Goal: Task Accomplishment & Management: Manage account settings

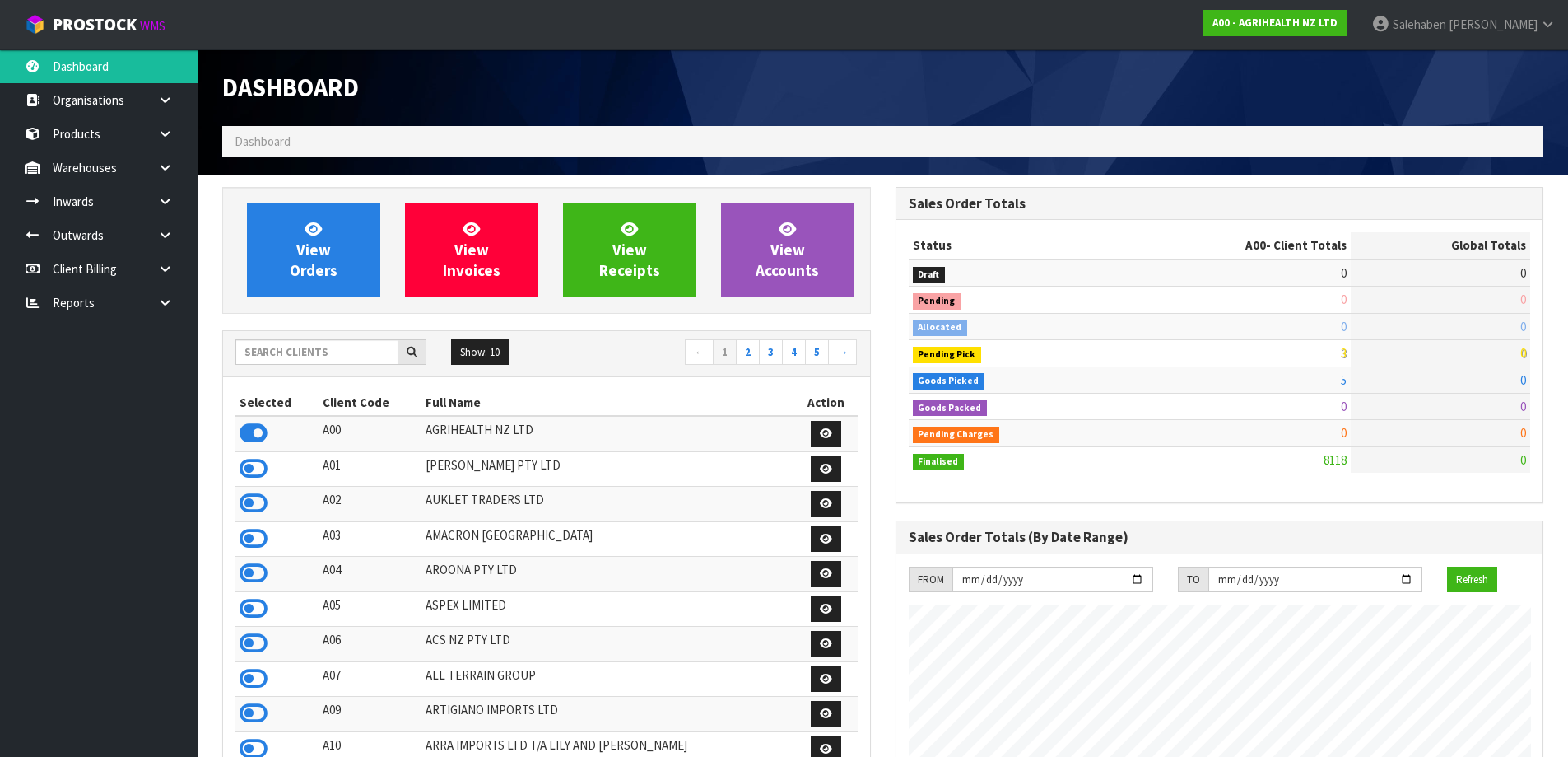
scroll to position [1248, 673]
click at [266, 351] on input "text" at bounding box center [317, 352] width 163 height 25
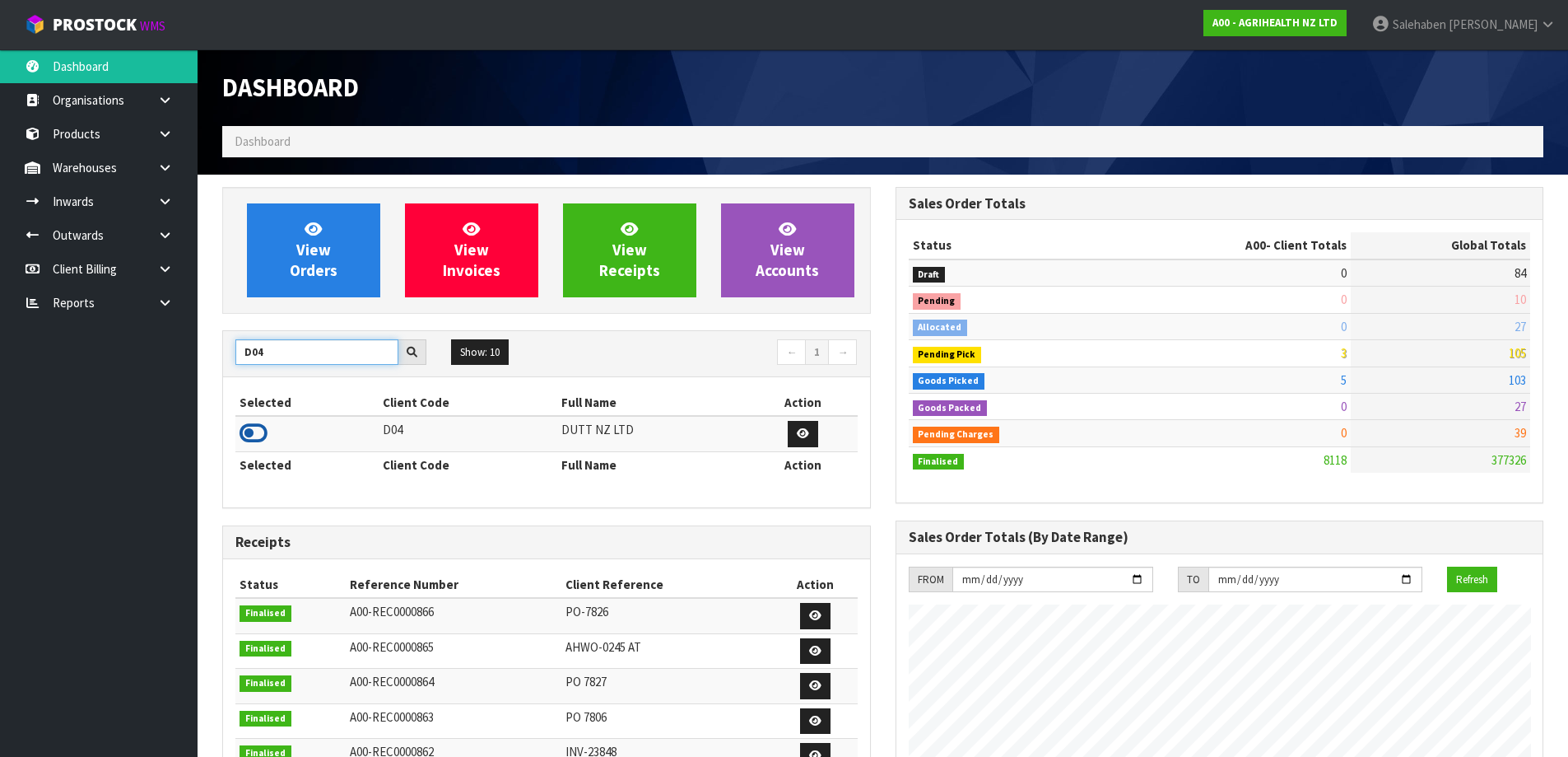
type input "D04"
click at [263, 433] on icon at bounding box center [253, 433] width 28 height 24
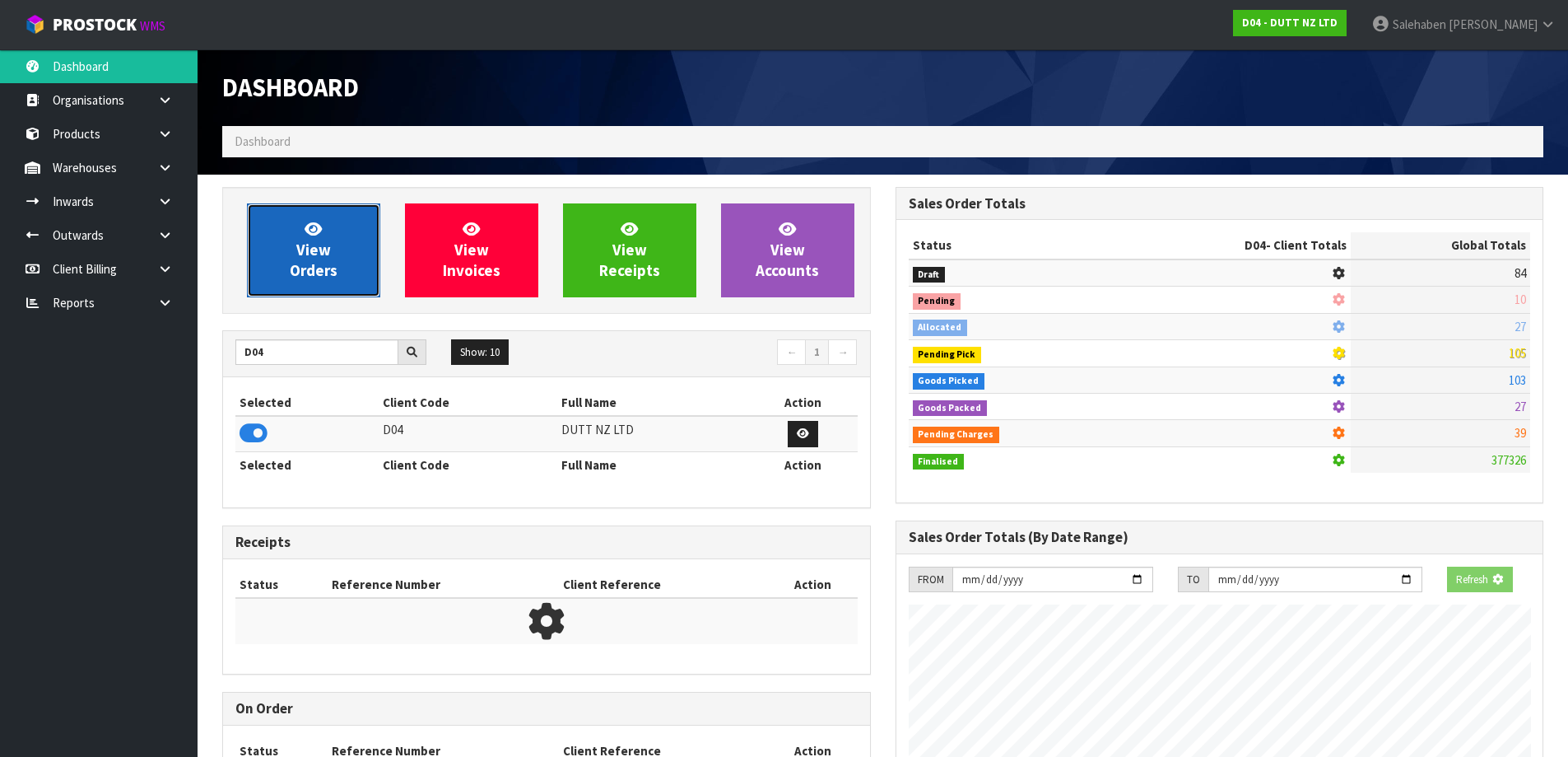
click at [282, 233] on link "View Orders" at bounding box center [313, 250] width 134 height 94
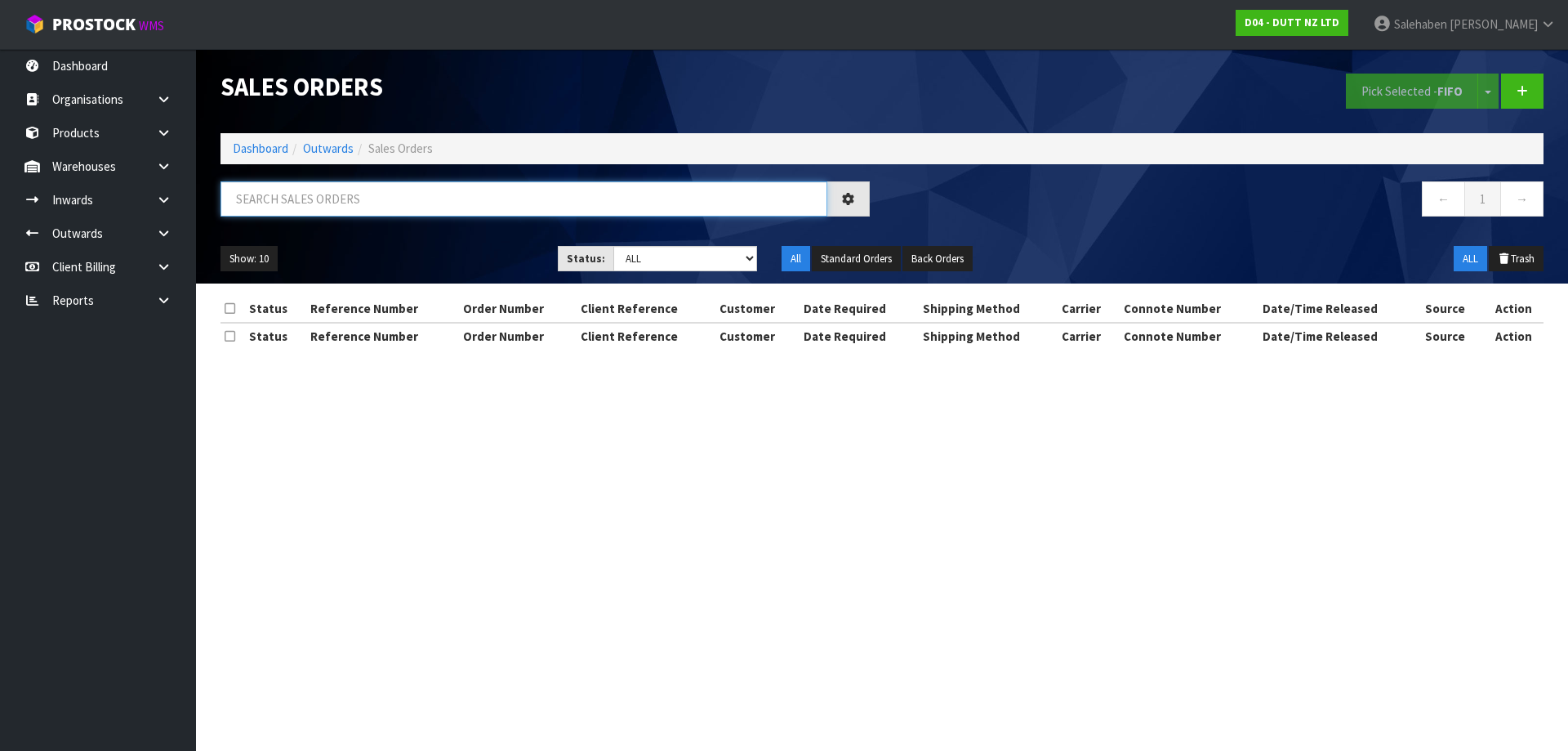
click at [259, 186] on input "text" at bounding box center [524, 199] width 607 height 35
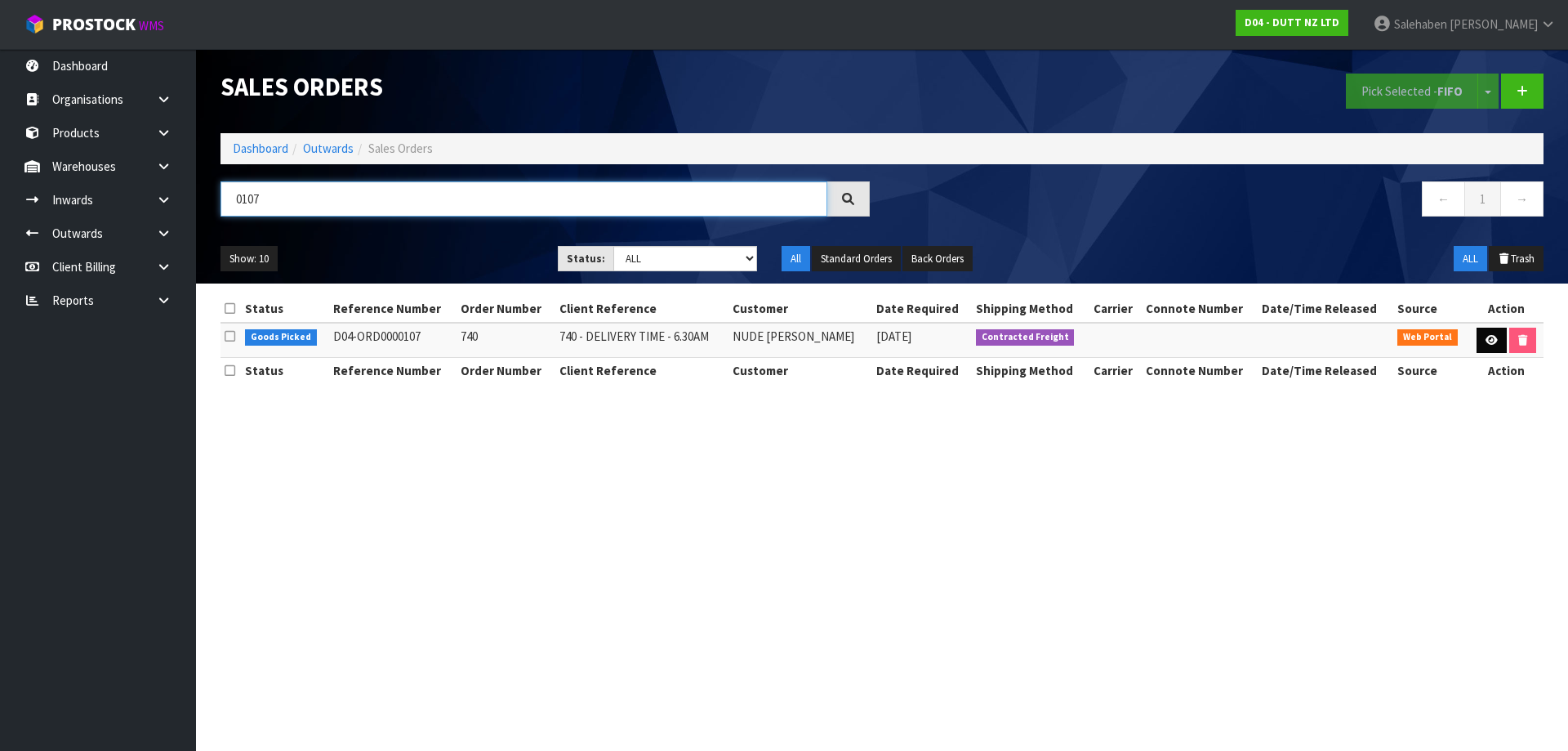
type input "0107"
click at [1492, 337] on icon at bounding box center [1491, 340] width 12 height 11
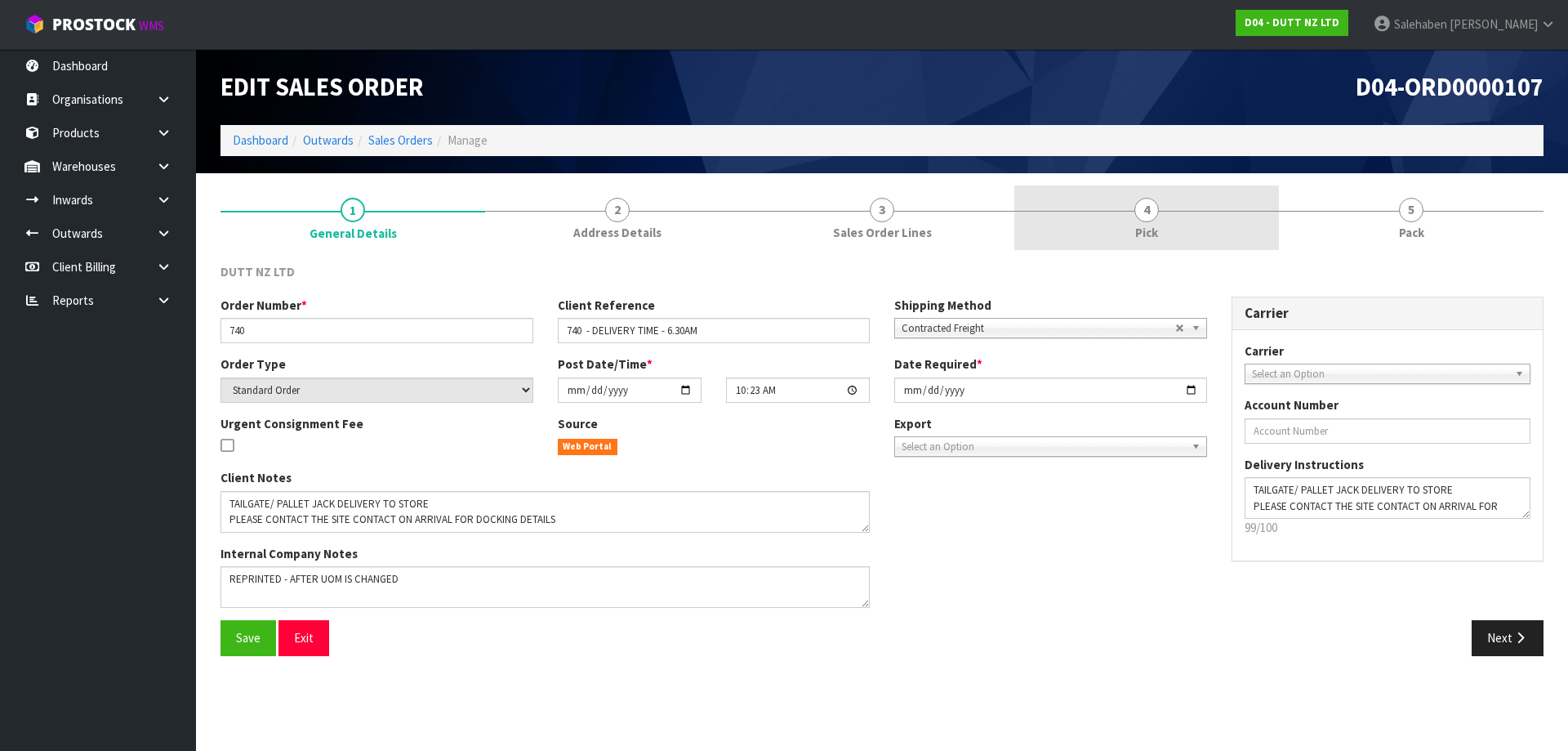
click at [1136, 223] on link "4 Pick" at bounding box center [1146, 217] width 265 height 64
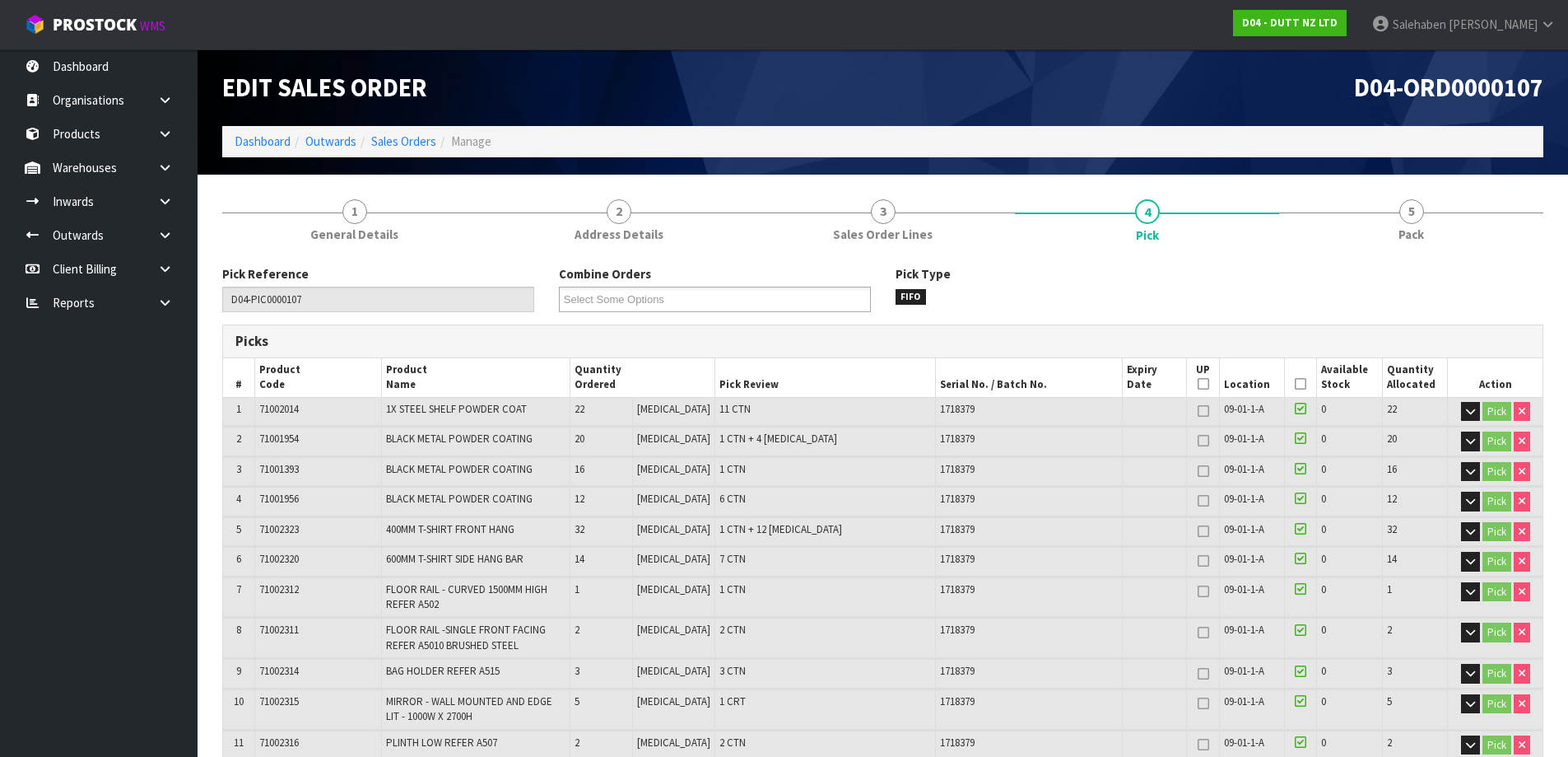
drag, startPoint x: 1301, startPoint y: 382, endPoint x: 1293, endPoint y: 386, distance: 8.9
click at [1299, 384] on th "Picked" at bounding box center [1301, 377] width 32 height 39
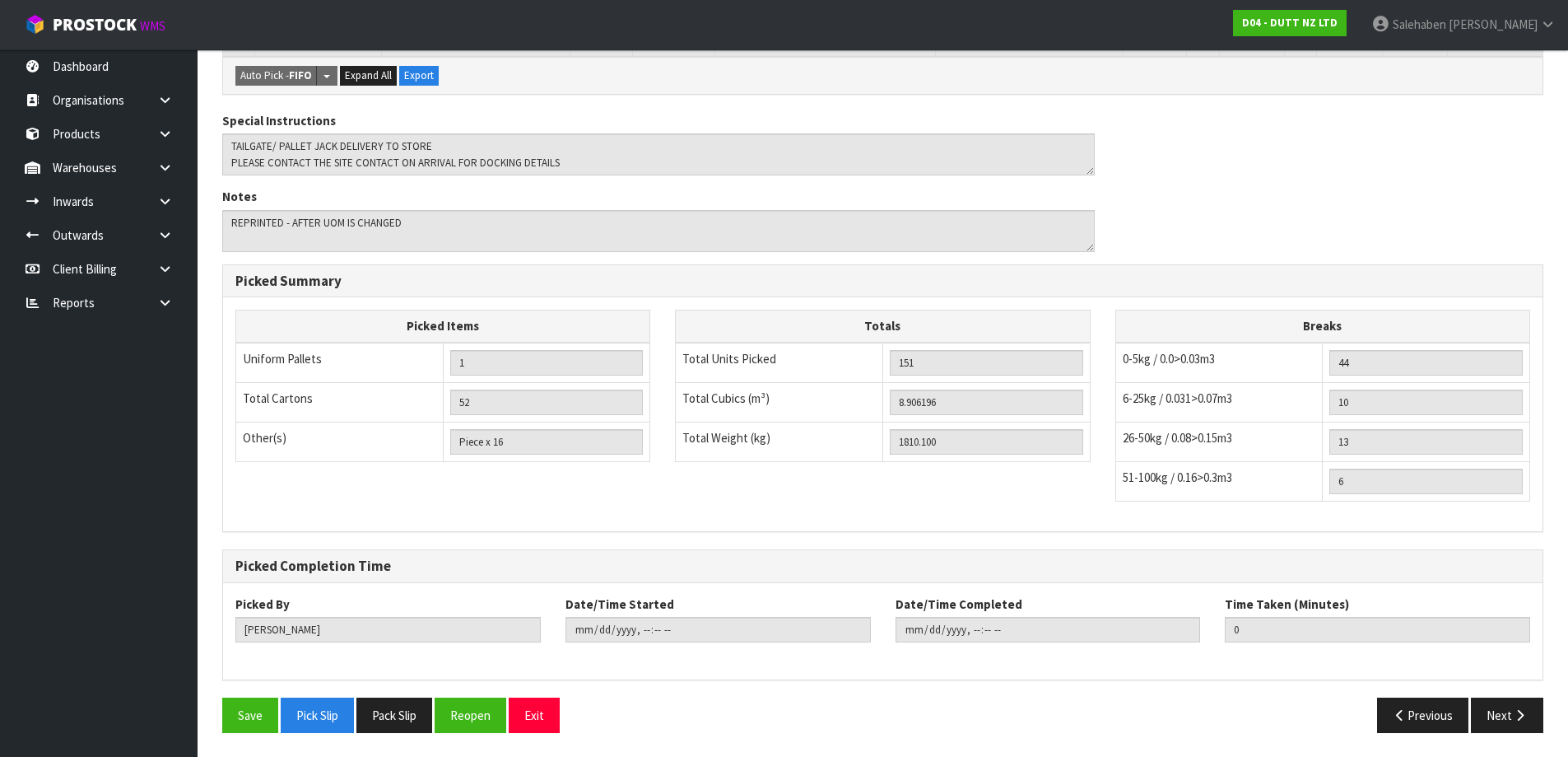
scroll to position [992, 0]
click at [256, 712] on button "Save" at bounding box center [250, 714] width 56 height 35
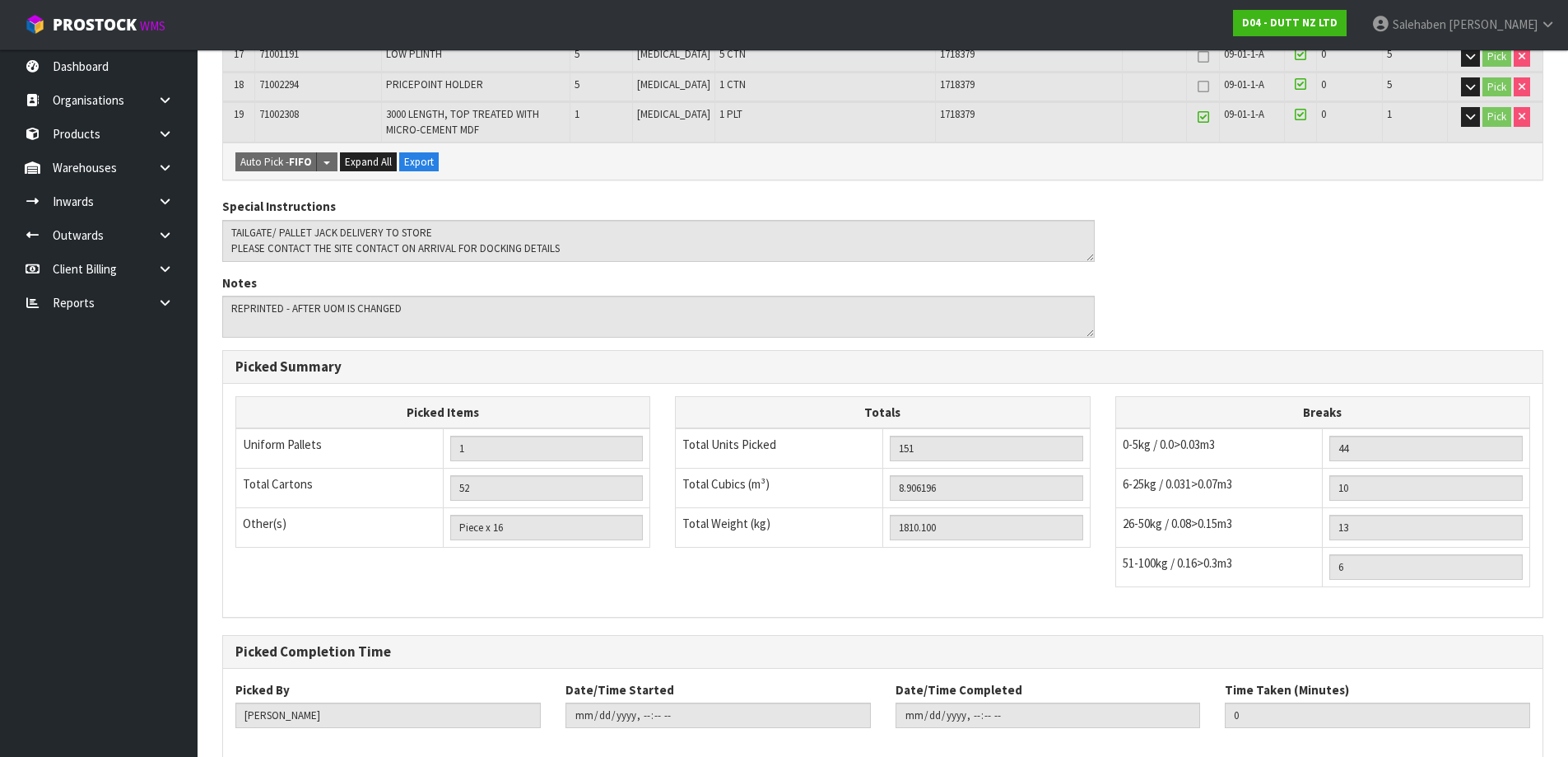
scroll to position [1053, 0]
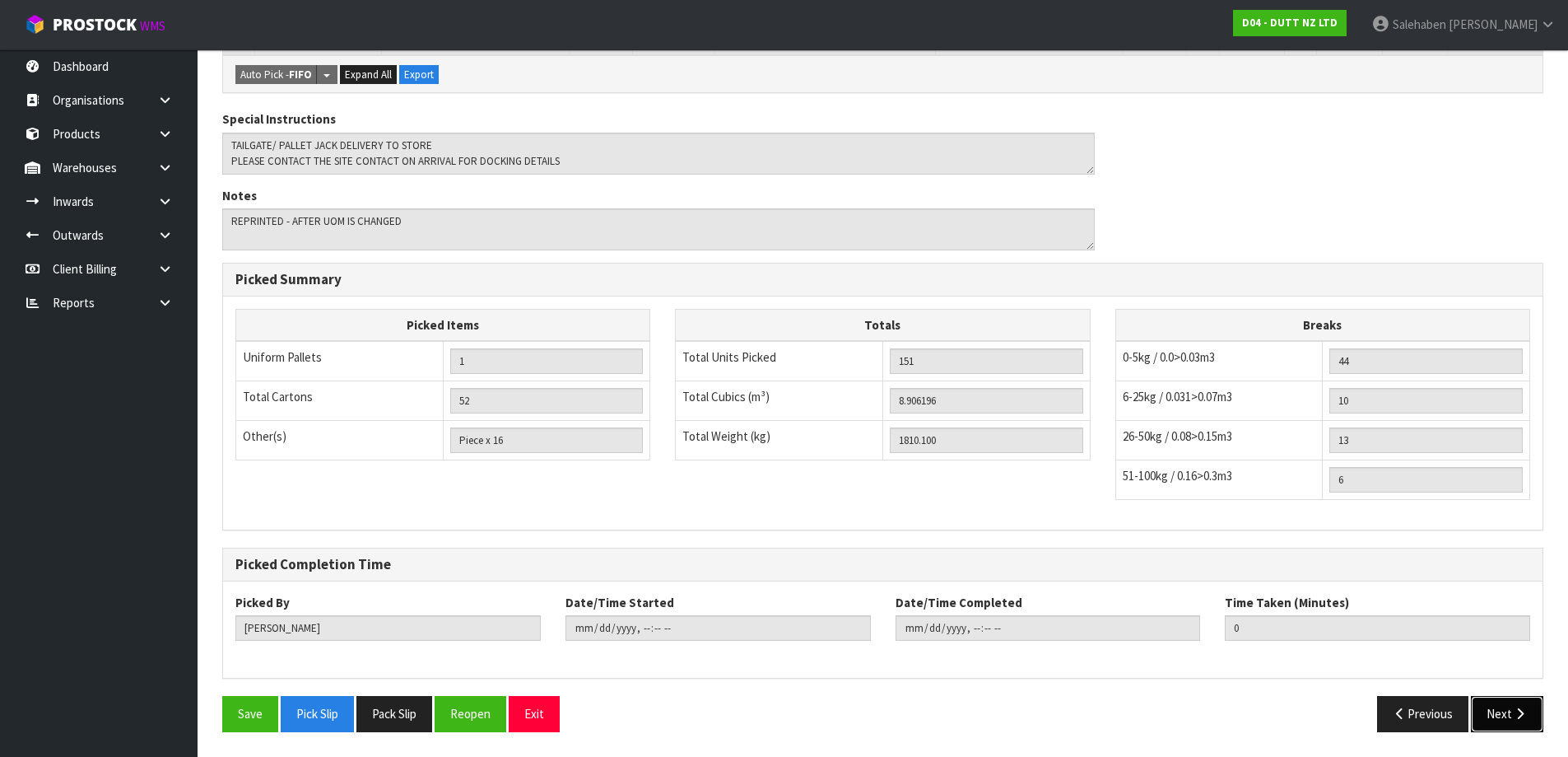
click at [1492, 720] on button "Next" at bounding box center [1507, 713] width 72 height 35
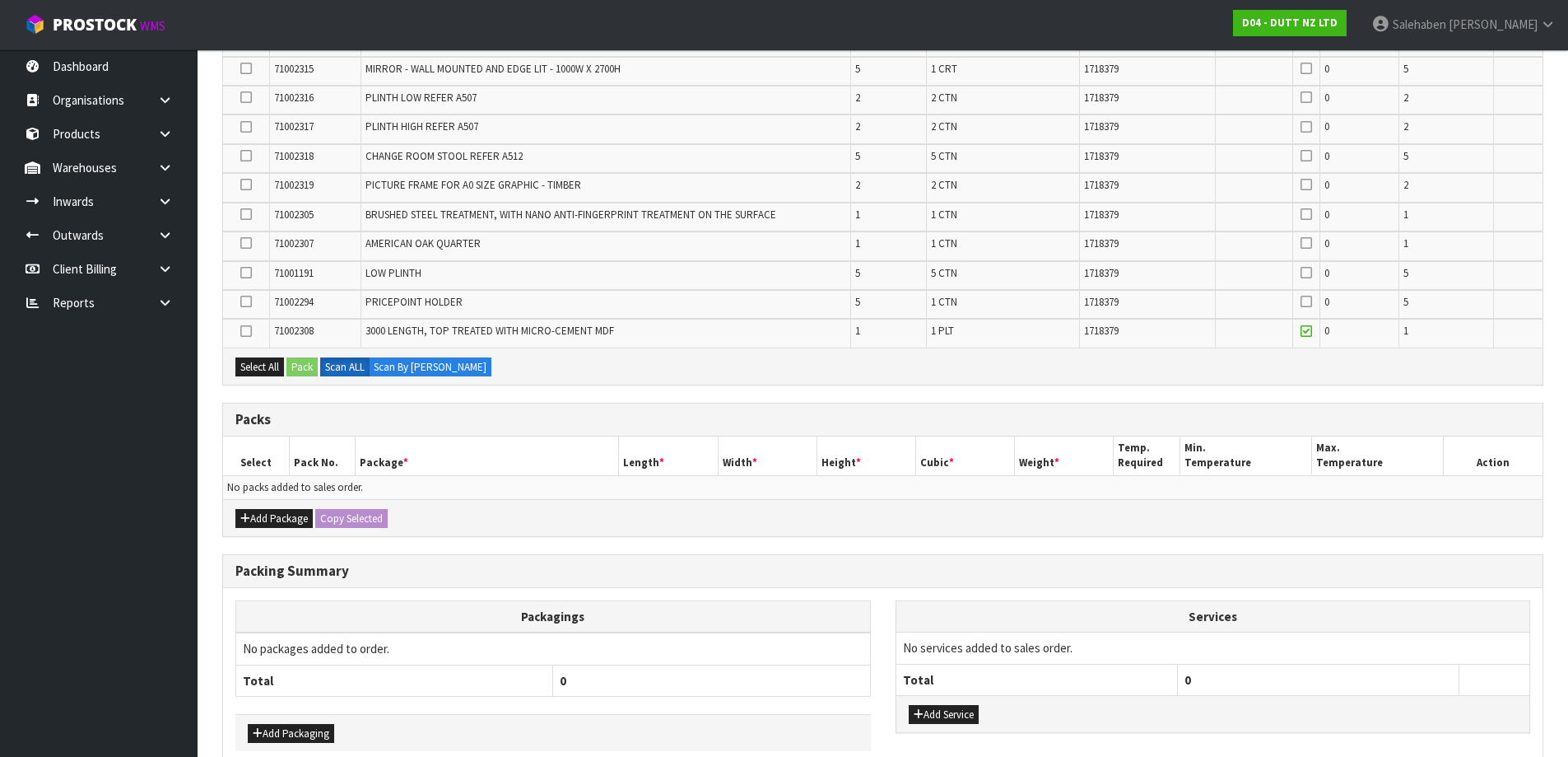
scroll to position [733, 0]
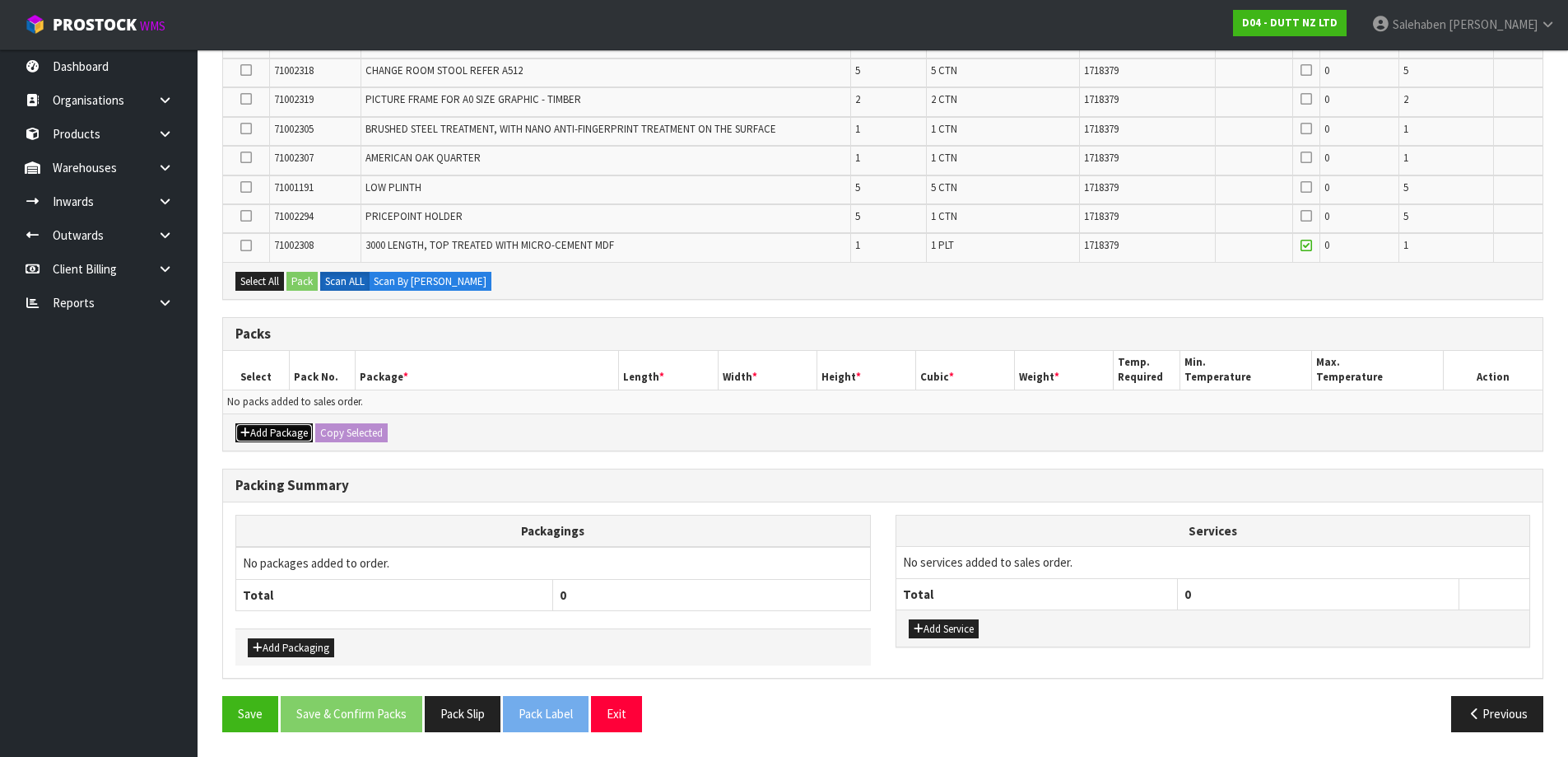
click at [282, 434] on button "Add Package" at bounding box center [274, 434] width 77 height 20
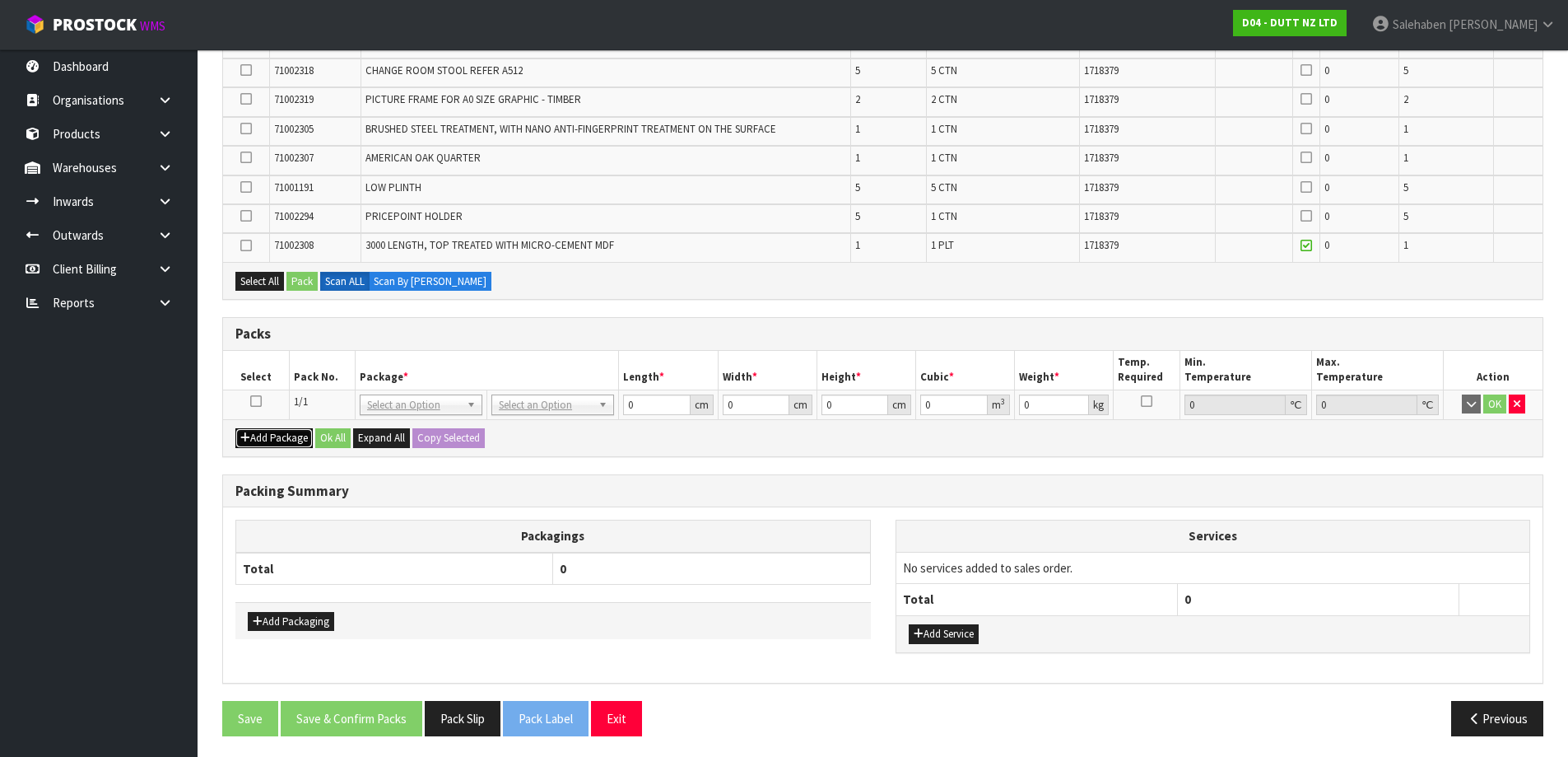
click at [275, 439] on button "Add Package" at bounding box center [274, 439] width 77 height 20
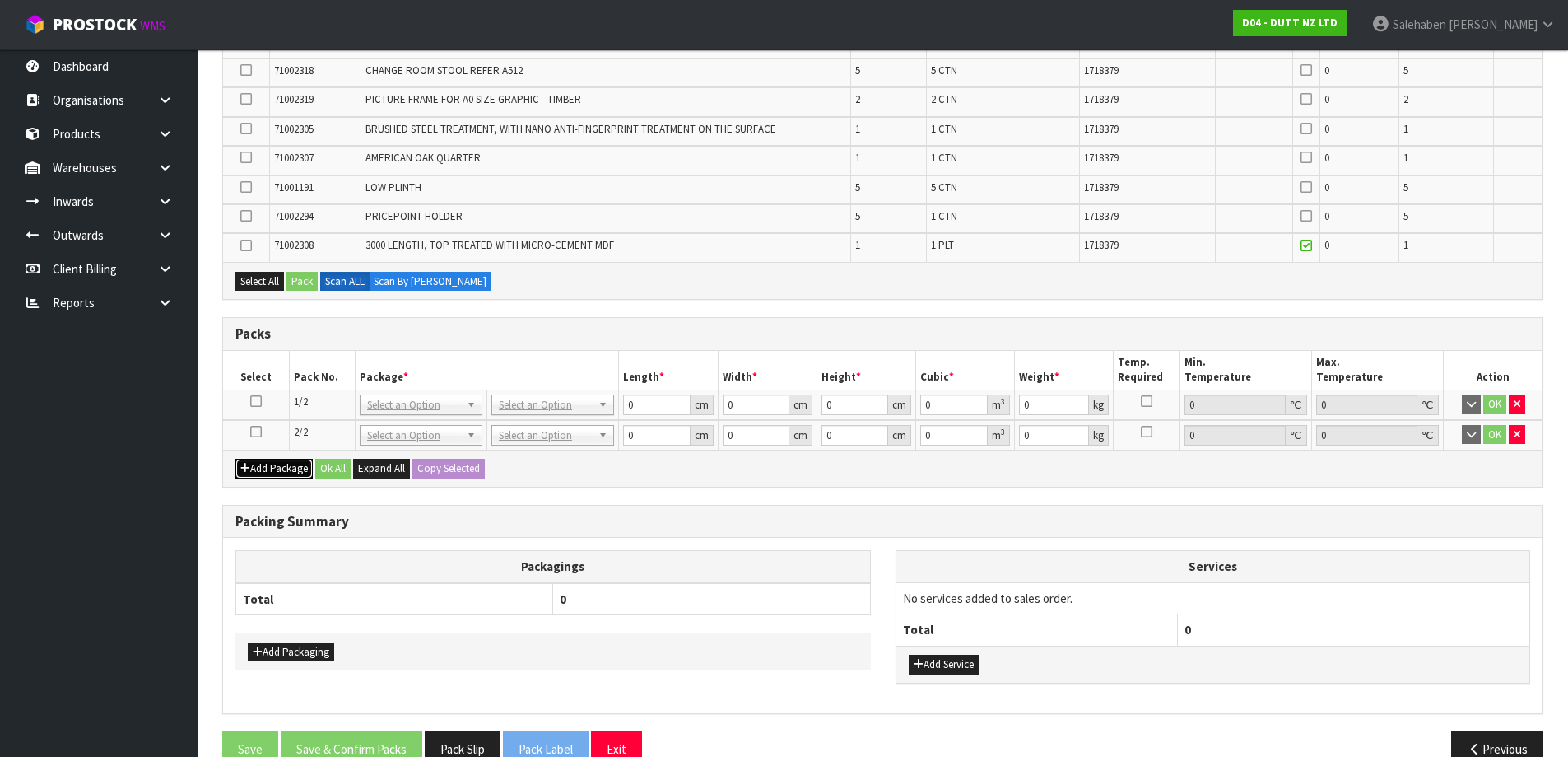
click at [259, 472] on button "Add Package" at bounding box center [274, 469] width 77 height 20
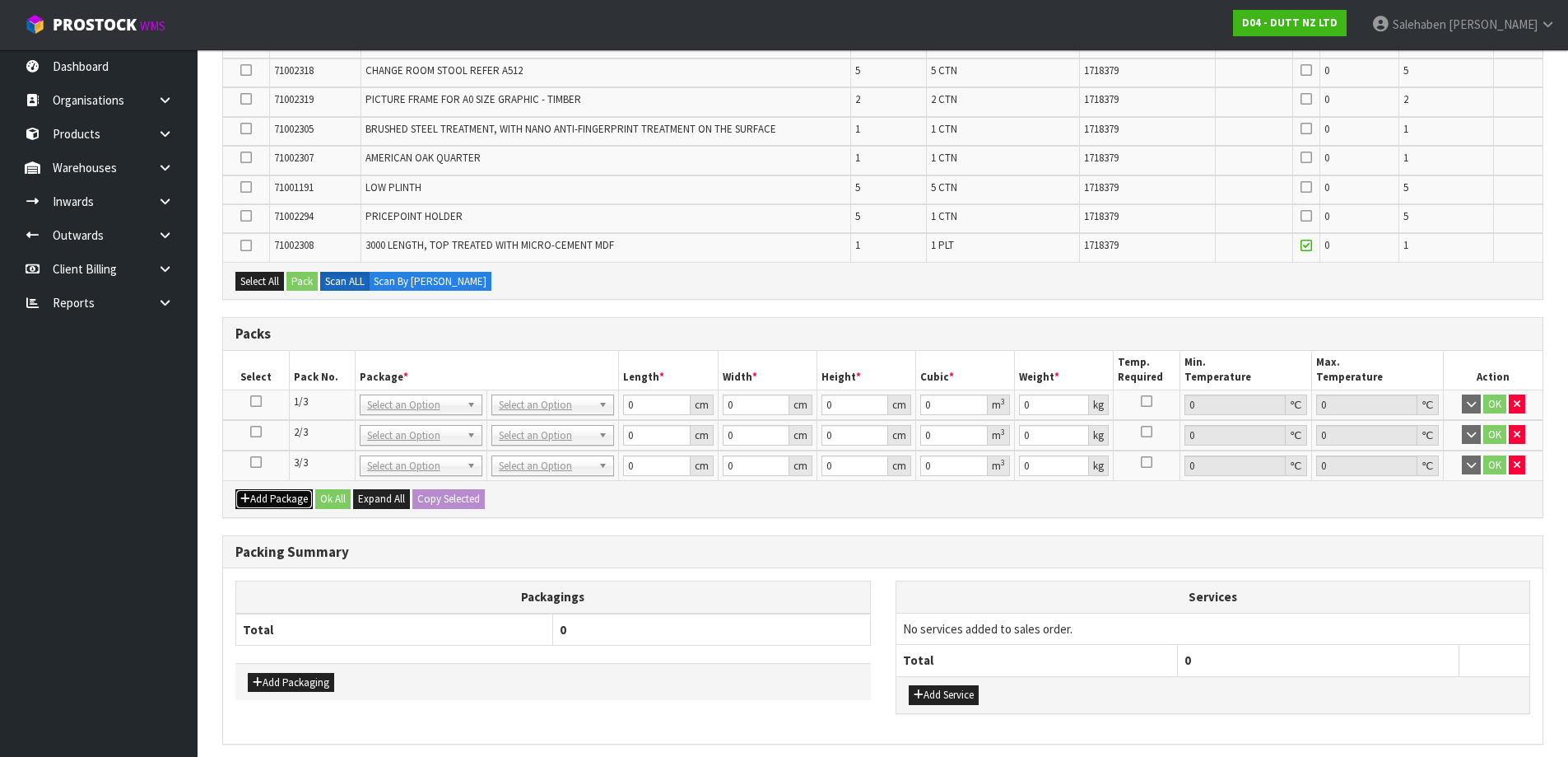
drag, startPoint x: 254, startPoint y: 501, endPoint x: 254, endPoint y: 518, distance: 17.0
click at [254, 502] on button "Add Package" at bounding box center [274, 499] width 77 height 20
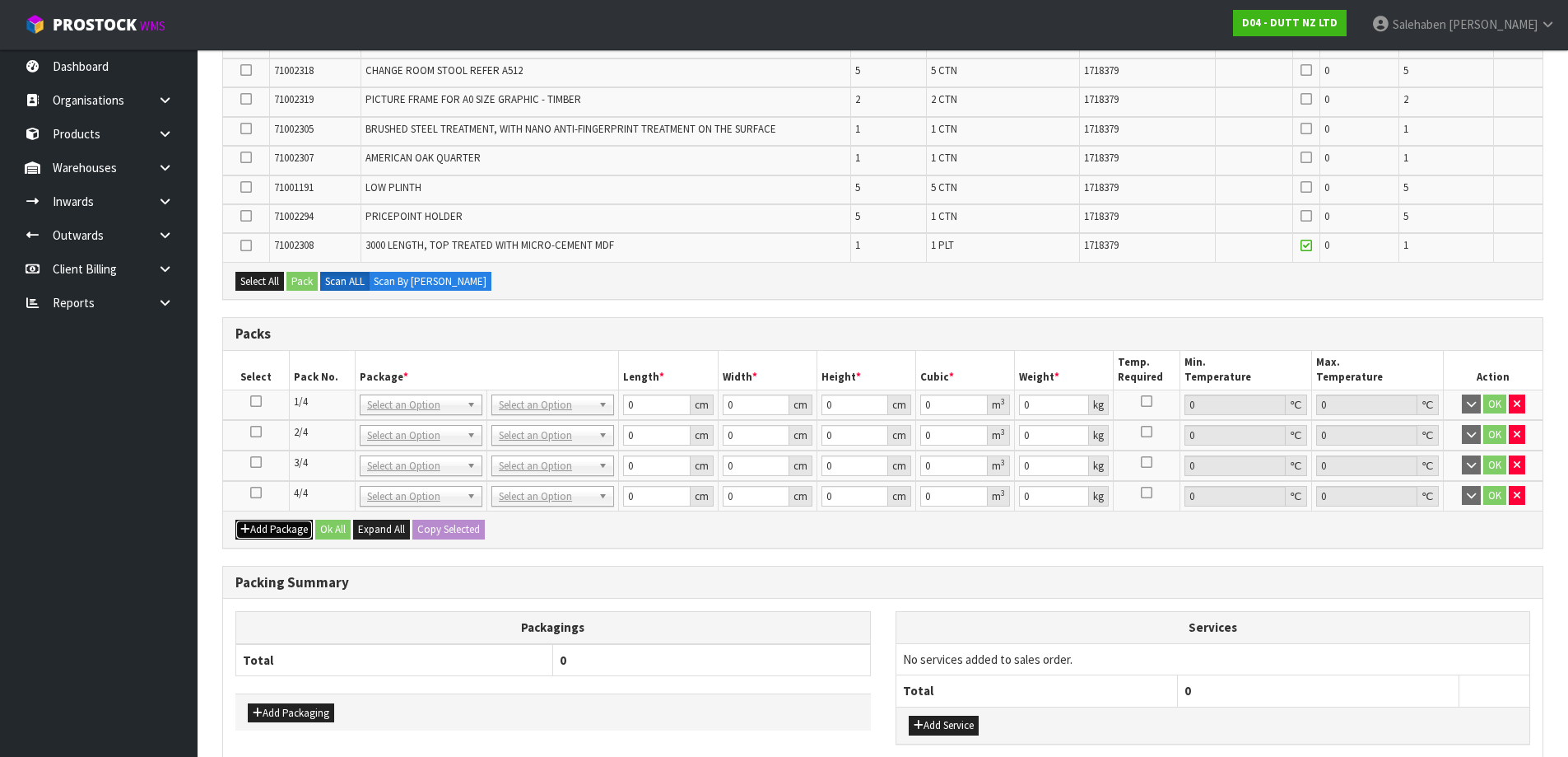
click at [263, 534] on button "Add Package" at bounding box center [274, 529] width 77 height 20
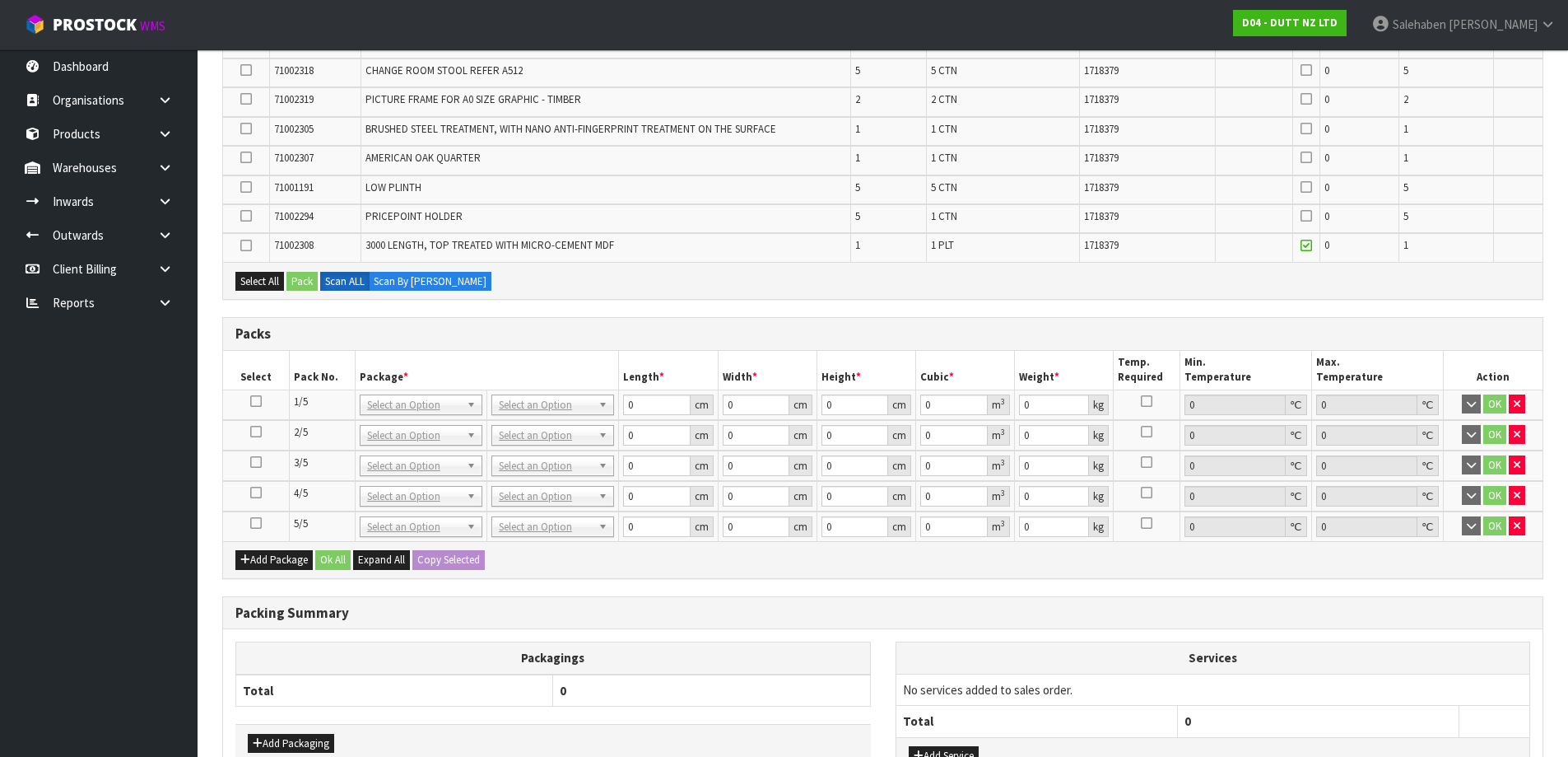
click at [254, 523] on icon at bounding box center [256, 523] width 12 height 1
click at [246, 245] on icon at bounding box center [246, 245] width 12 height 1
click at [0, 0] on input "checkbox" at bounding box center [0, 0] width 0 height 0
click at [312, 281] on button "Pack" at bounding box center [302, 281] width 31 height 20
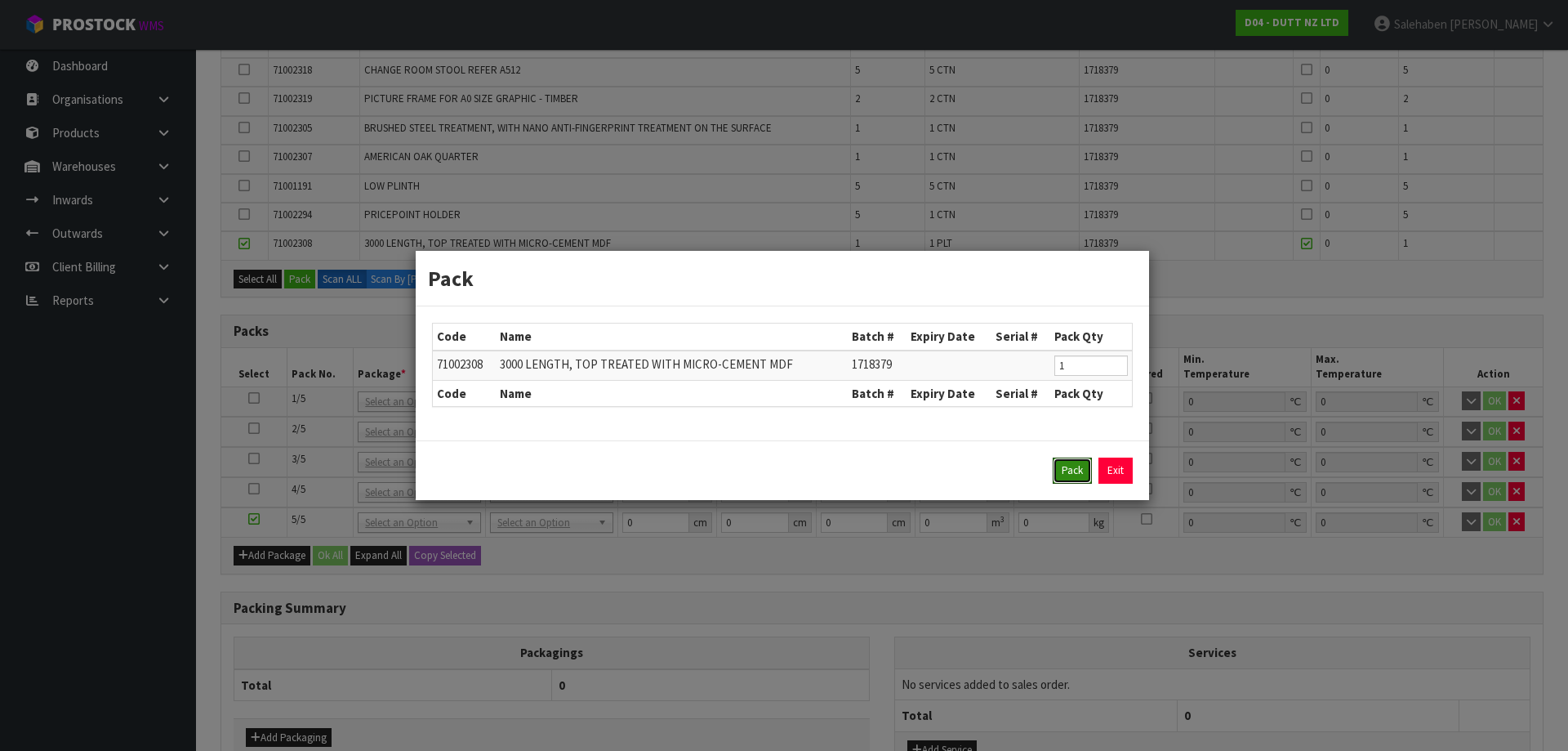
click at [1064, 471] on button "Pack" at bounding box center [1071, 470] width 39 height 26
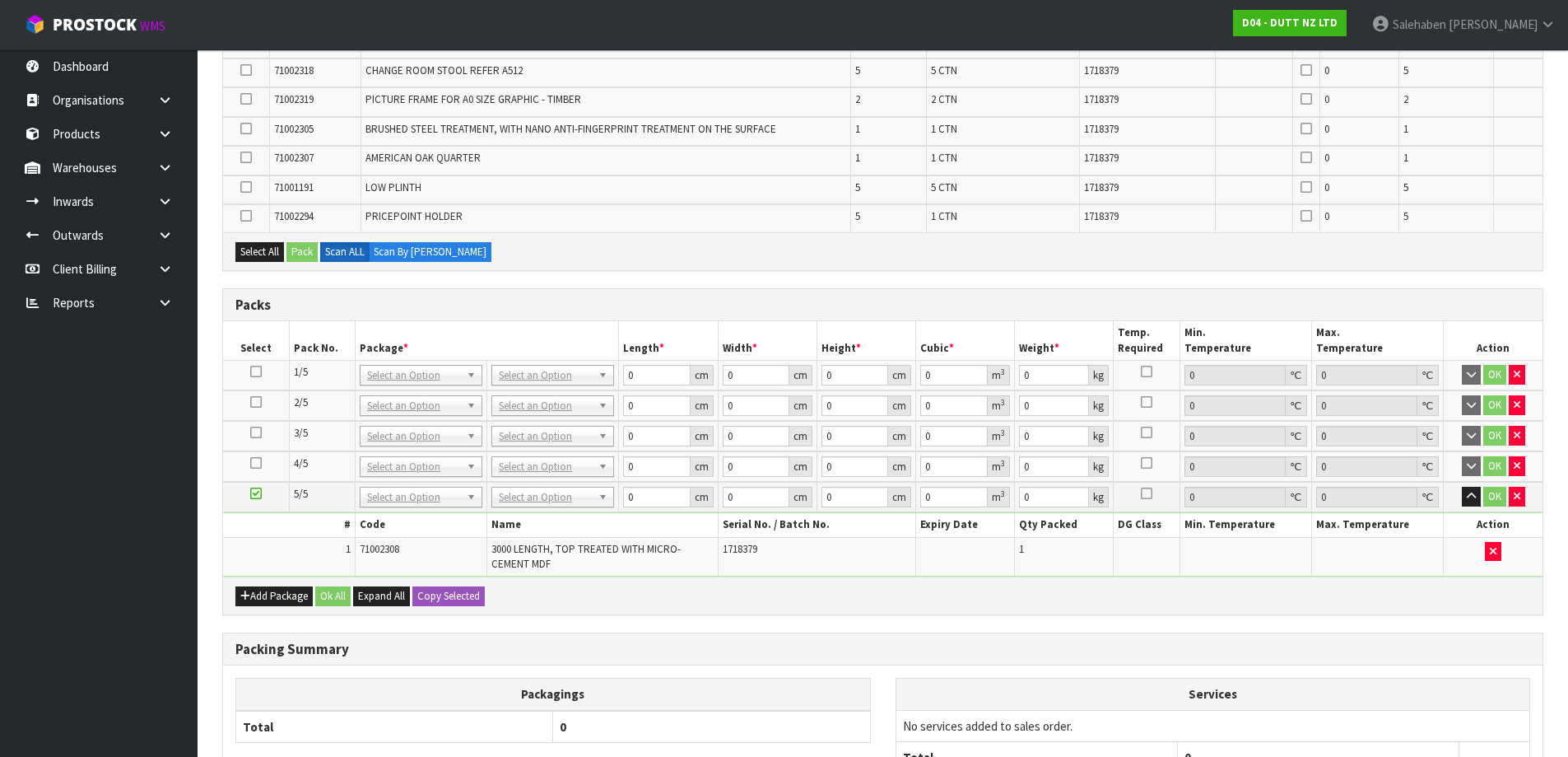
click at [257, 371] on icon at bounding box center [256, 371] width 12 height 1
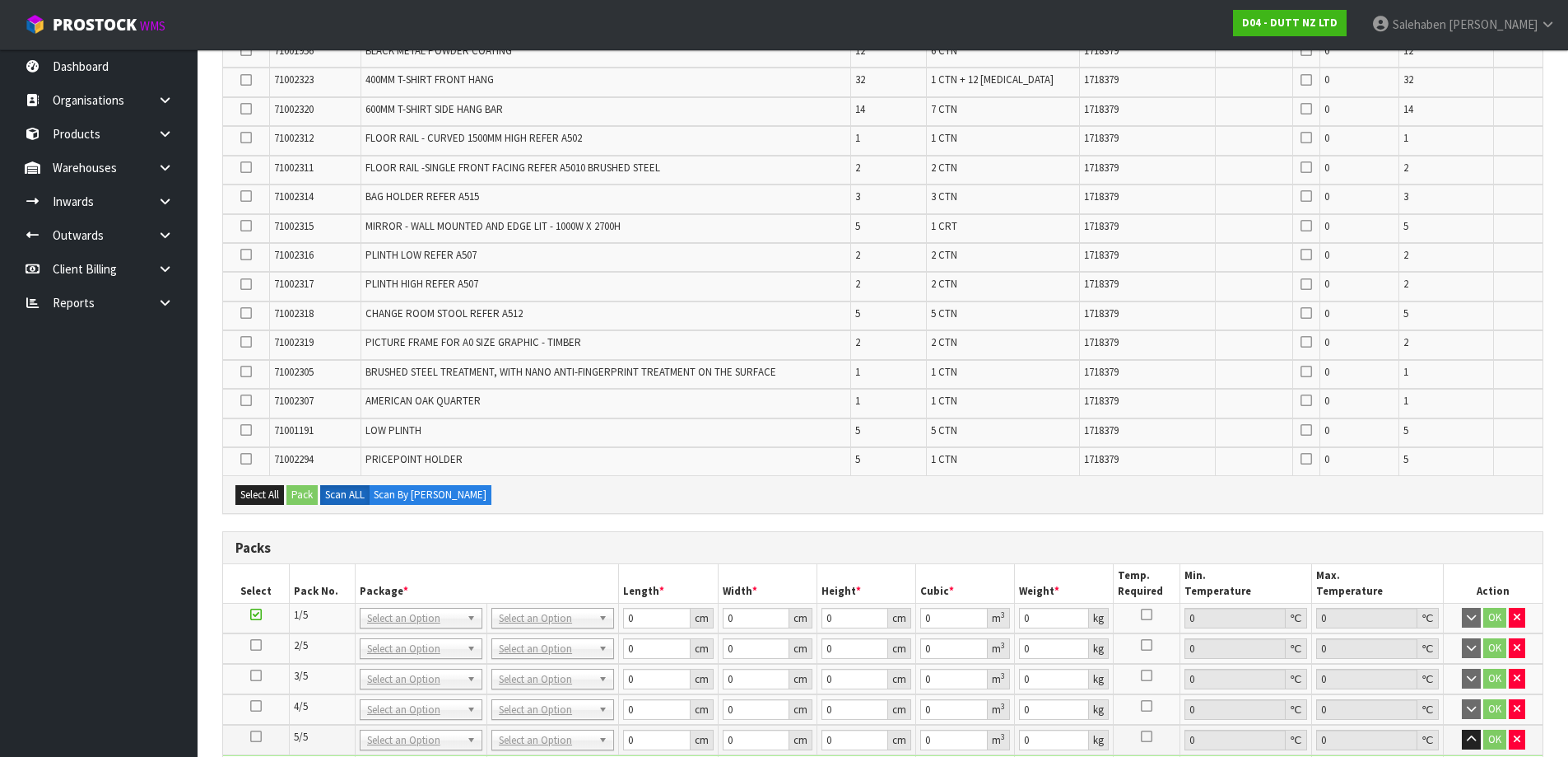
scroll to position [486, 0]
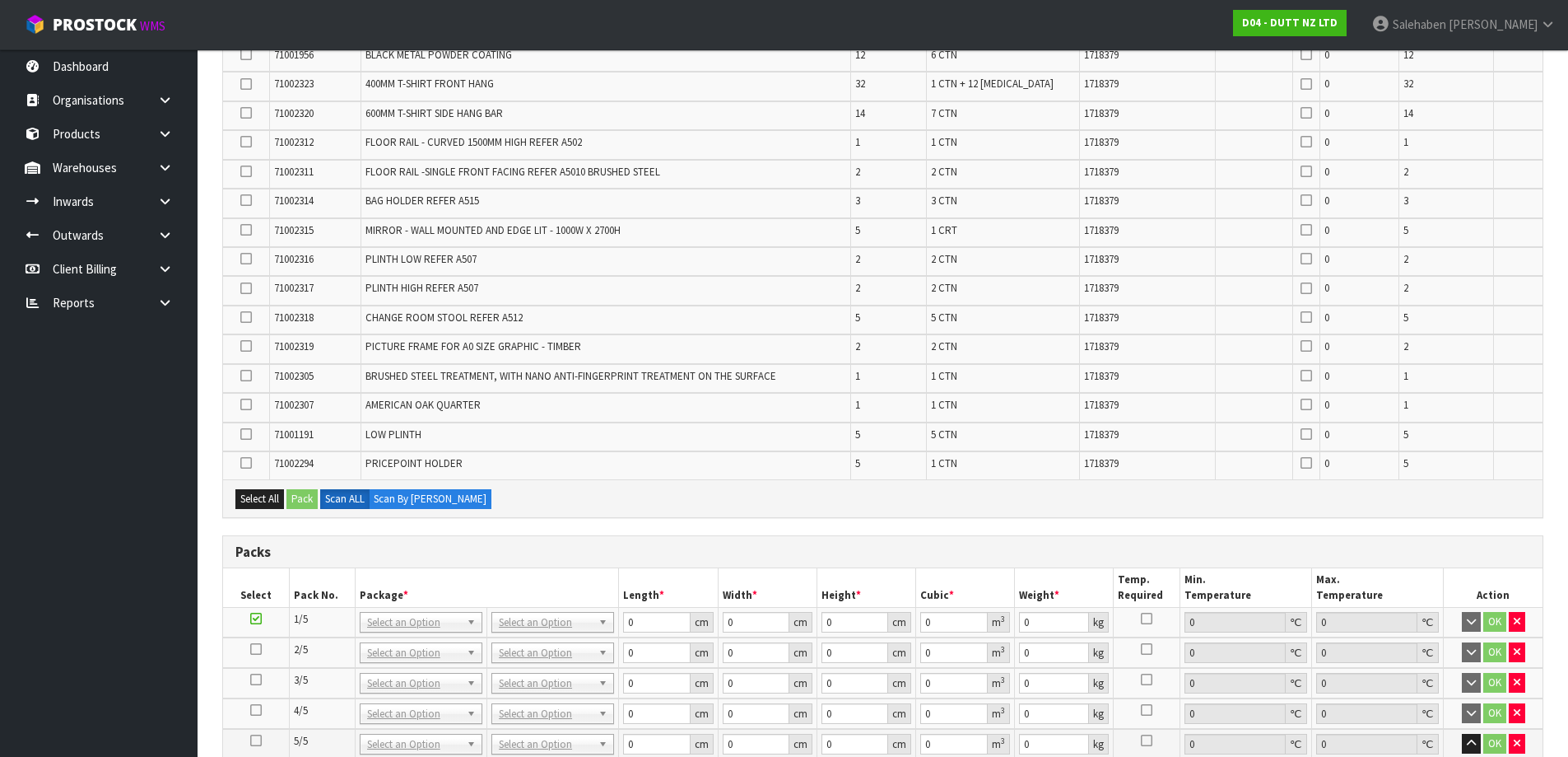
click at [246, 143] on icon at bounding box center [246, 142] width 12 height 1
click at [0, 0] on input "checkbox" at bounding box center [0, 0] width 0 height 0
click at [251, 171] on icon at bounding box center [246, 171] width 12 height 1
click at [0, 0] on input "checkbox" at bounding box center [0, 0] width 0 height 0
click at [251, 317] on icon at bounding box center [246, 317] width 12 height 1
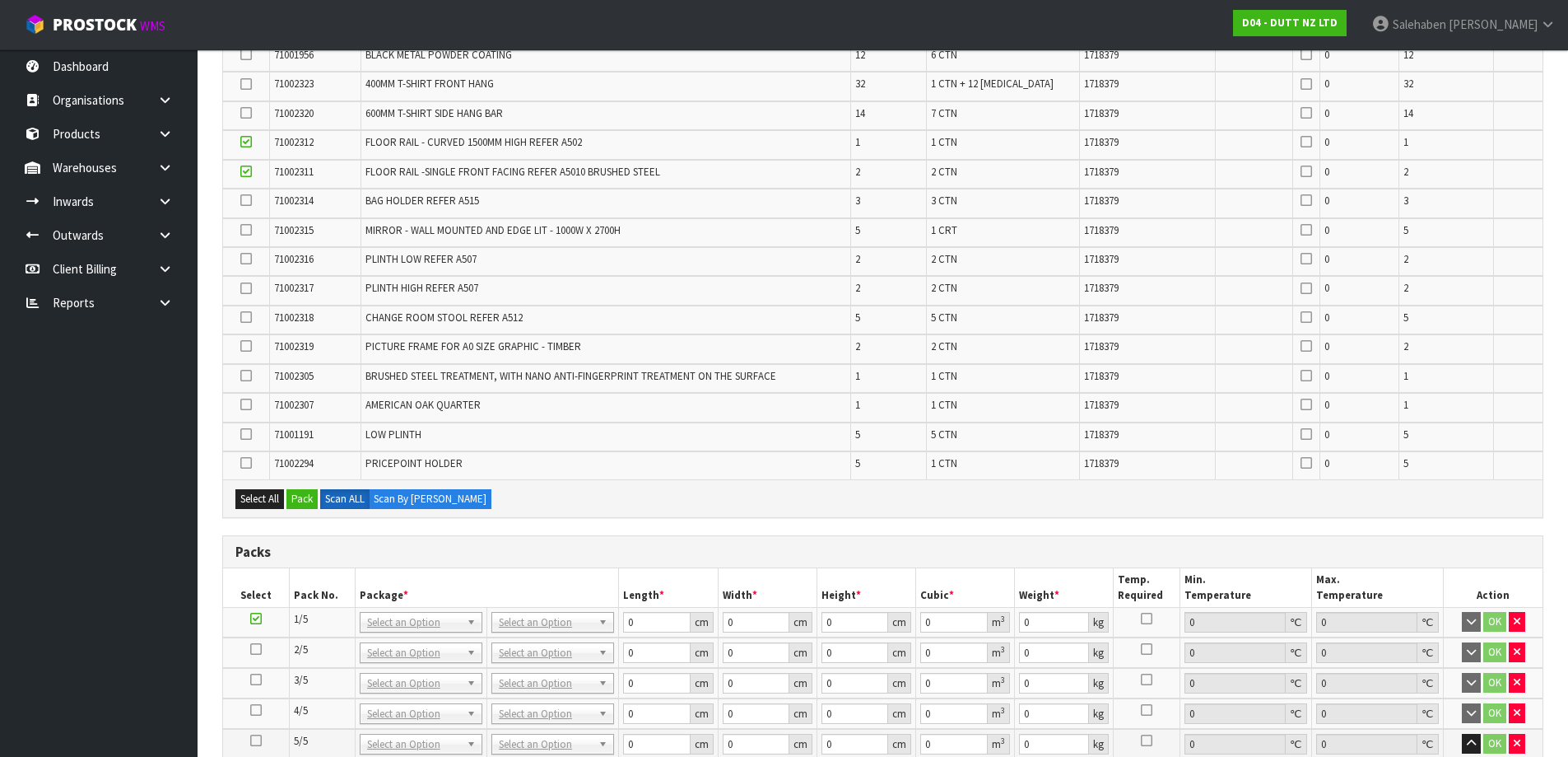
click at [0, 0] on input "checkbox" at bounding box center [0, 0] width 0 height 0
click at [245, 260] on icon at bounding box center [246, 259] width 12 height 1
click at [0, 0] on input "checkbox" at bounding box center [0, 0] width 0 height 0
click at [248, 405] on icon at bounding box center [246, 404] width 12 height 1
click at [0, 0] on input "checkbox" at bounding box center [0, 0] width 0 height 0
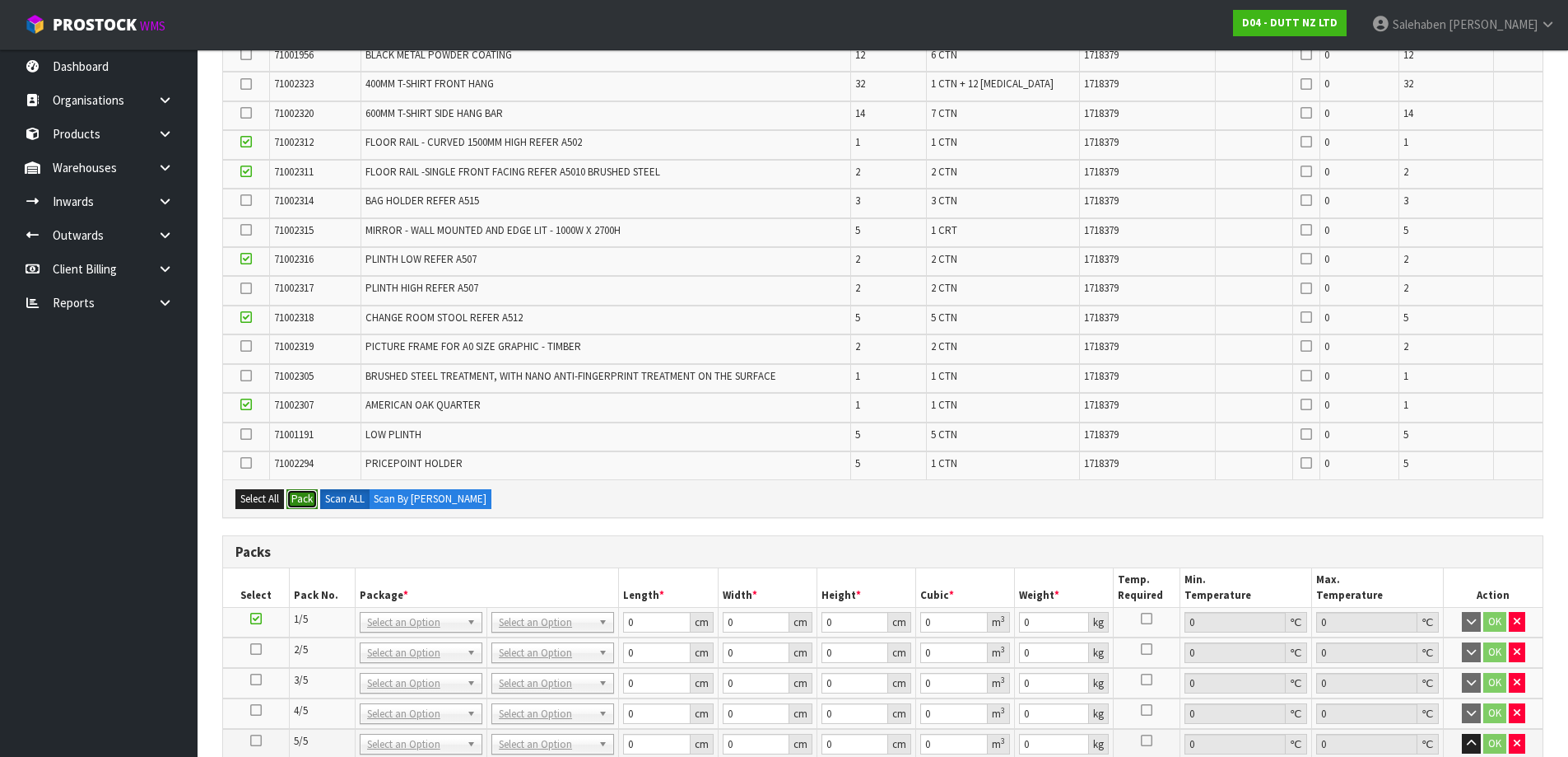
click at [297, 495] on button "Pack" at bounding box center [302, 499] width 31 height 20
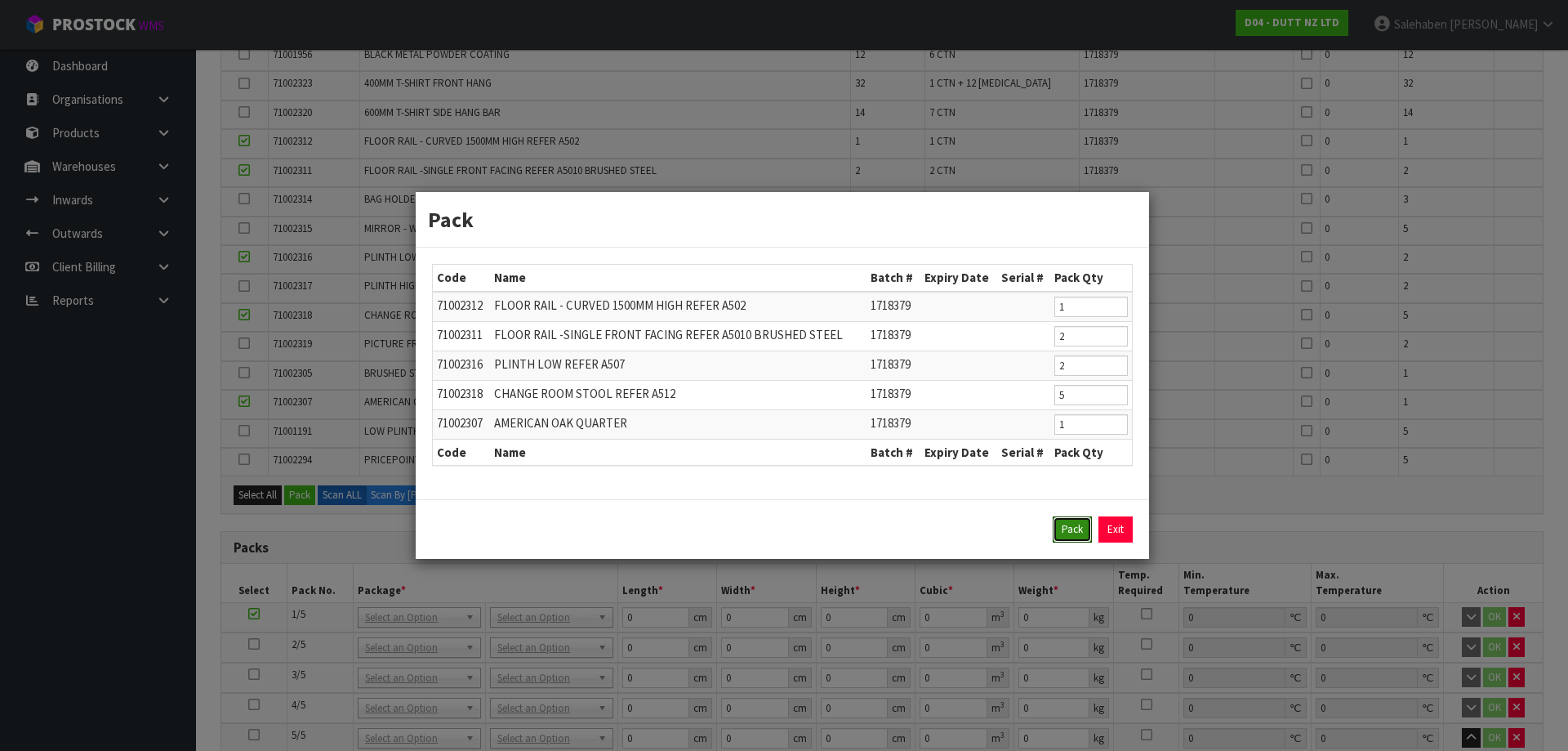
drag, startPoint x: 1066, startPoint y: 525, endPoint x: 1045, endPoint y: 525, distance: 21.0
click at [1066, 525] on button "Pack" at bounding box center [1071, 528] width 39 height 26
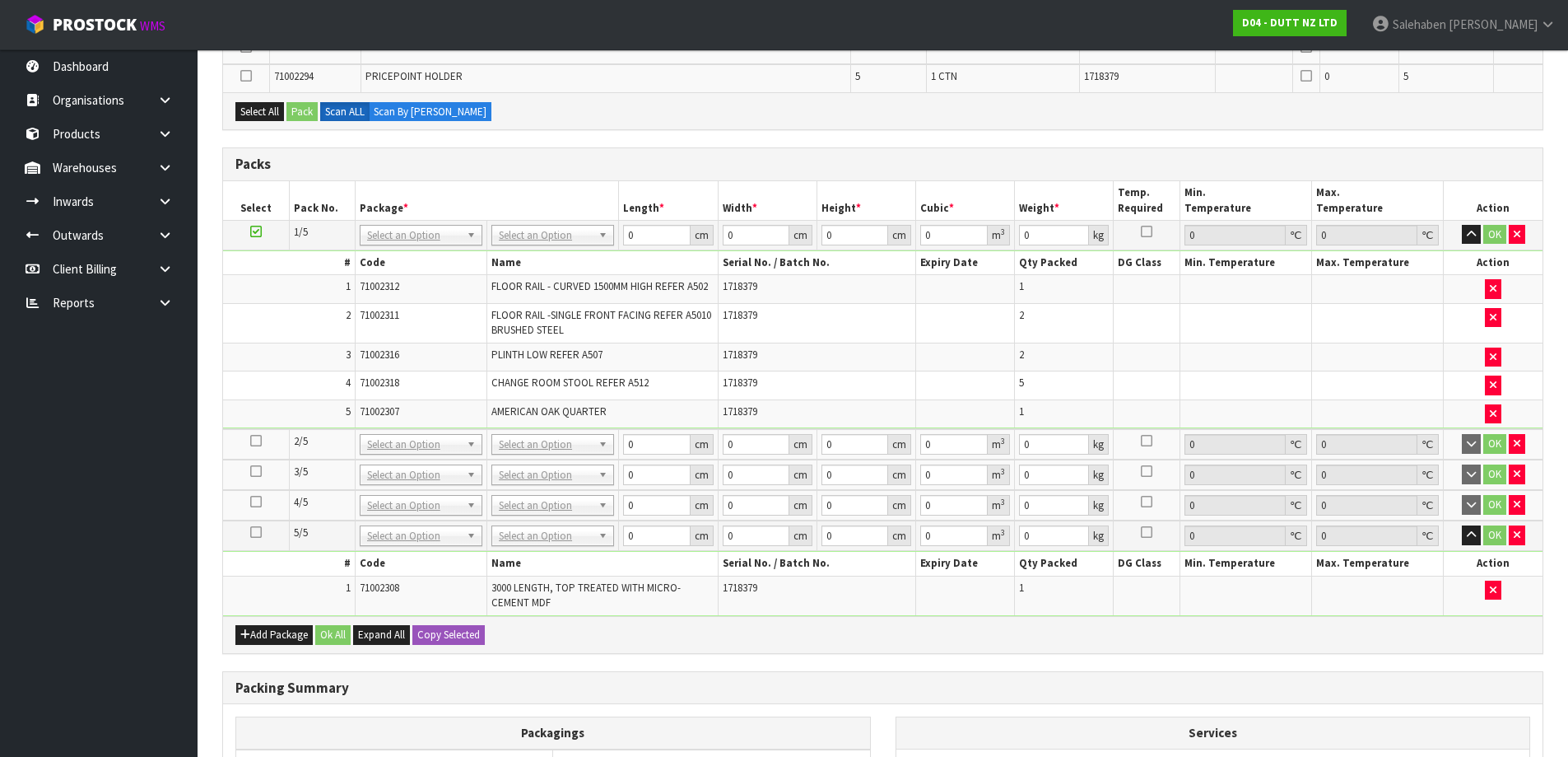
scroll to position [733, 0]
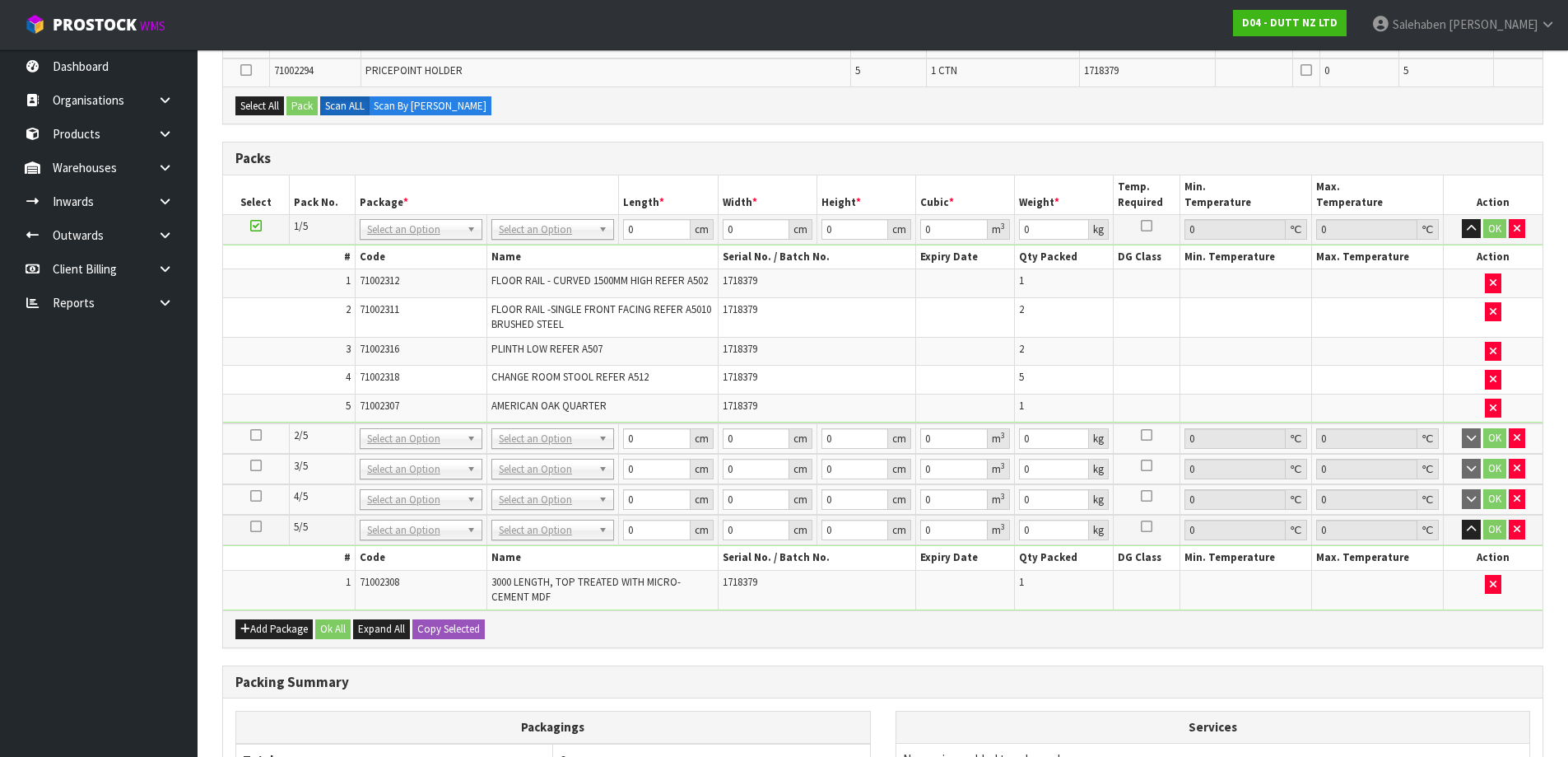
click at [257, 435] on icon at bounding box center [256, 434] width 12 height 1
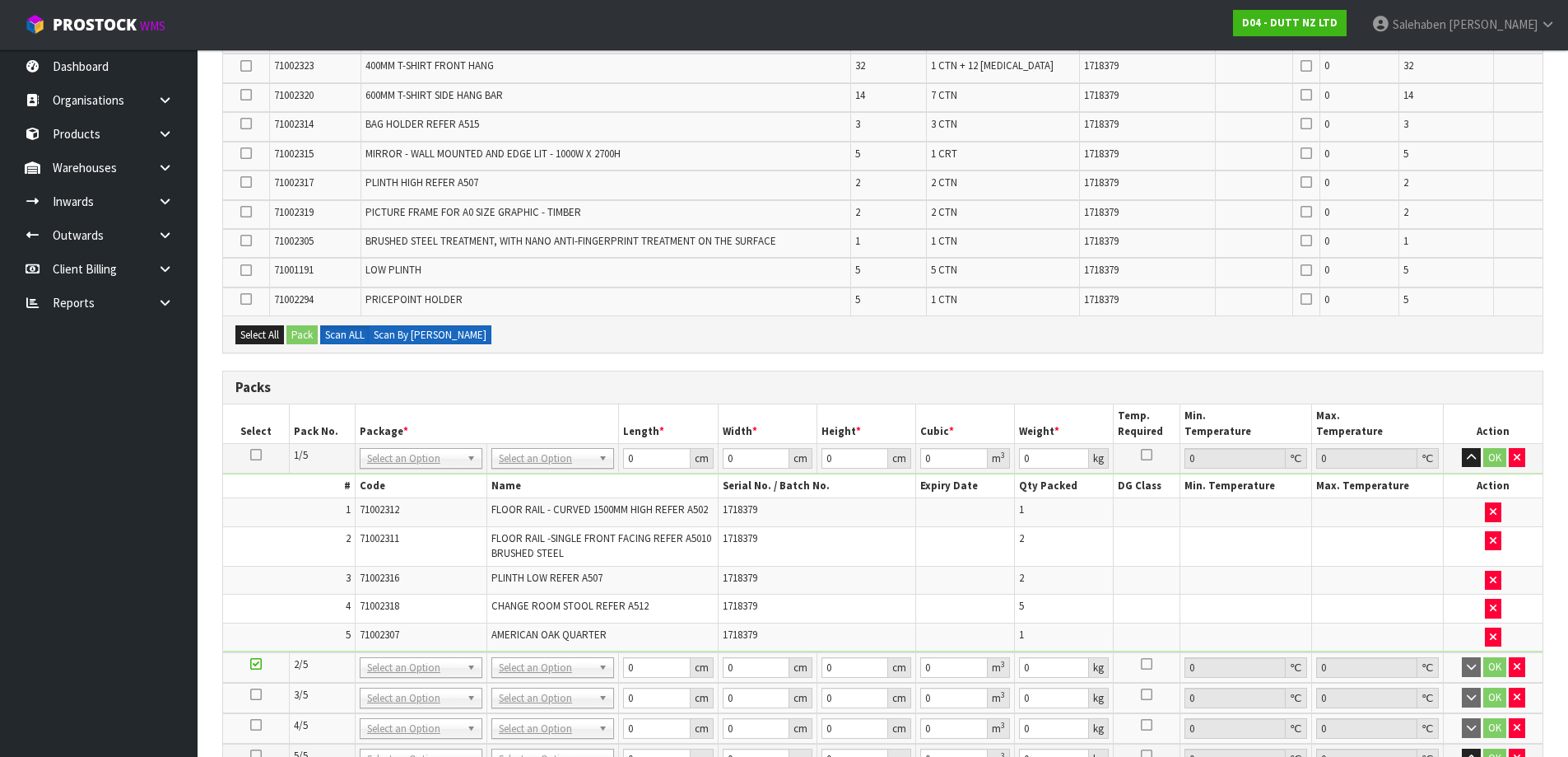
scroll to position [486, 0]
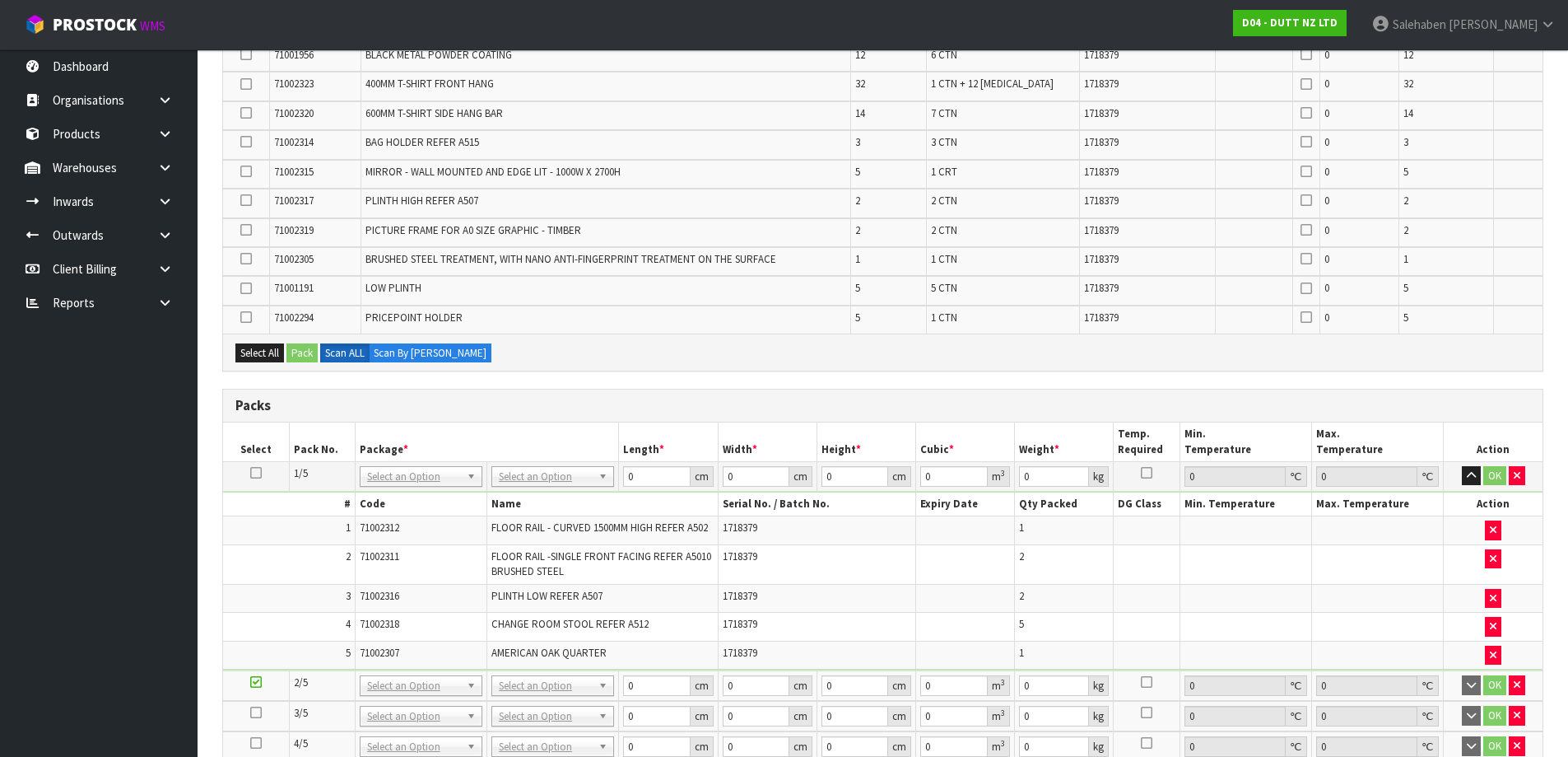
click at [248, 143] on icon at bounding box center [246, 142] width 12 height 1
click at [0, 0] on input "checkbox" at bounding box center [0, 0] width 0 height 0
click at [244, 201] on icon at bounding box center [246, 200] width 12 height 1
click at [0, 0] on input "checkbox" at bounding box center [0, 0] width 0 height 0
click at [243, 229] on icon at bounding box center [246, 229] width 12 height 1
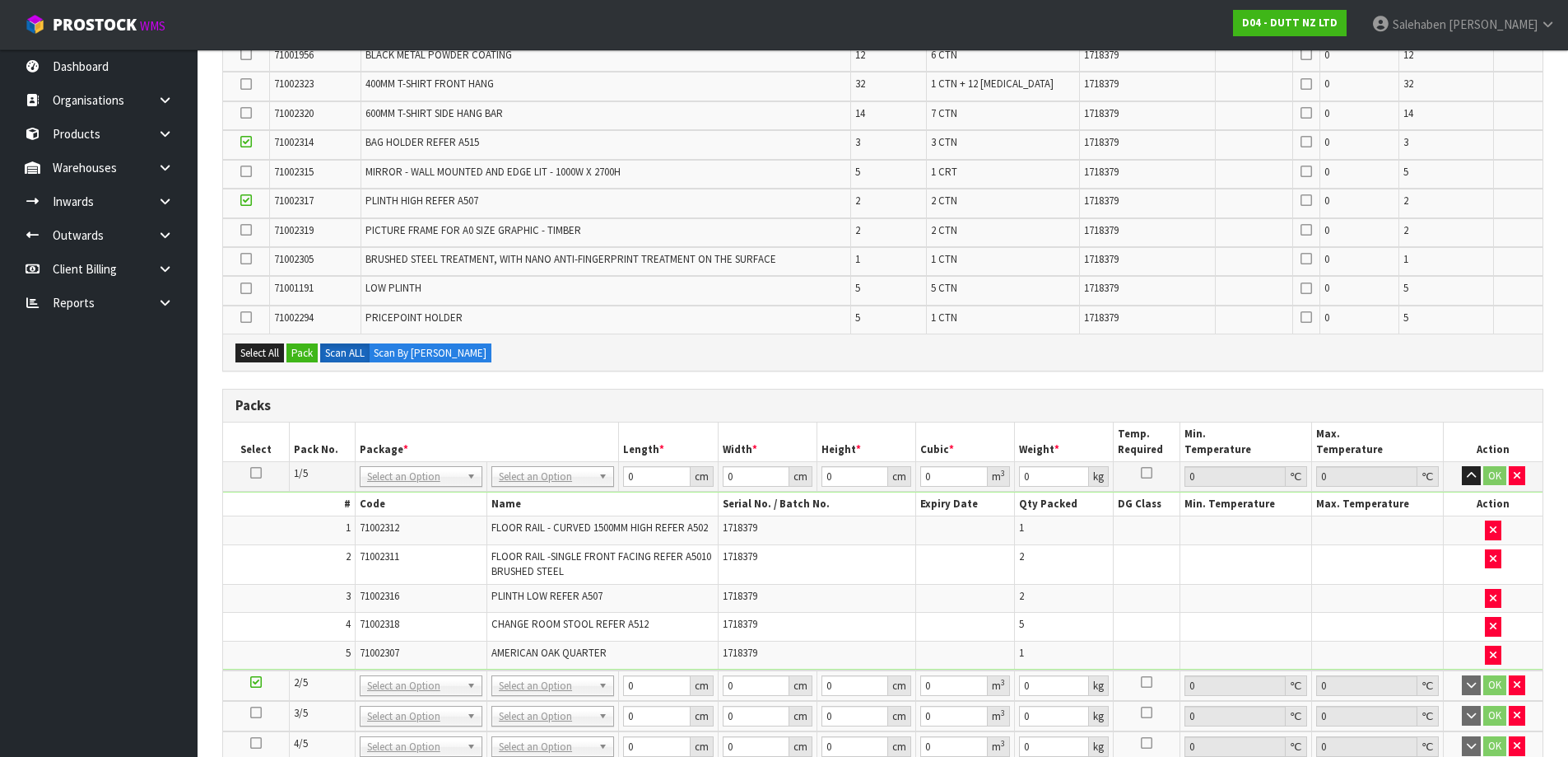
click at [0, 0] on input "checkbox" at bounding box center [0, 0] width 0 height 0
click at [244, 259] on icon at bounding box center [246, 259] width 12 height 1
click at [0, 0] on input "checkbox" at bounding box center [0, 0] width 0 height 0
click at [249, 289] on icon at bounding box center [246, 288] width 12 height 1
click at [0, 0] on input "checkbox" at bounding box center [0, 0] width 0 height 0
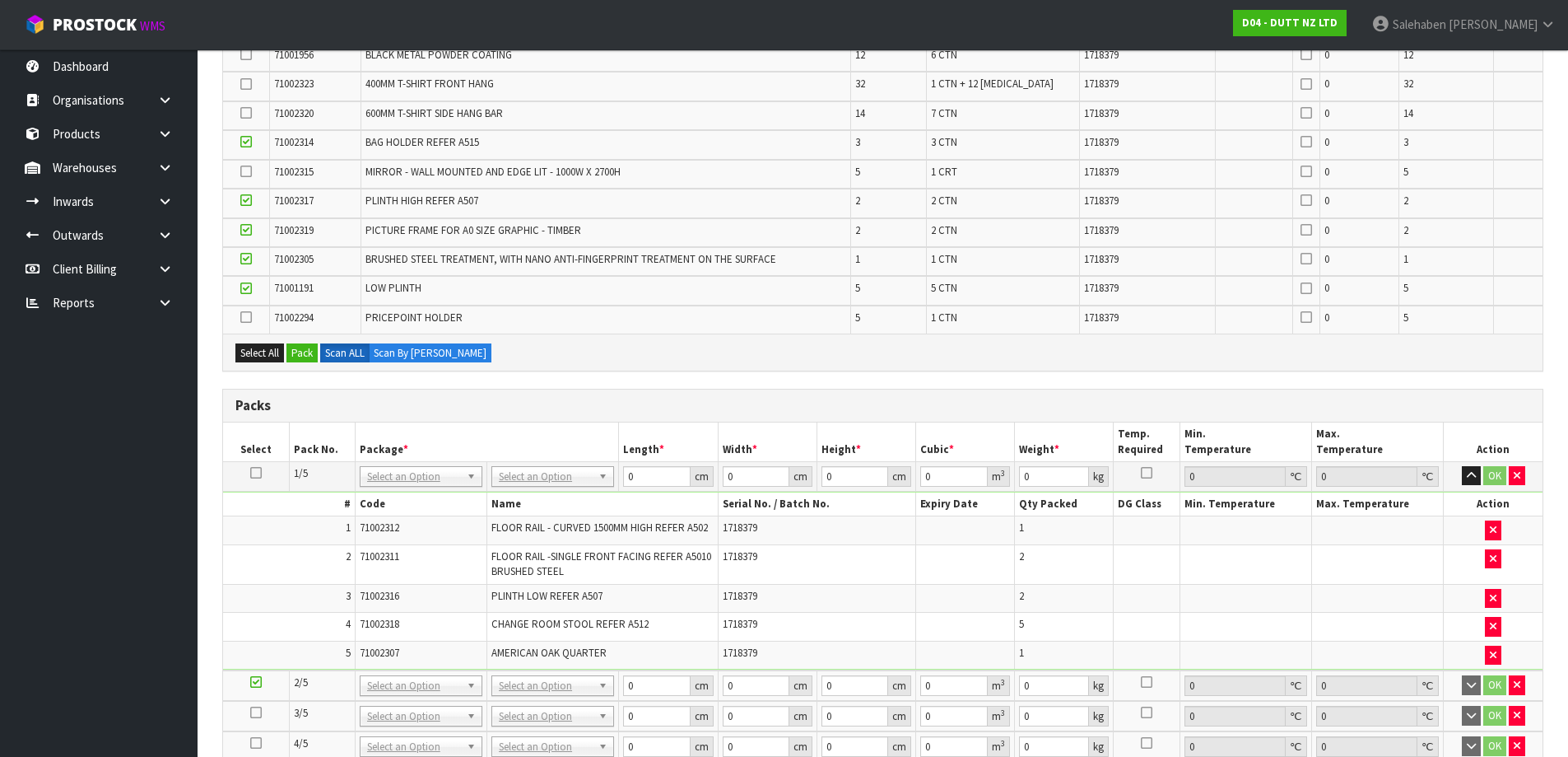
drag, startPoint x: 246, startPoint y: 312, endPoint x: 262, endPoint y: 327, distance: 21.9
click at [244, 317] on icon at bounding box center [246, 317] width 12 height 1
click at [0, 0] on input "checkbox" at bounding box center [0, 0] width 0 height 0
click at [308, 355] on button "Pack" at bounding box center [302, 354] width 31 height 20
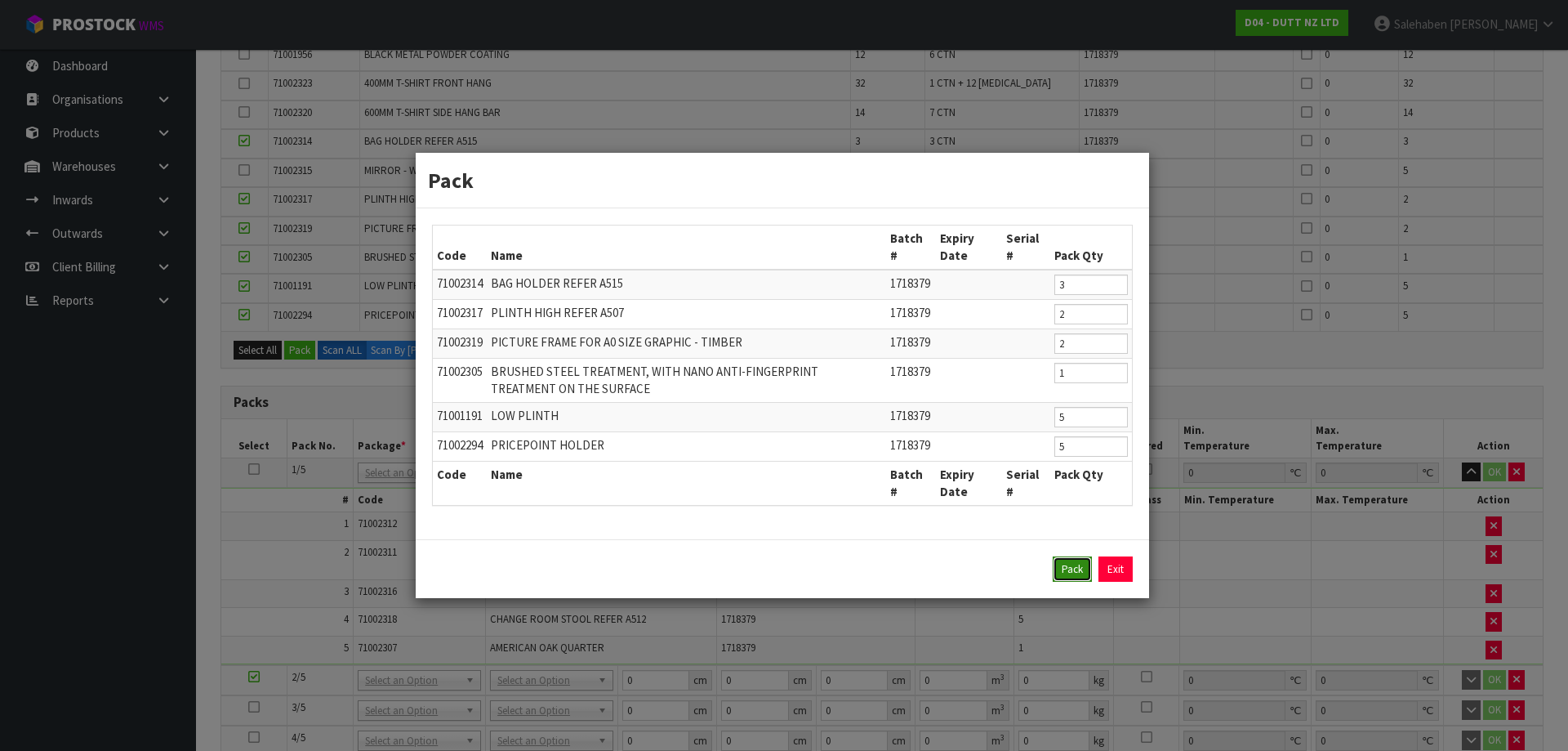
drag, startPoint x: 1076, startPoint y: 572, endPoint x: 1067, endPoint y: 574, distance: 9.2
click at [1076, 572] on button "Pack" at bounding box center [1071, 568] width 39 height 26
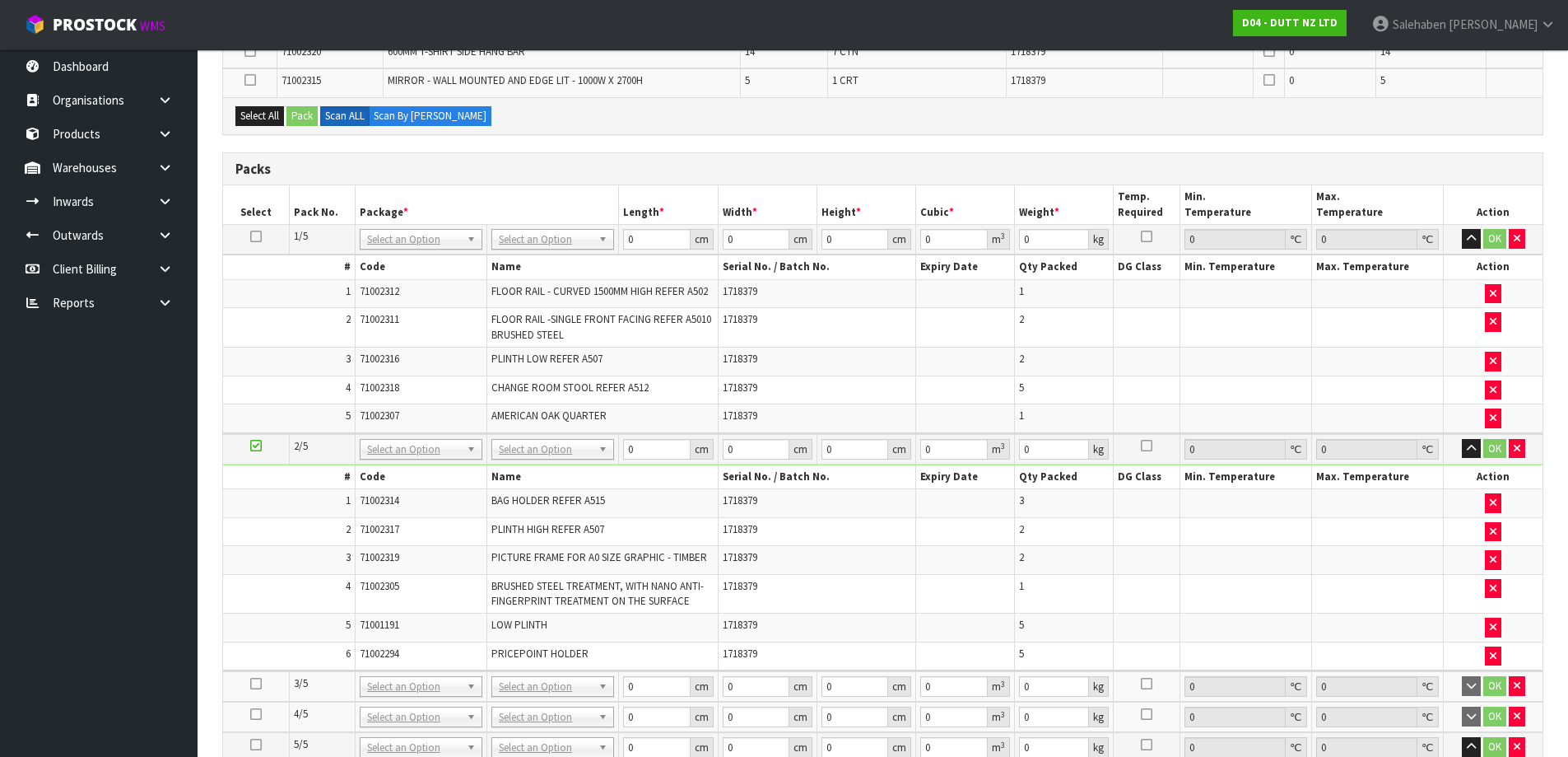
scroll to position [651, 0]
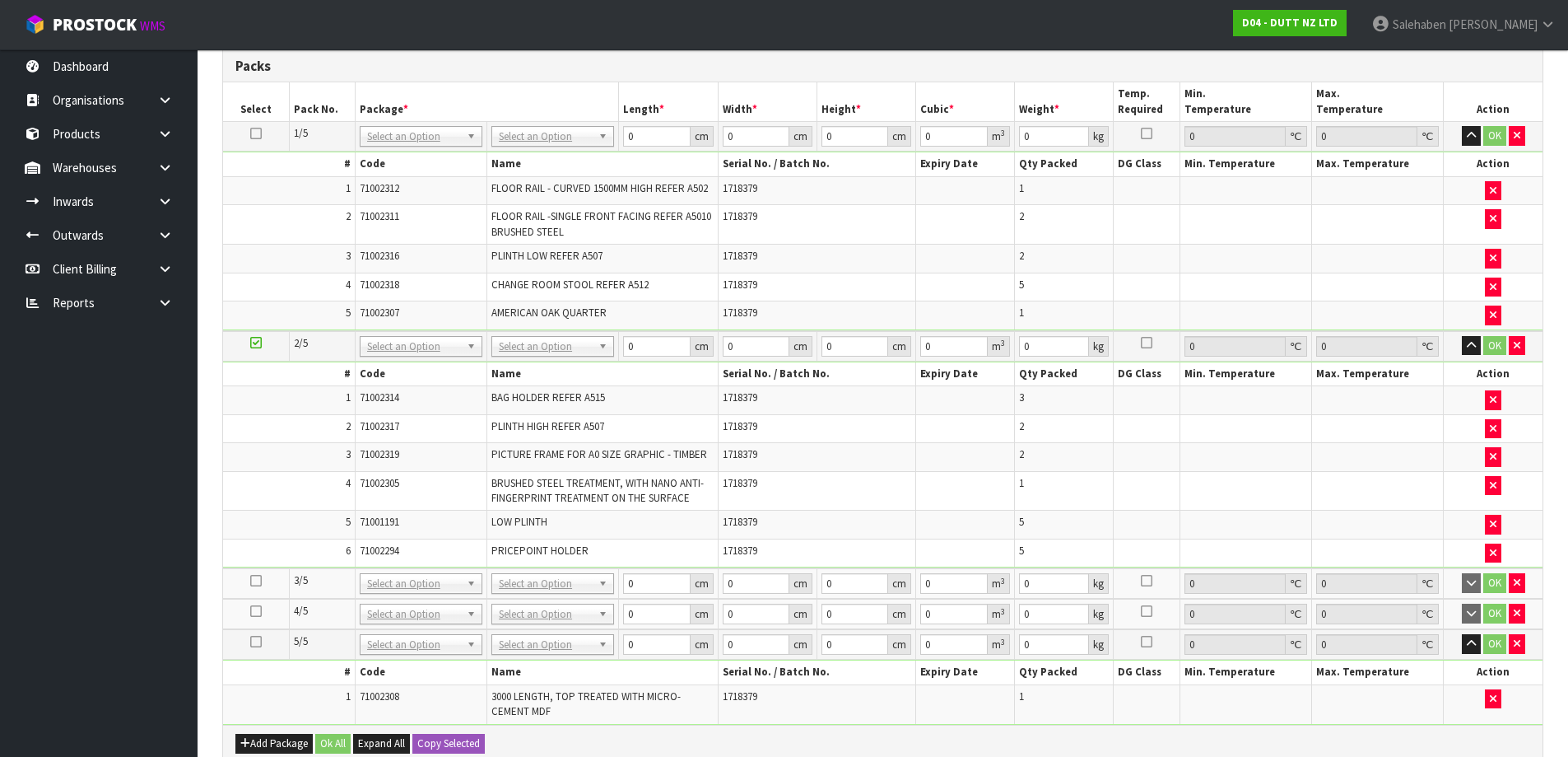
click at [261, 581] on icon at bounding box center [256, 581] width 12 height 1
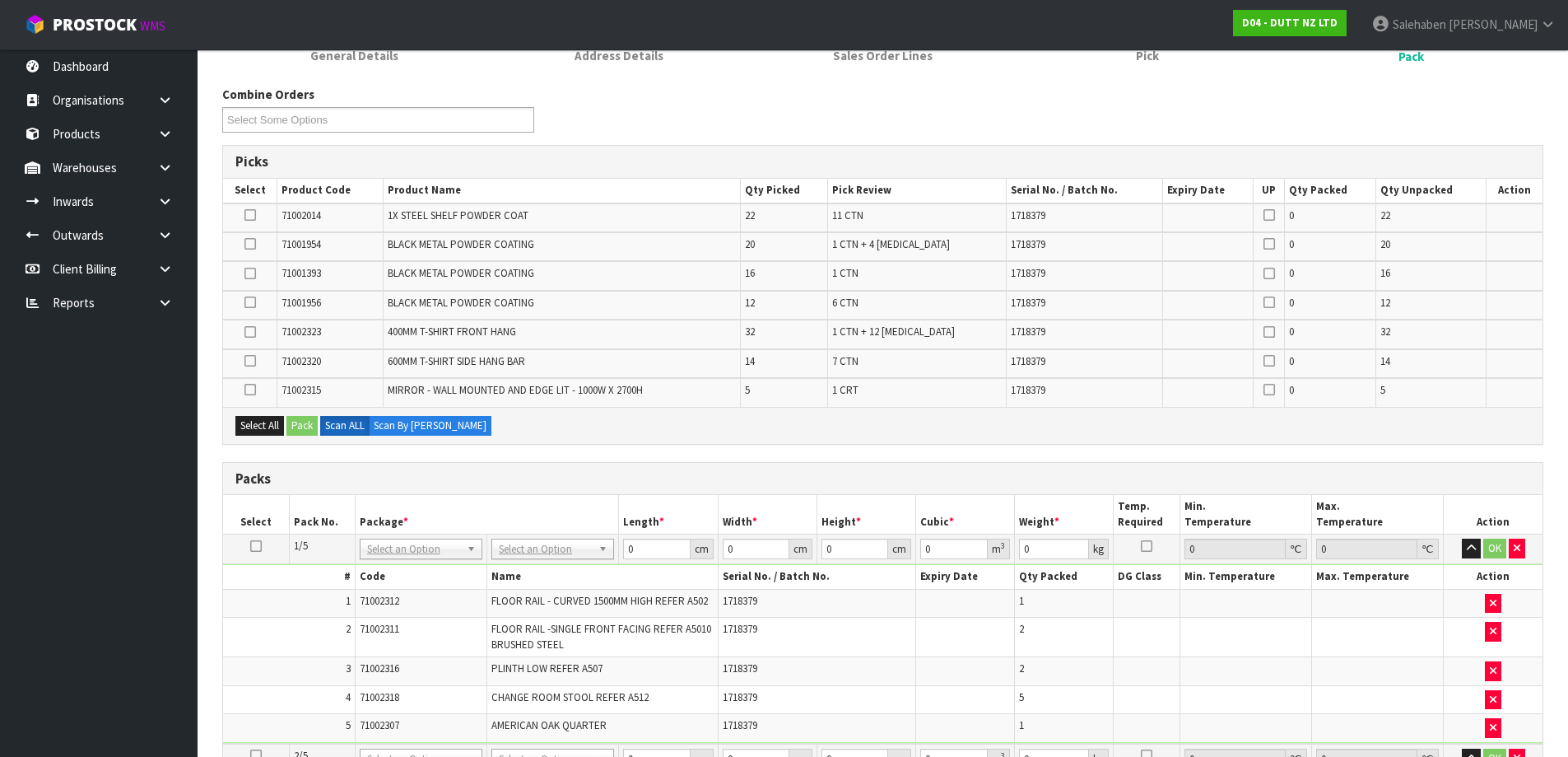
scroll to position [157, 0]
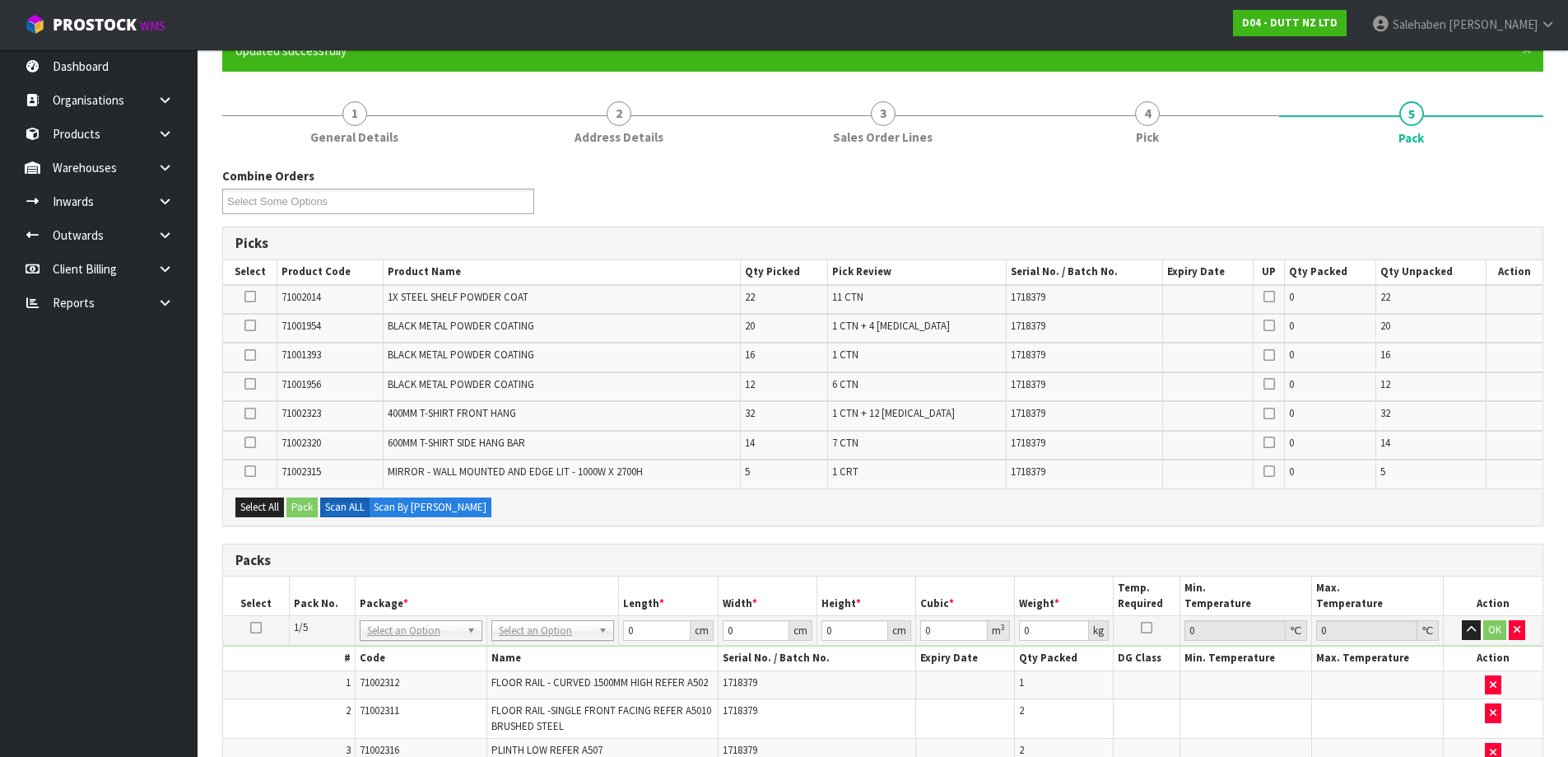
click at [246, 297] on icon at bounding box center [250, 297] width 12 height 1
click at [0, 0] on input "checkbox" at bounding box center [0, 0] width 0 height 0
click at [248, 325] on icon at bounding box center [250, 325] width 12 height 1
click at [0, 0] on input "checkbox" at bounding box center [0, 0] width 0 height 0
click at [256, 359] on label at bounding box center [250, 355] width 12 height 15
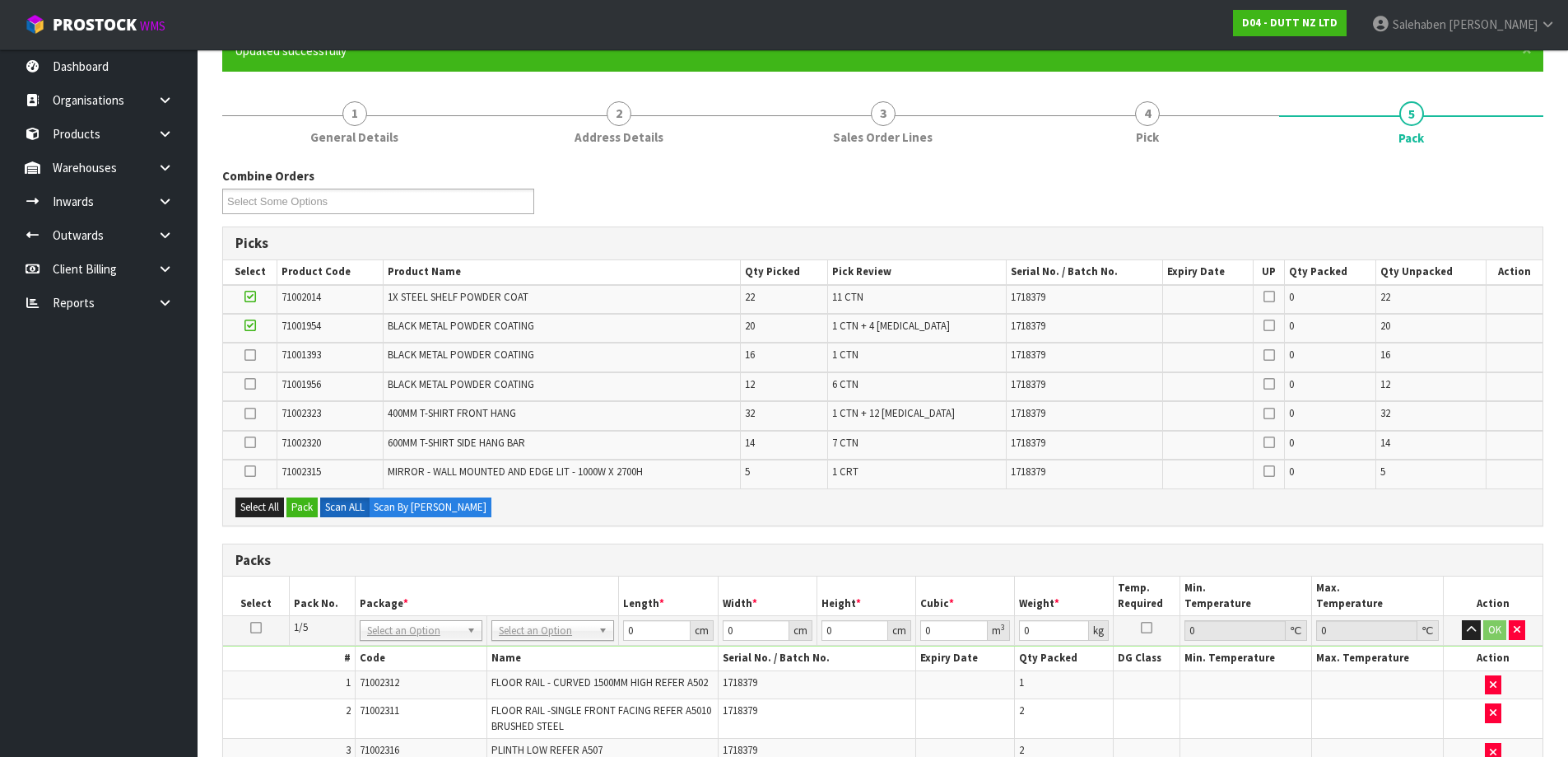
click at [0, 0] on input "checkbox" at bounding box center [0, 0] width 0 height 0
click at [254, 385] on icon at bounding box center [250, 384] width 12 height 1
click at [0, 0] on input "checkbox" at bounding box center [0, 0] width 0 height 0
click at [250, 414] on icon at bounding box center [250, 413] width 12 height 1
click at [0, 0] on input "checkbox" at bounding box center [0, 0] width 0 height 0
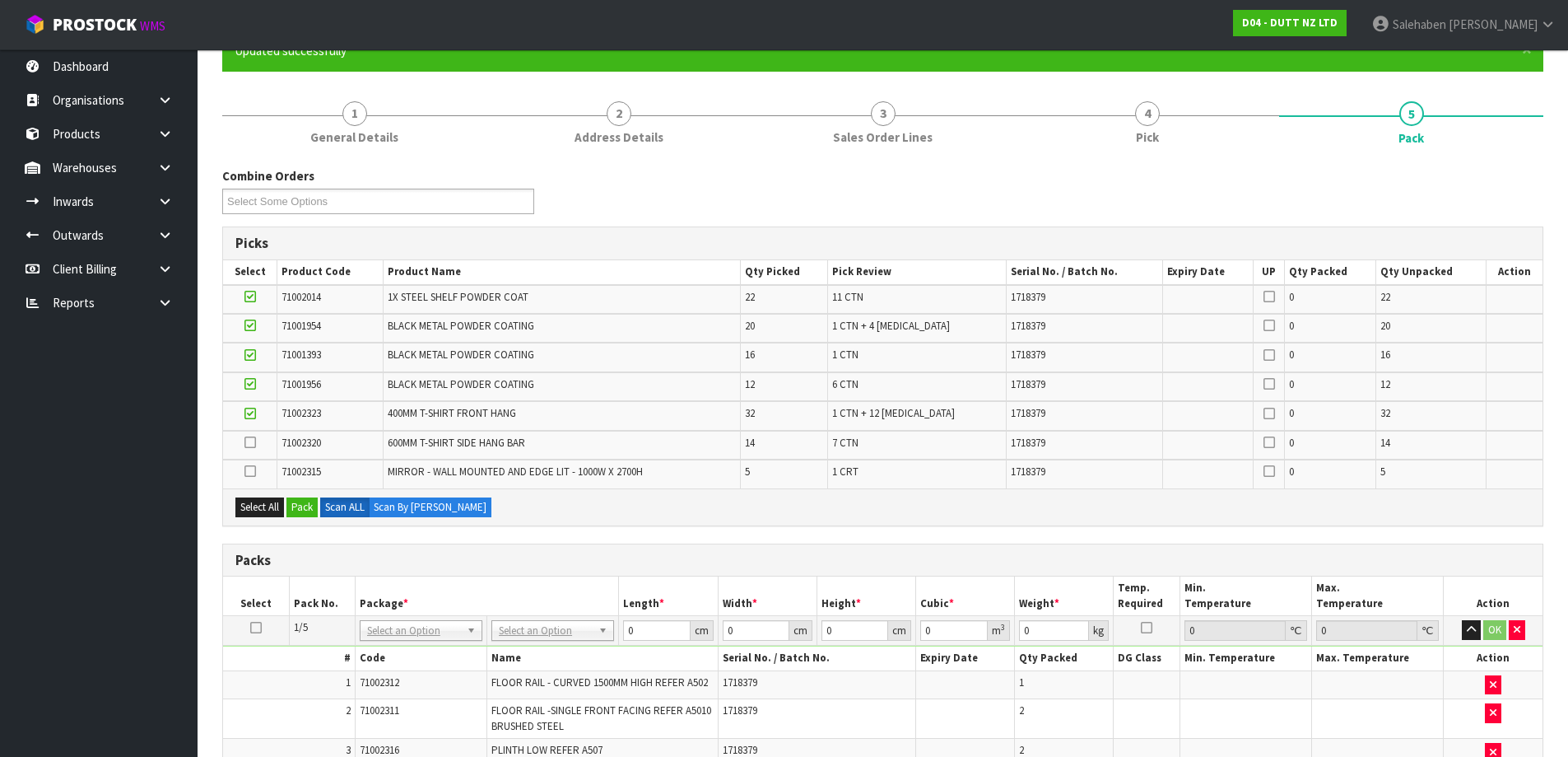
click at [252, 443] on icon at bounding box center [250, 442] width 12 height 1
click at [0, 0] on input "checkbox" at bounding box center [0, 0] width 0 height 0
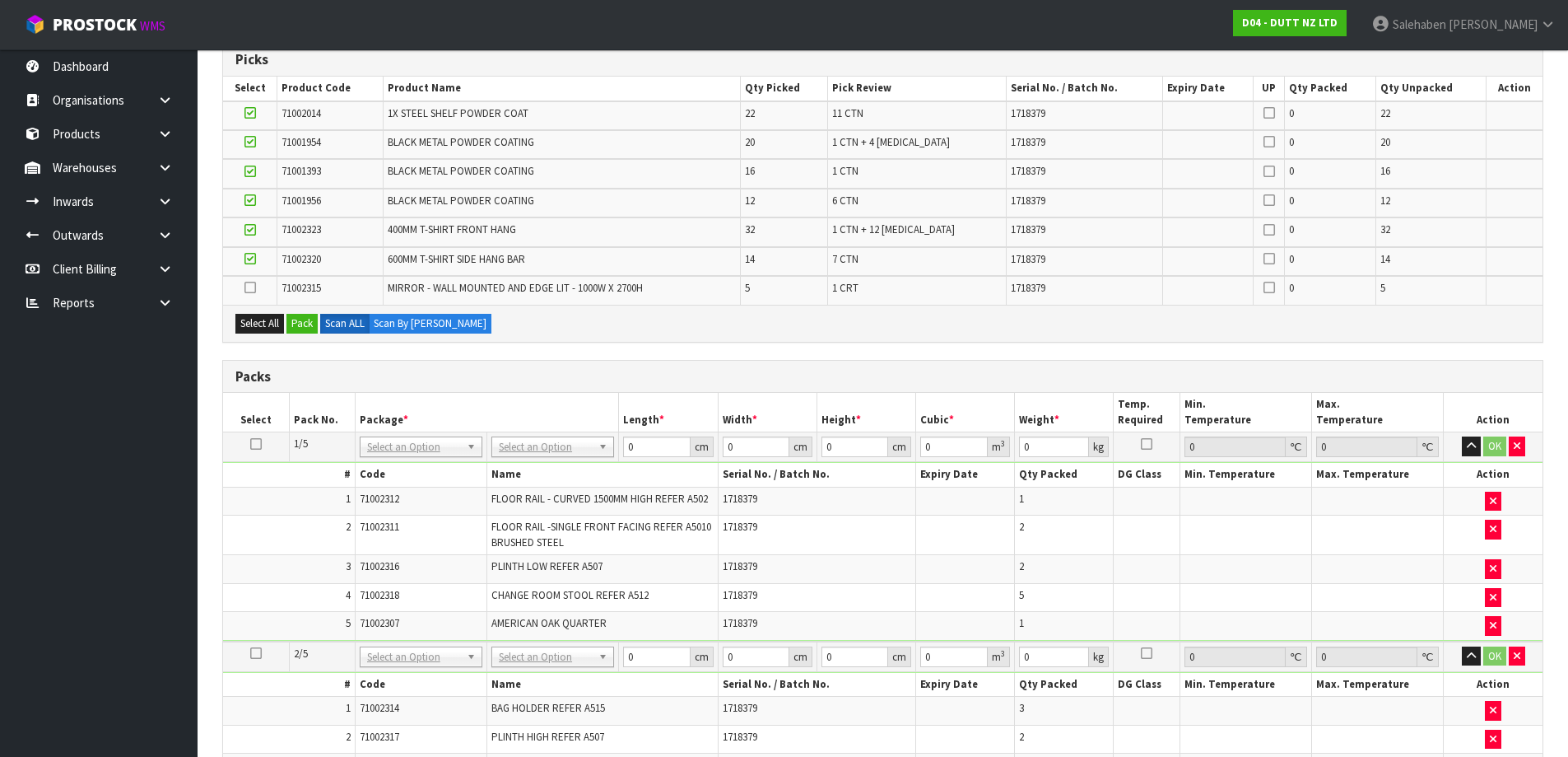
scroll to position [322, 0]
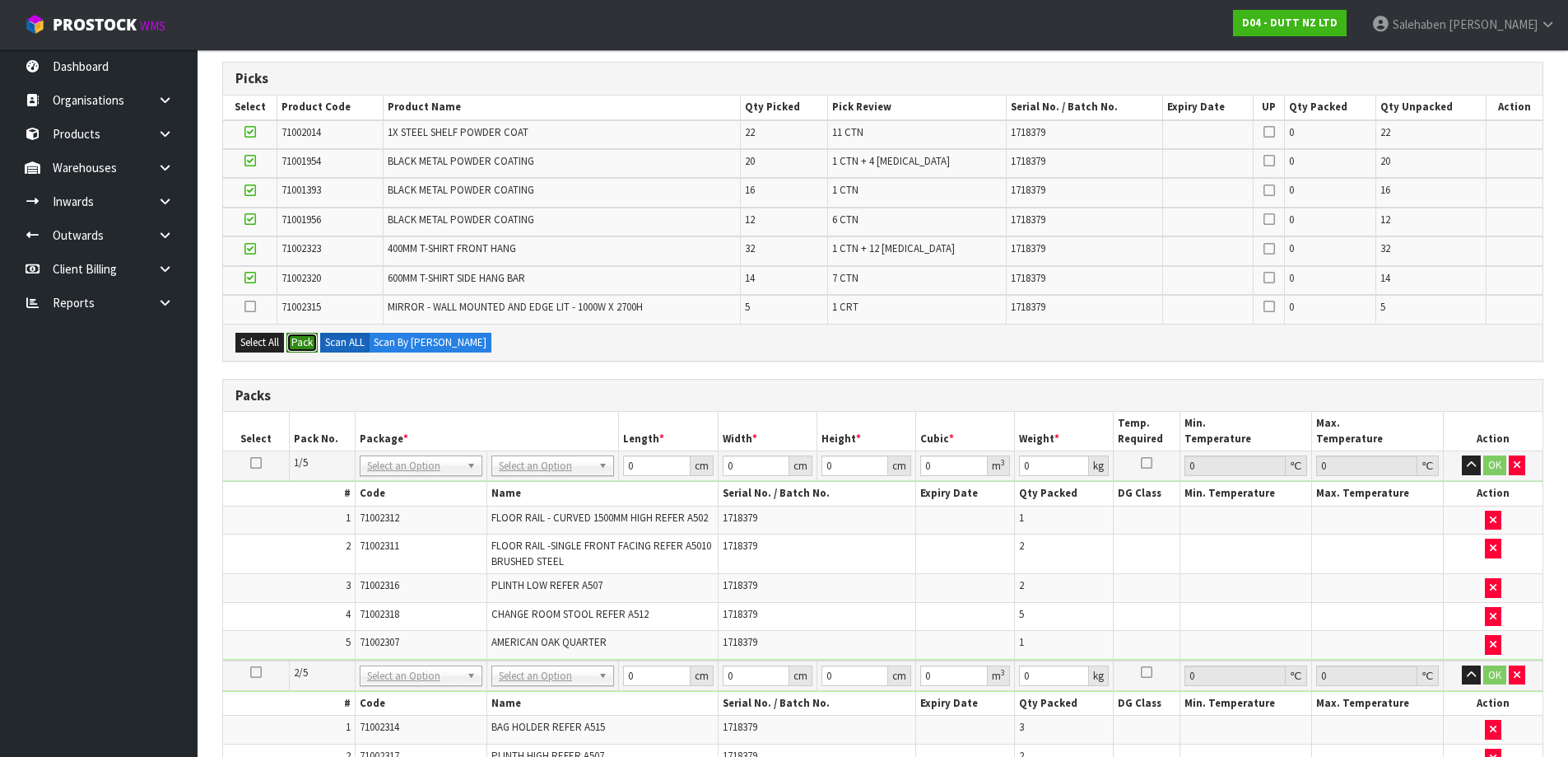
click at [295, 344] on button "Pack" at bounding box center [302, 343] width 31 height 20
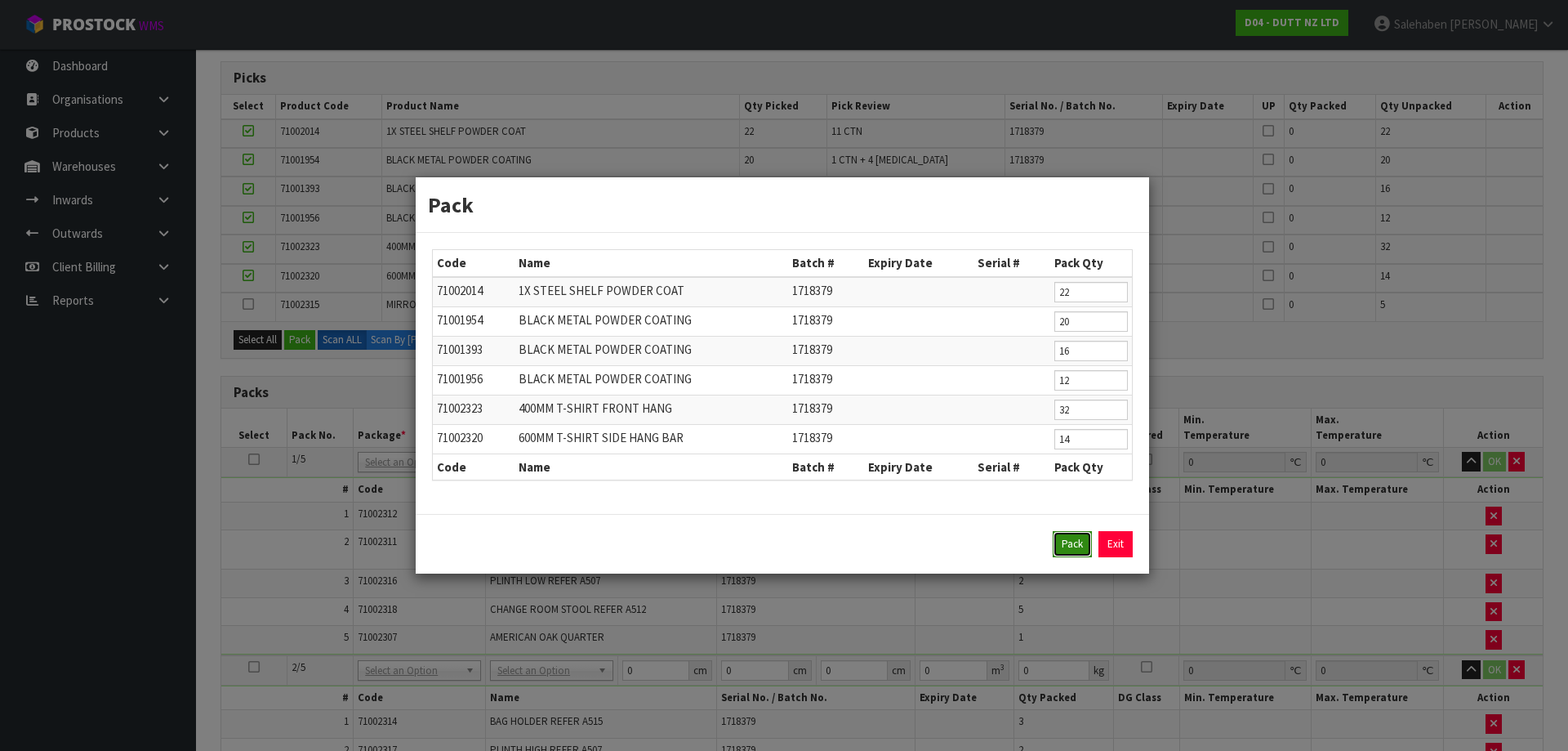
click at [1071, 543] on button "Pack" at bounding box center [1071, 543] width 39 height 26
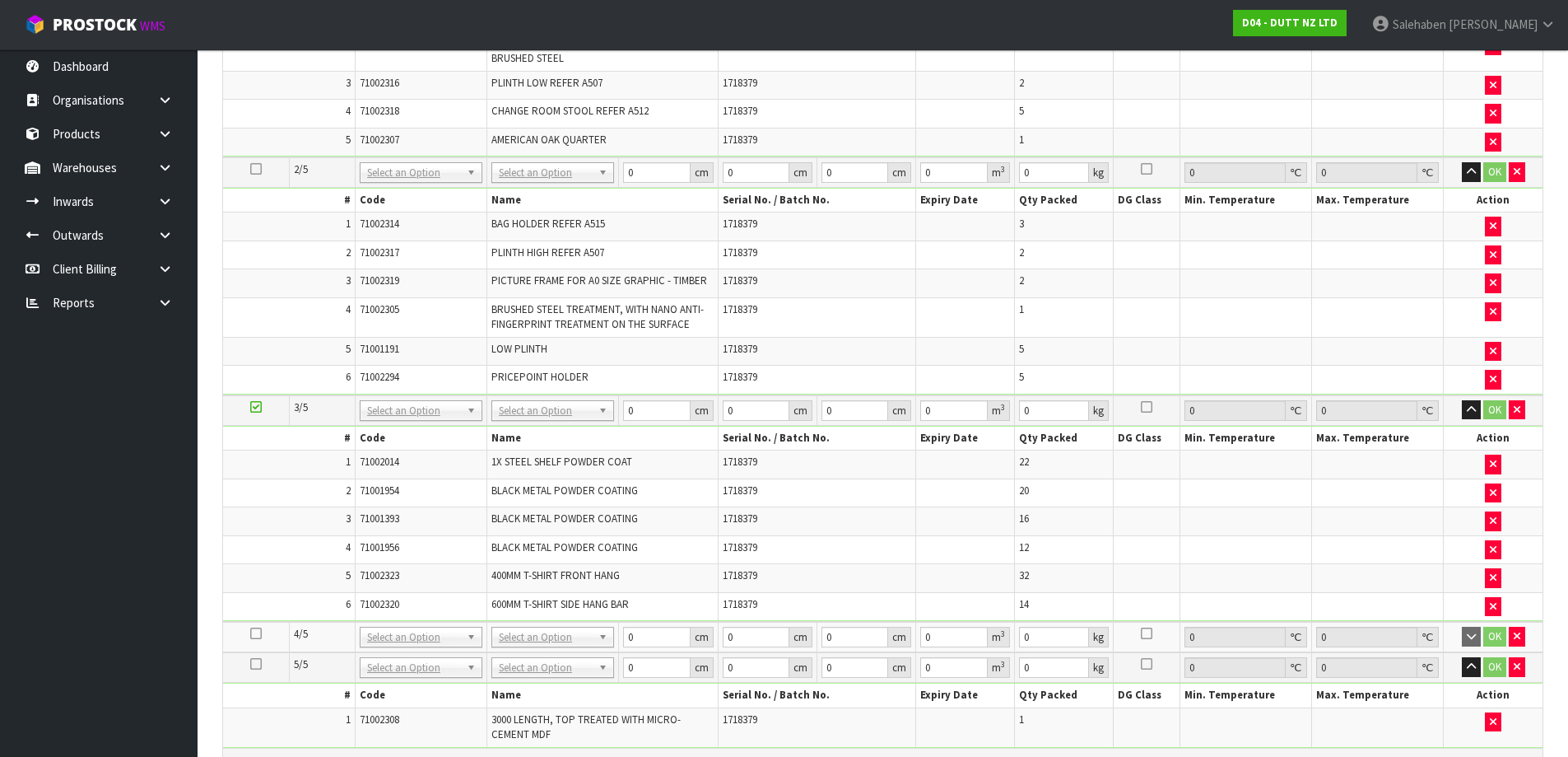
scroll to position [733, 0]
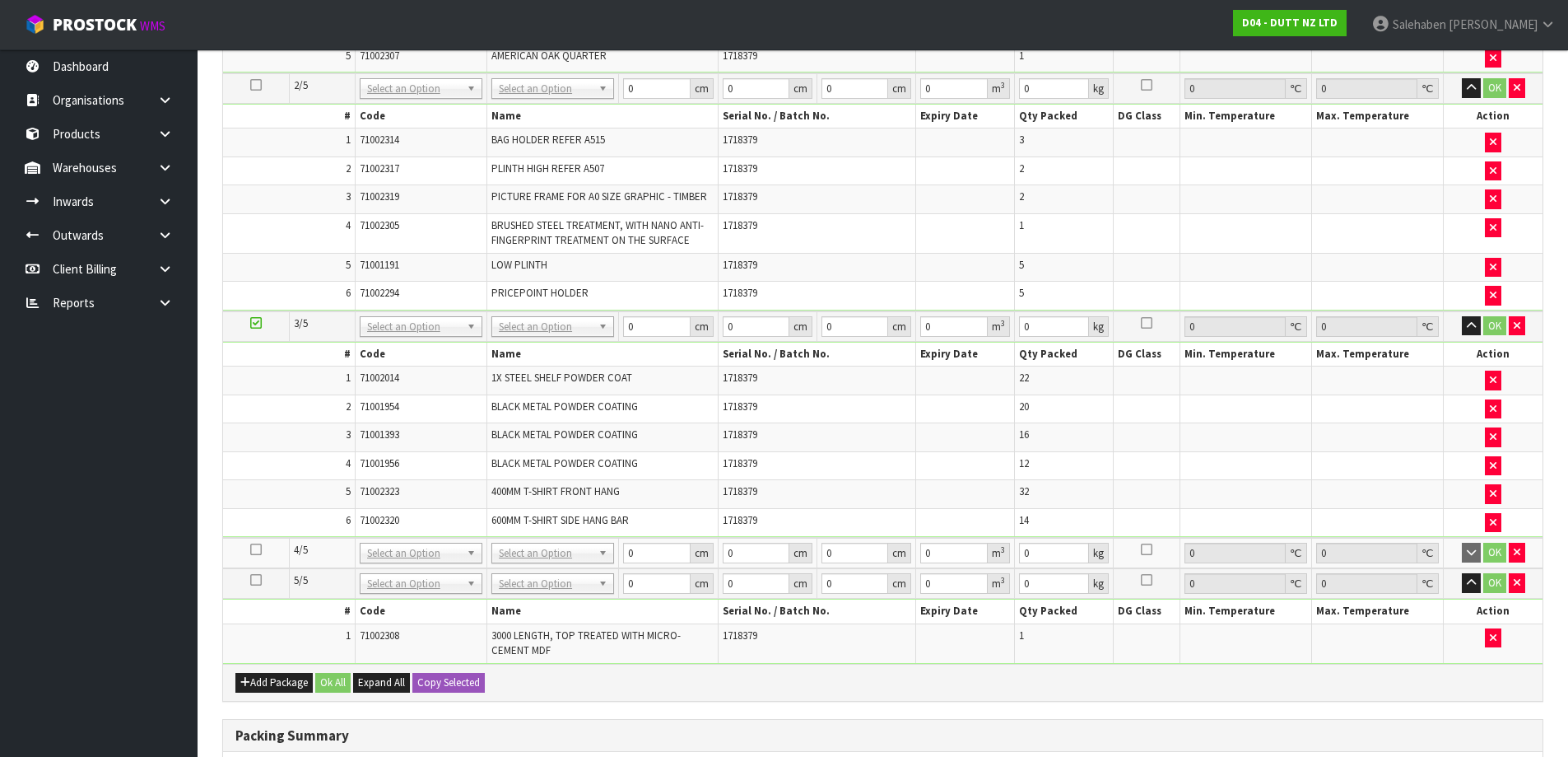
click at [260, 550] on icon at bounding box center [256, 549] width 12 height 1
click at [1512, 577] on button "button" at bounding box center [1517, 583] width 17 height 20
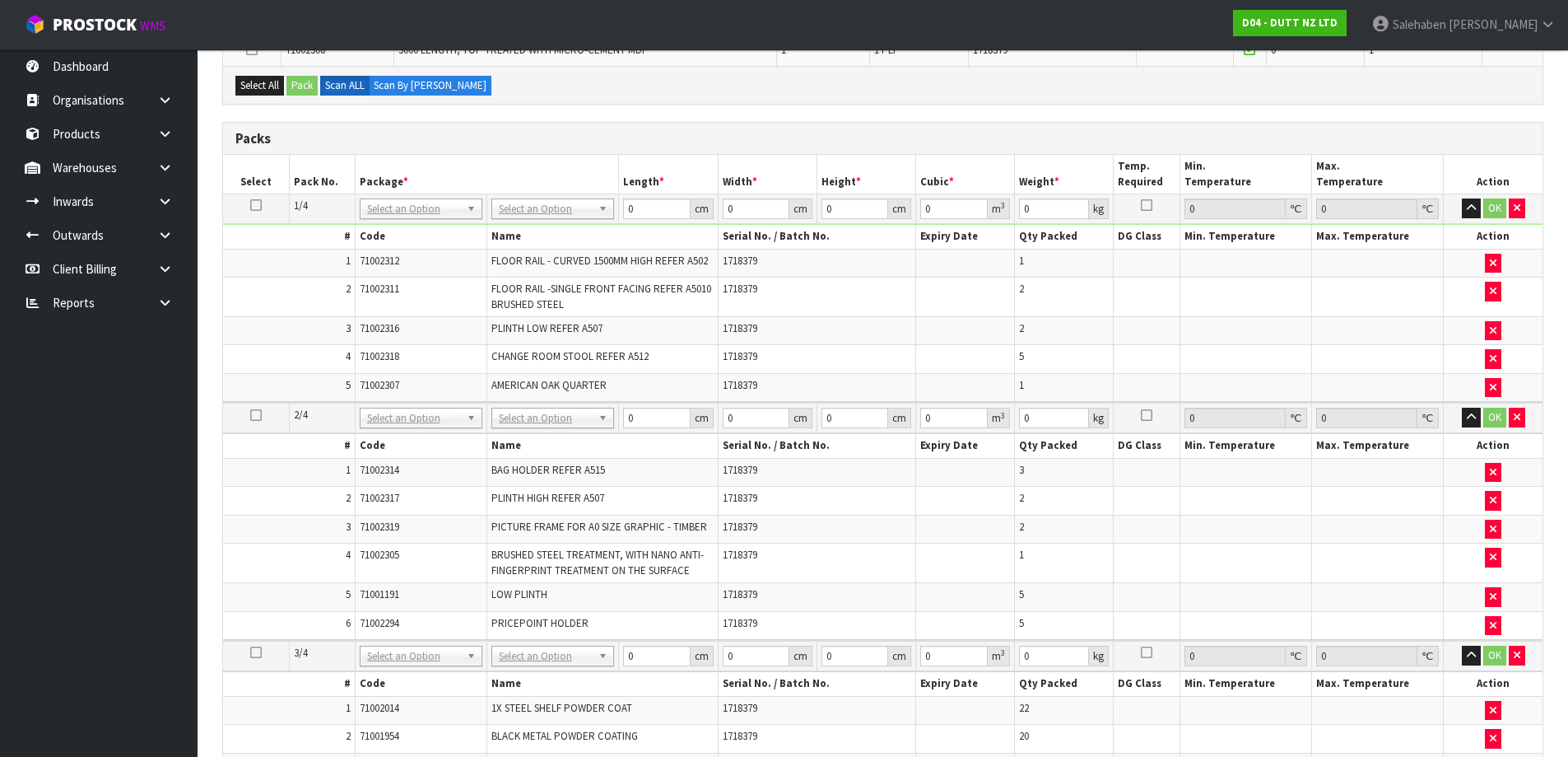
scroll to position [351, 0]
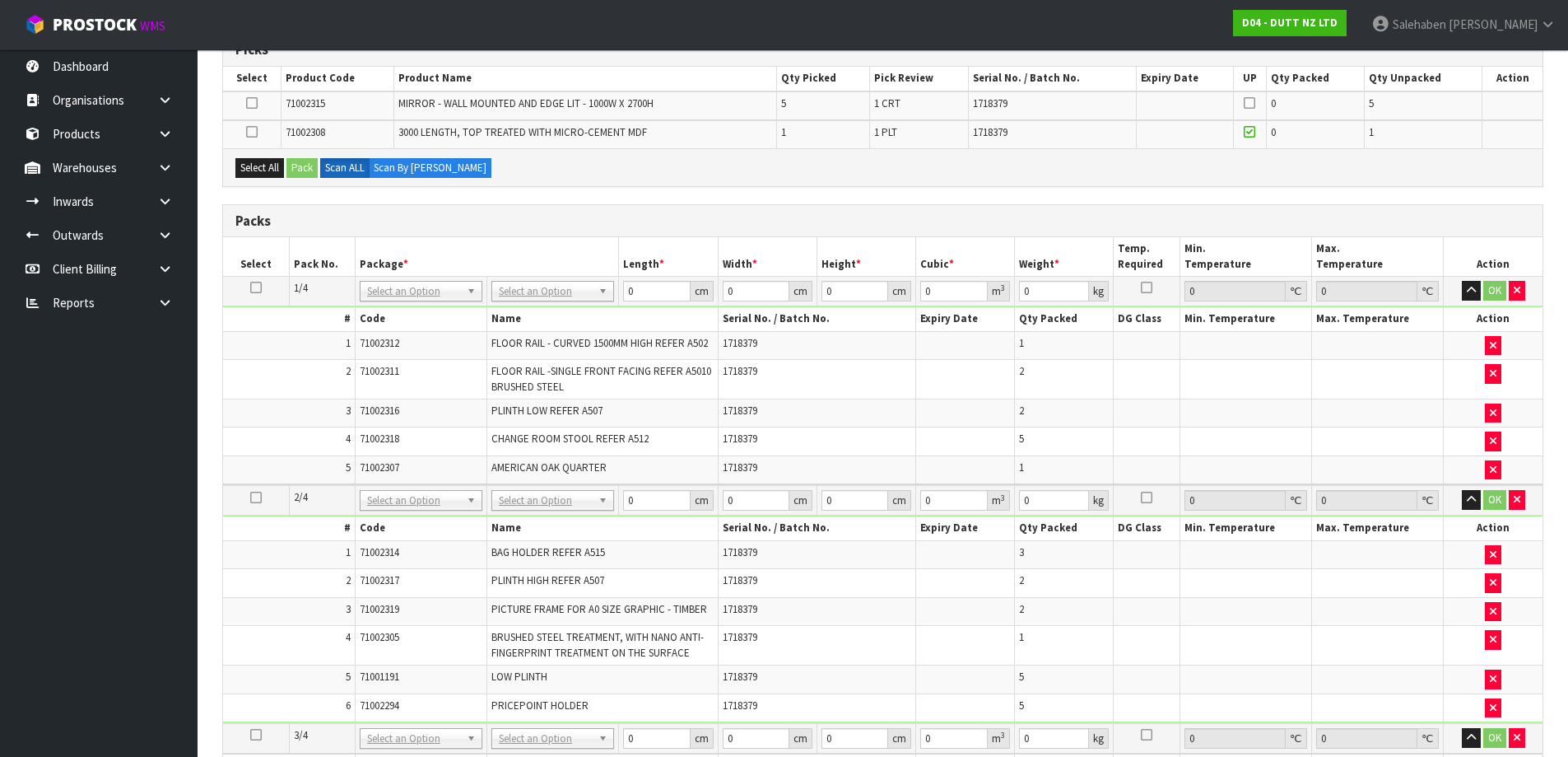
click at [249, 132] on icon at bounding box center [252, 132] width 12 height 1
click at [0, 0] on input "checkbox" at bounding box center [0, 0] width 0 height 0
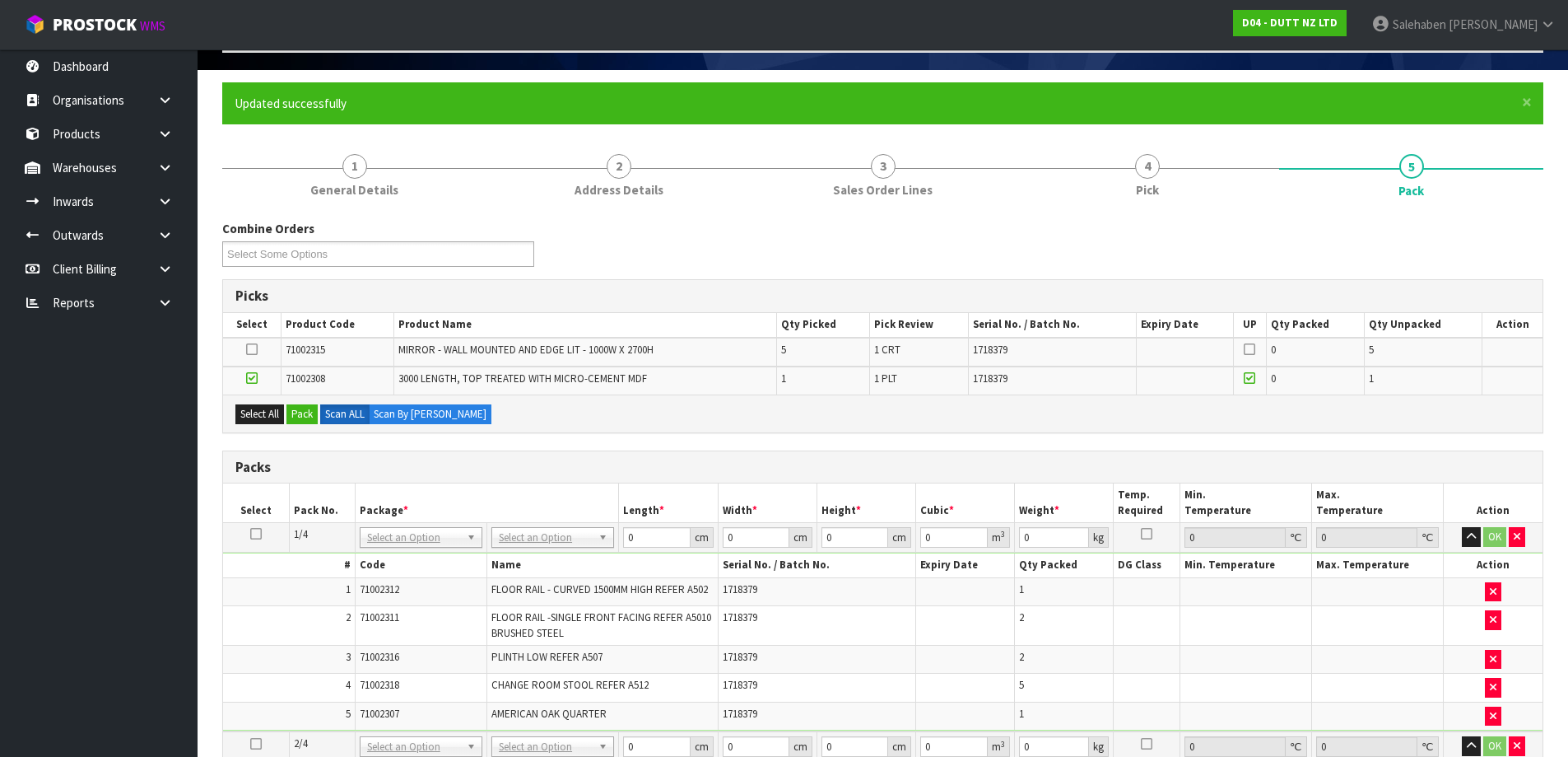
scroll to position [103, 0]
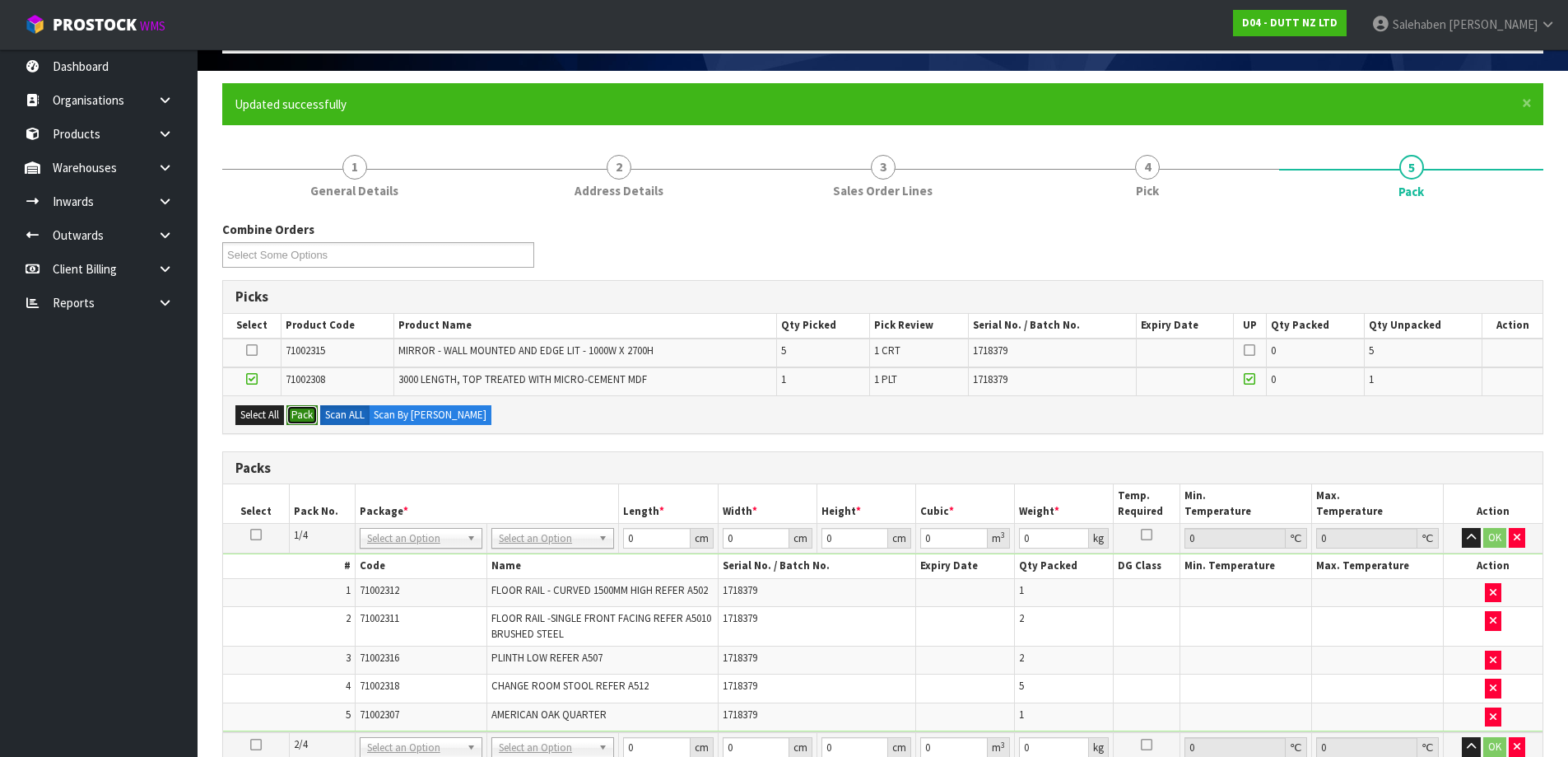
click at [300, 407] on button "Pack" at bounding box center [302, 415] width 31 height 20
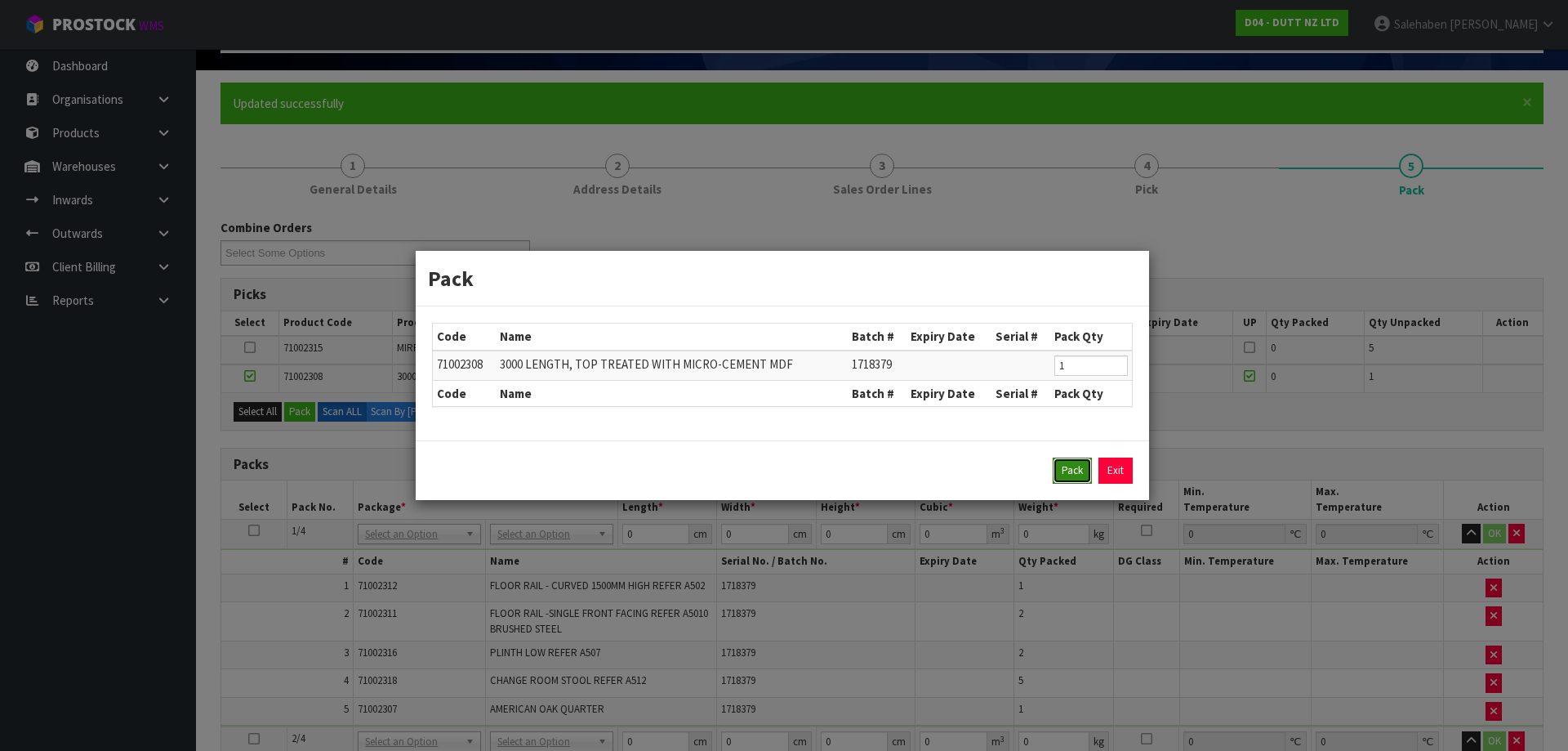
drag, startPoint x: 1066, startPoint y: 467, endPoint x: 906, endPoint y: 463, distance: 160.0
click at [1066, 467] on button "Pack" at bounding box center [1071, 470] width 39 height 26
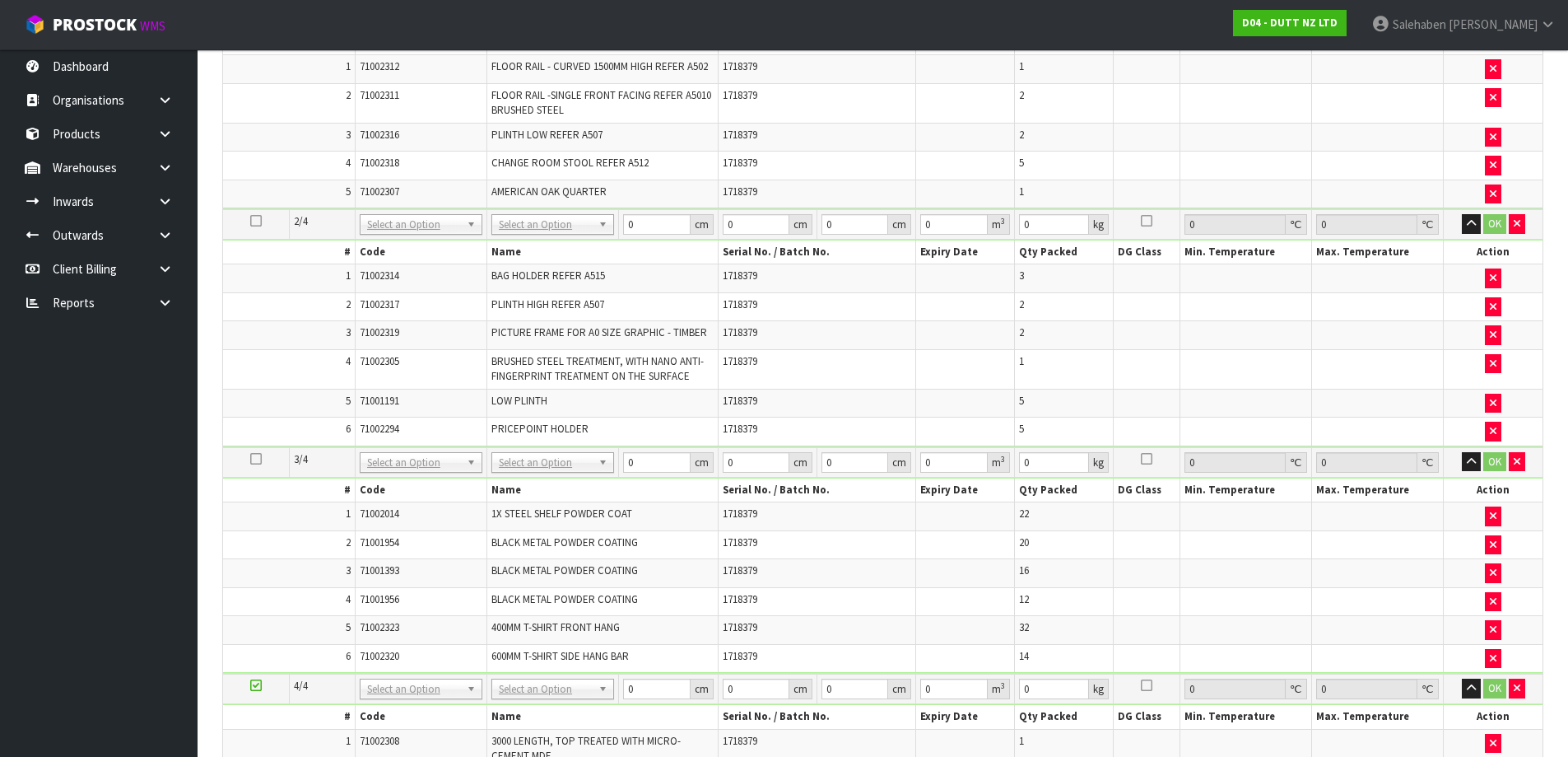
scroll to position [928, 0]
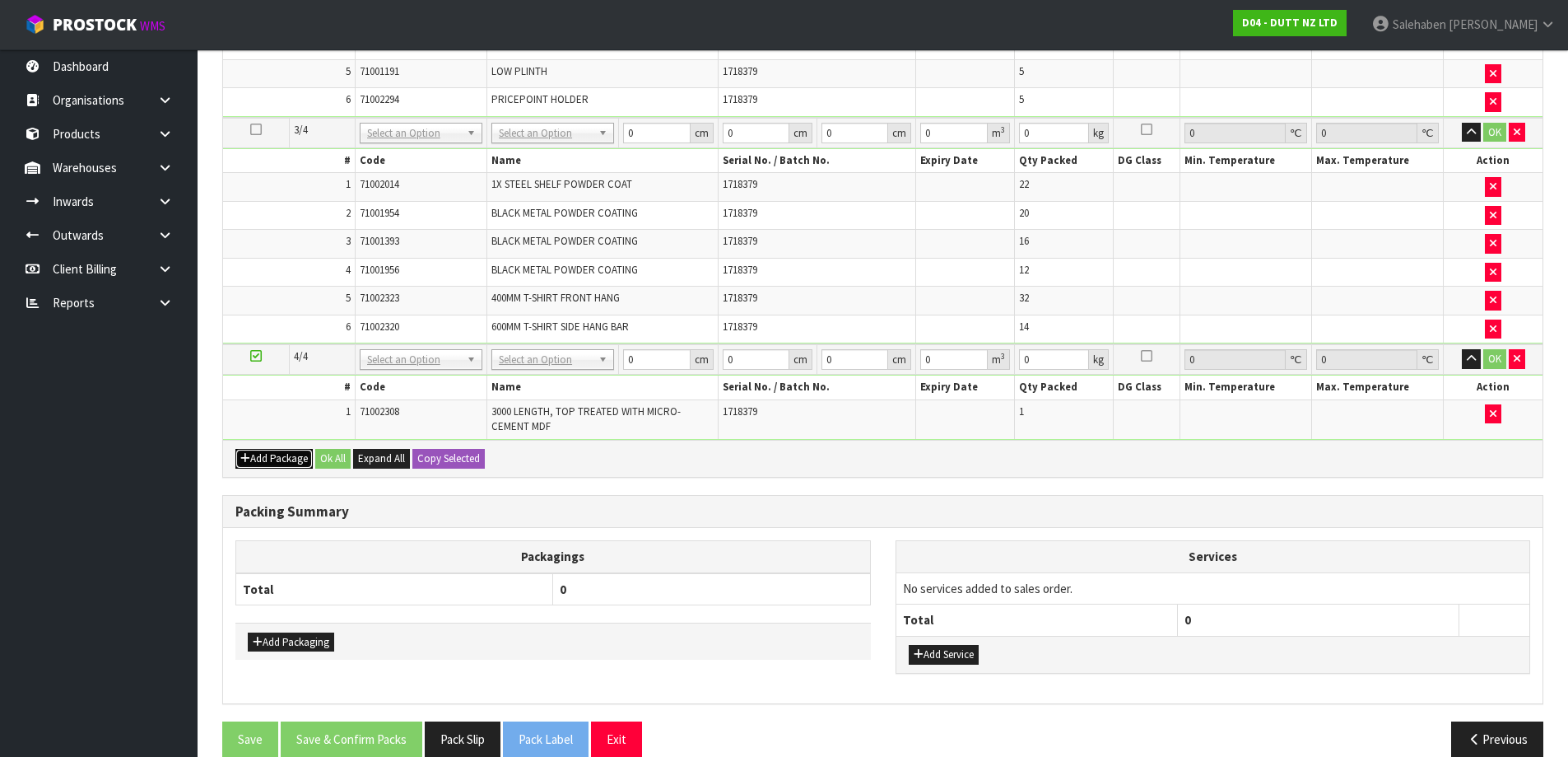
click at [254, 455] on button "Add Package" at bounding box center [274, 459] width 77 height 20
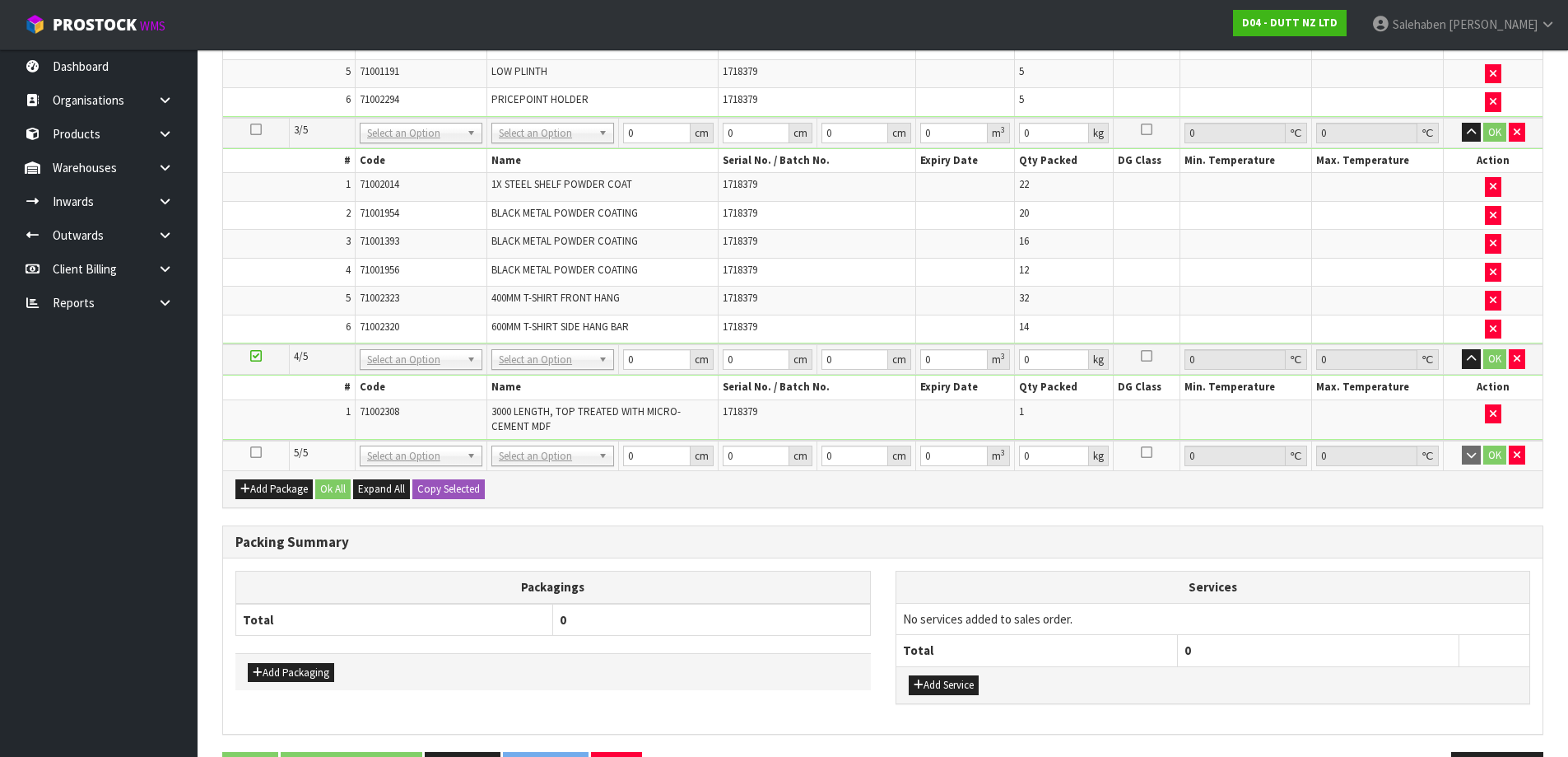
click at [254, 452] on icon at bounding box center [256, 452] width 12 height 1
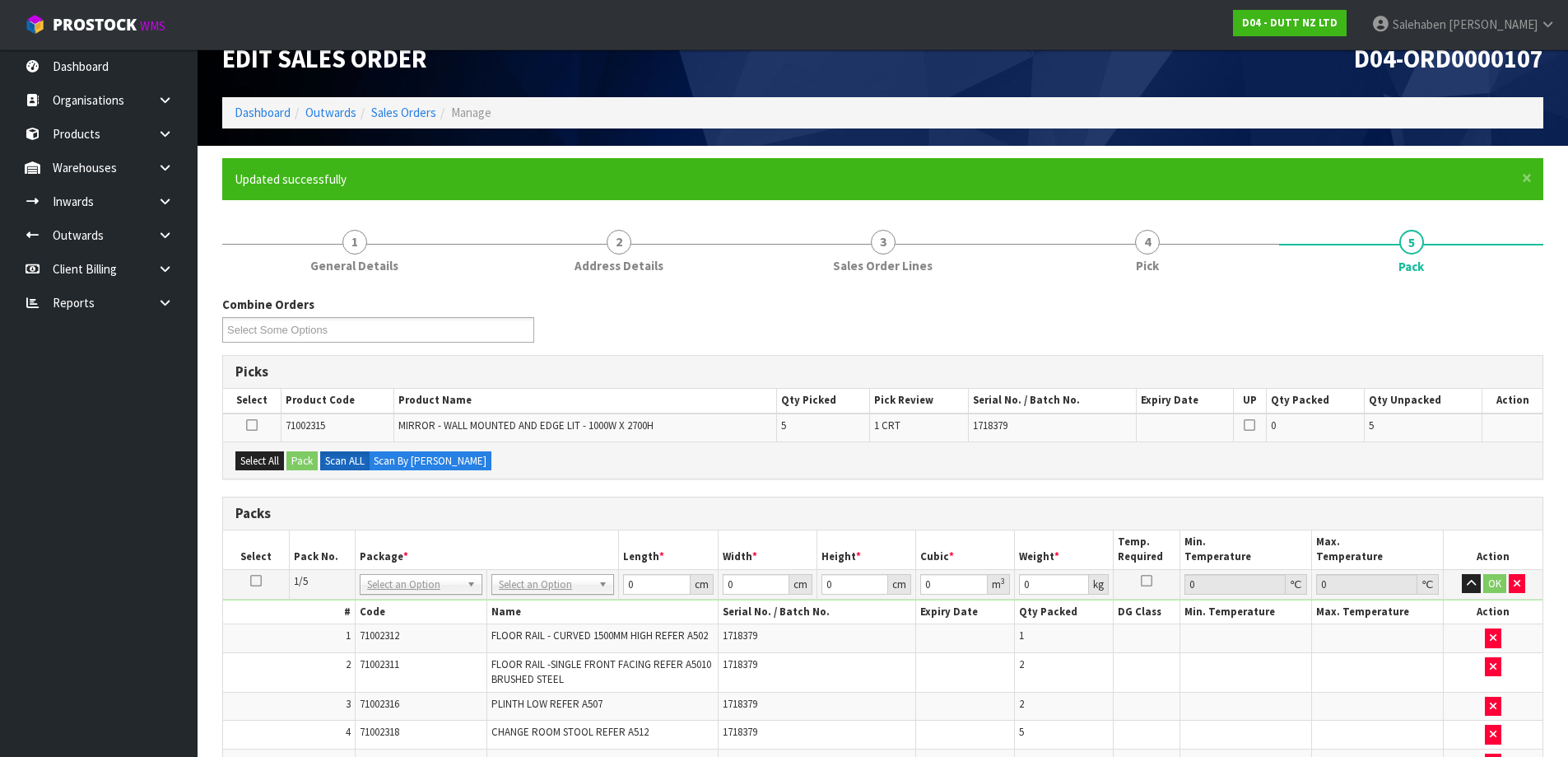
scroll to position [21, 0]
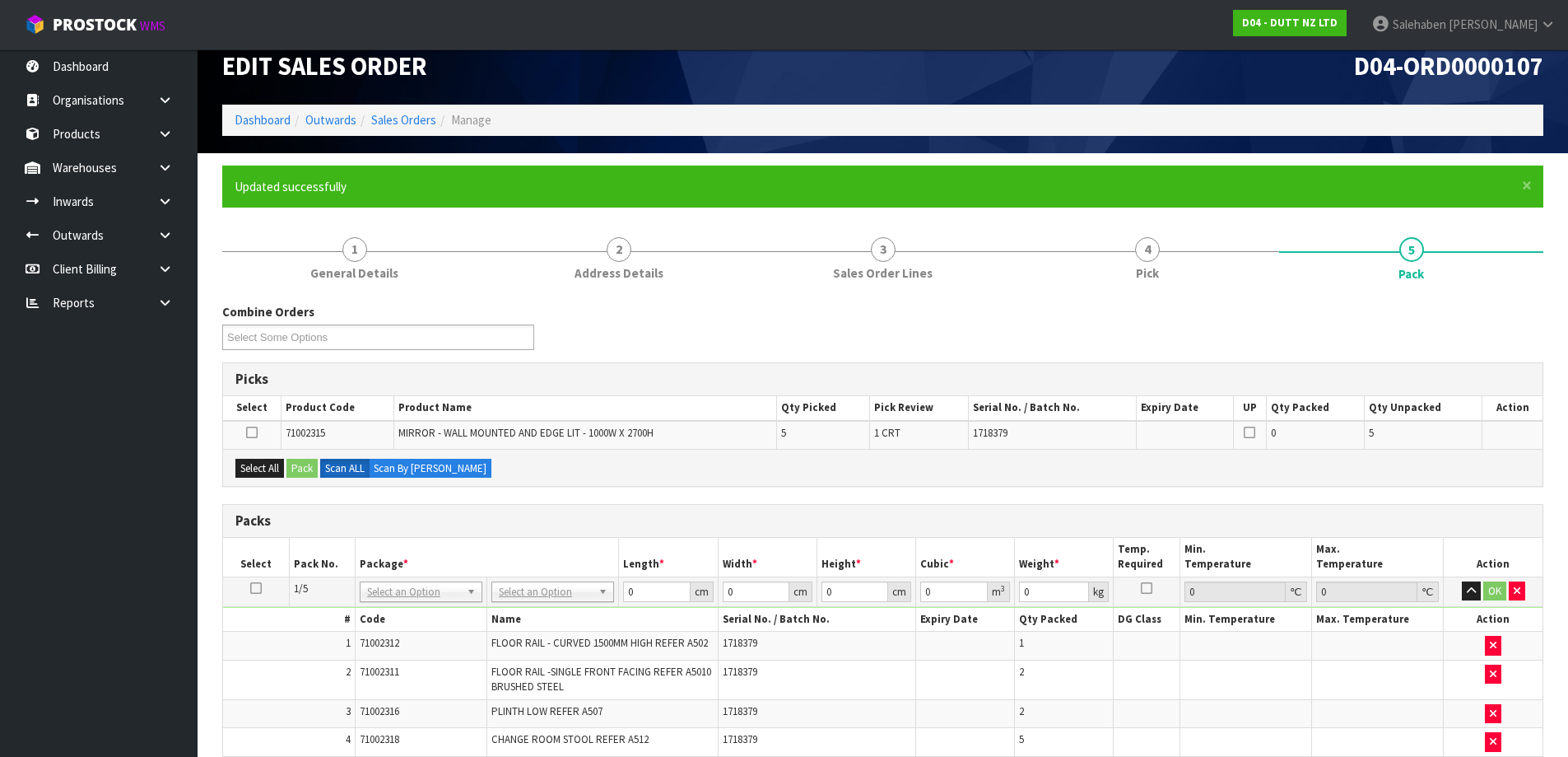
click at [249, 434] on icon at bounding box center [252, 433] width 12 height 1
click at [0, 0] on input "checkbox" at bounding box center [0, 0] width 0 height 0
click at [303, 475] on button "Pack" at bounding box center [302, 469] width 31 height 20
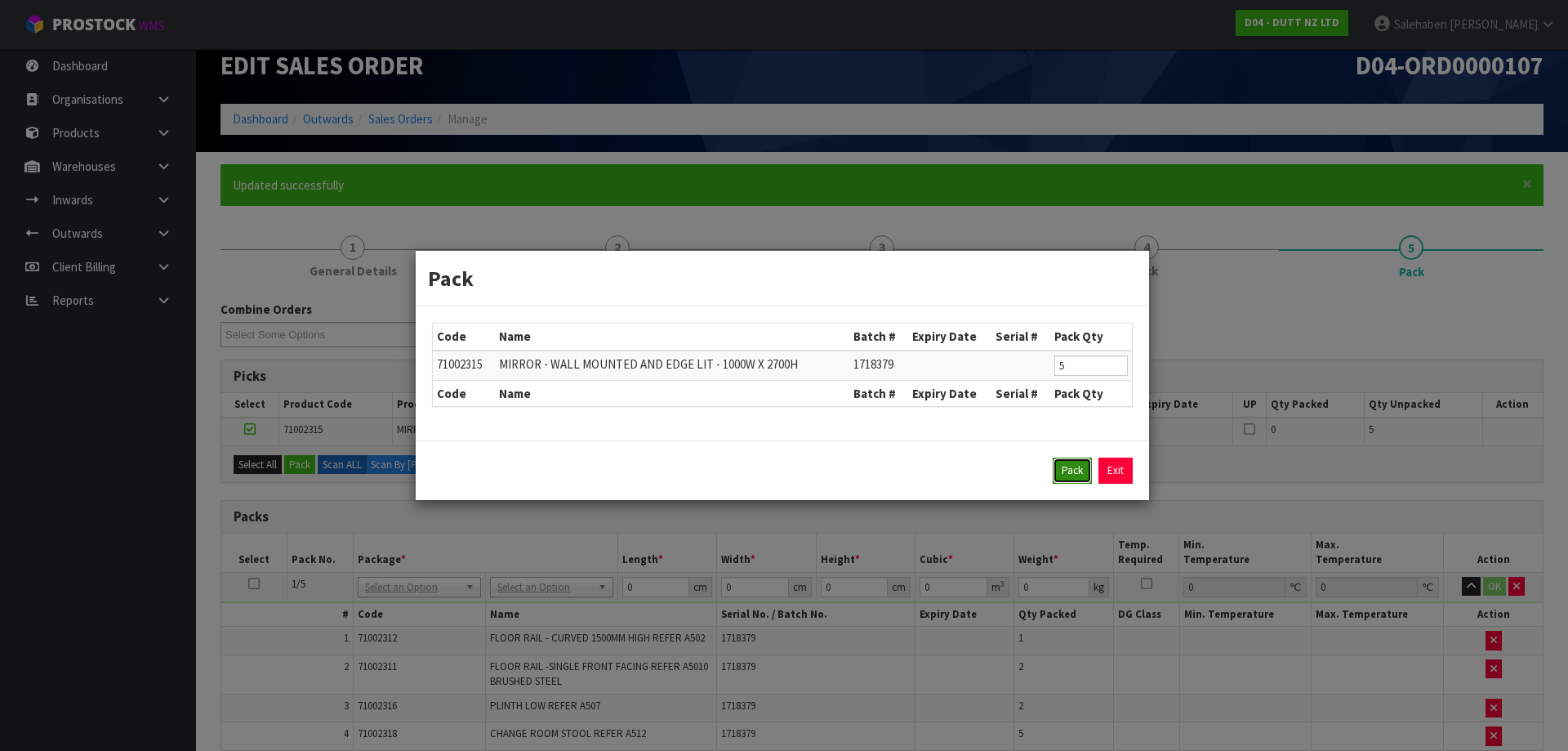
drag, startPoint x: 1077, startPoint y: 473, endPoint x: 968, endPoint y: 487, distance: 109.9
click at [1077, 473] on button "Pack" at bounding box center [1071, 470] width 39 height 26
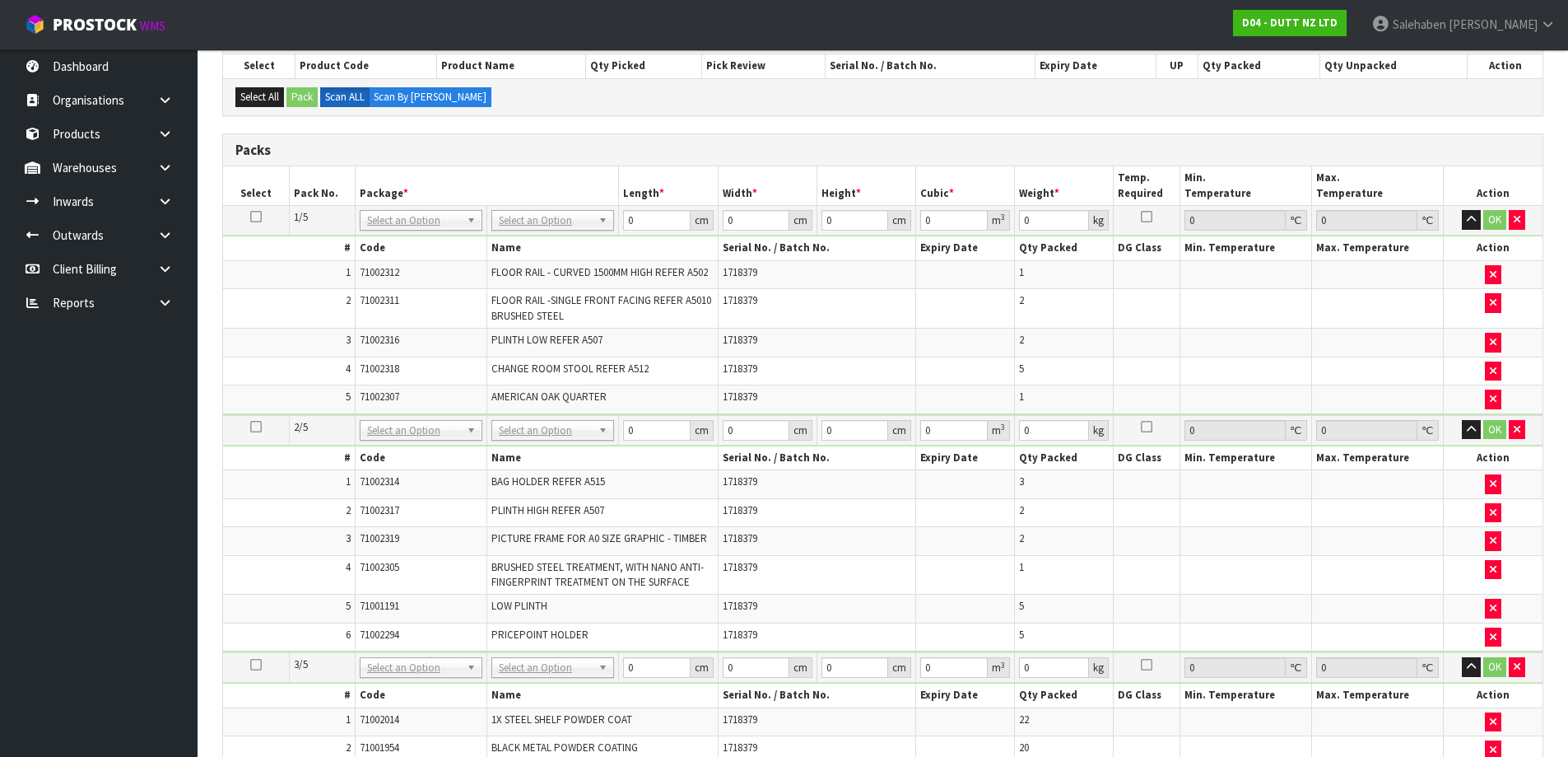
scroll to position [269, 0]
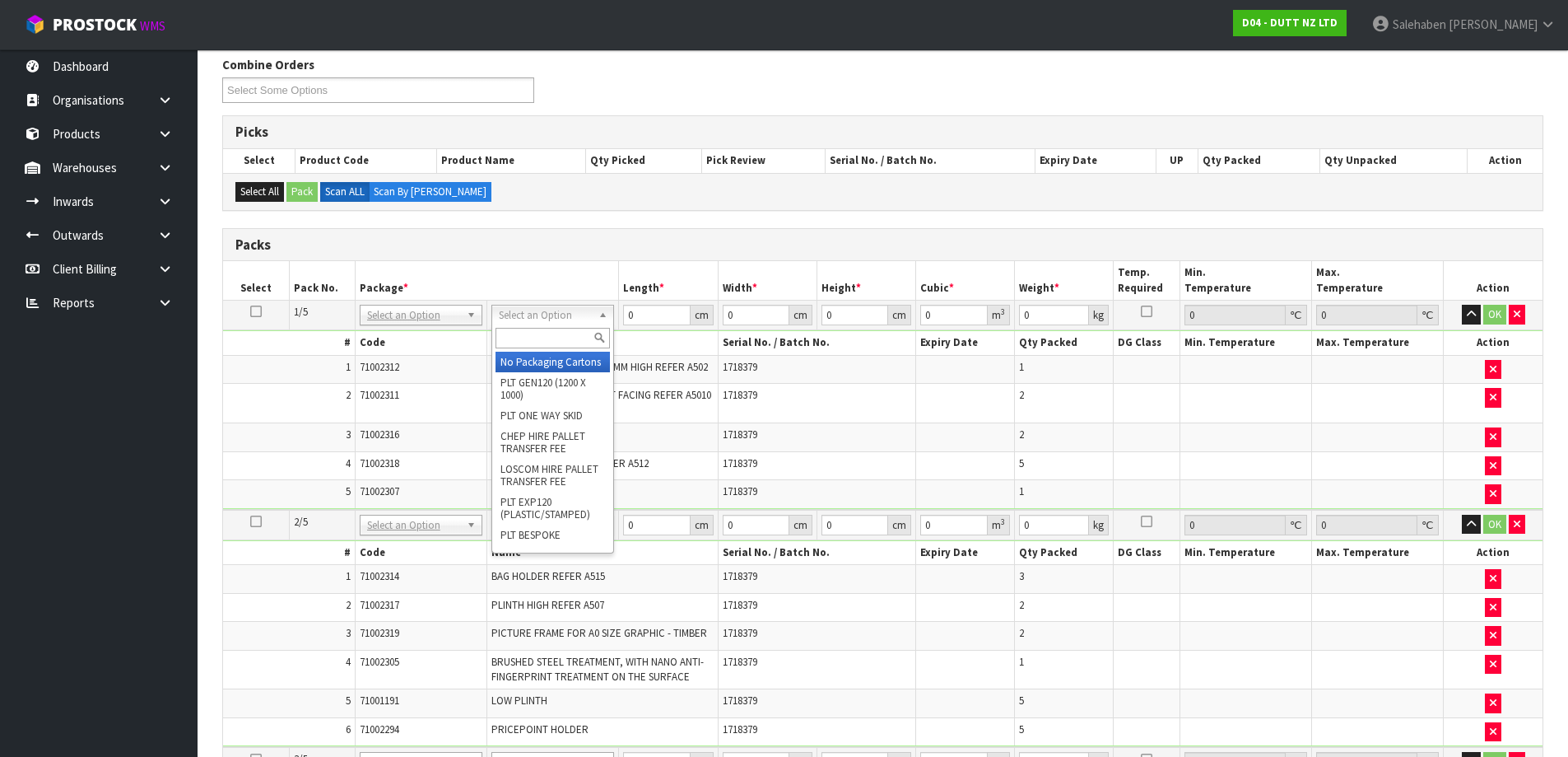
click at [556, 335] on input "text" at bounding box center [553, 338] width 114 height 21
type input "ONE"
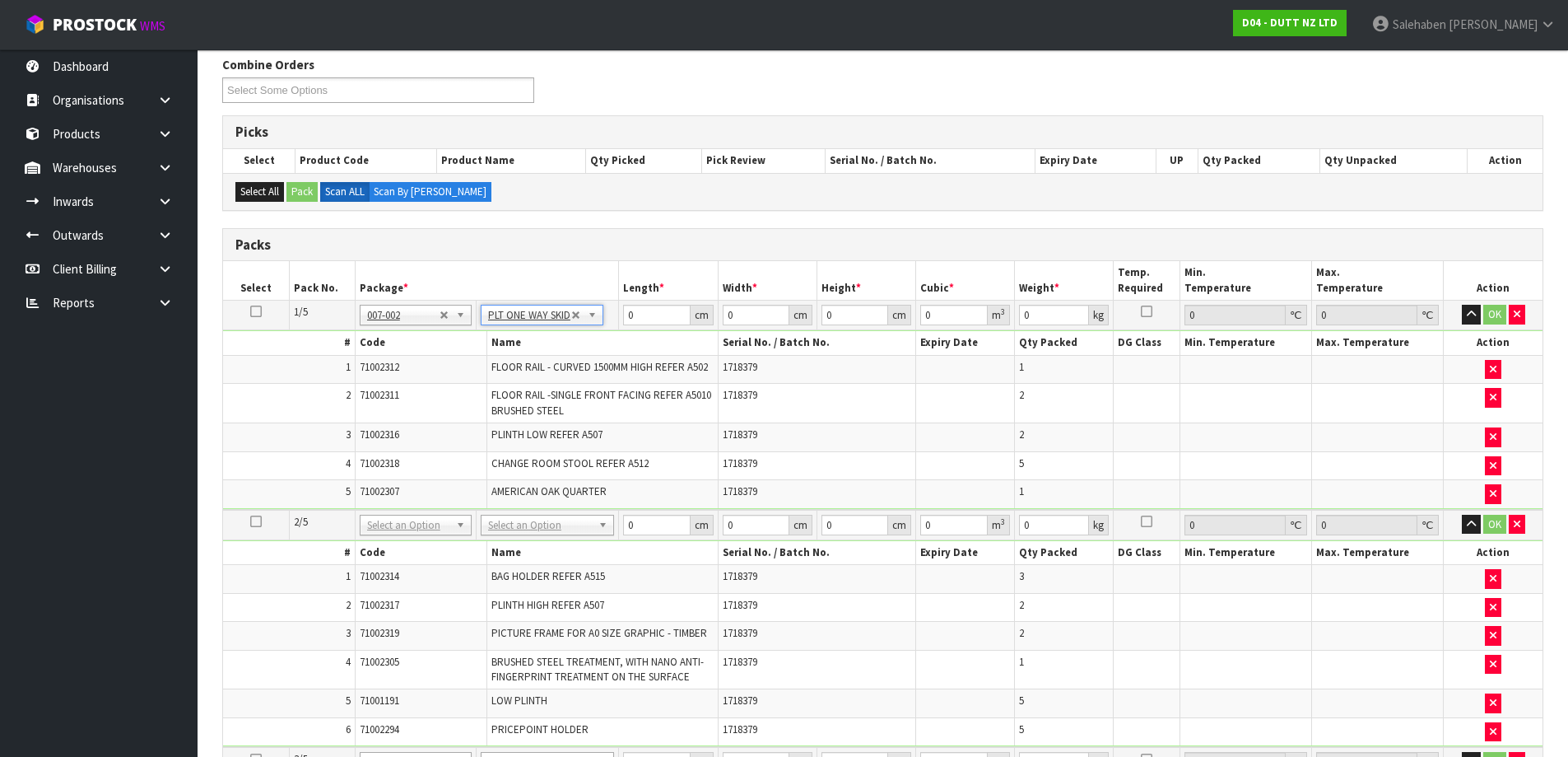
type input "143"
drag, startPoint x: 559, startPoint y: 305, endPoint x: 551, endPoint y: 320, distance: 17.0
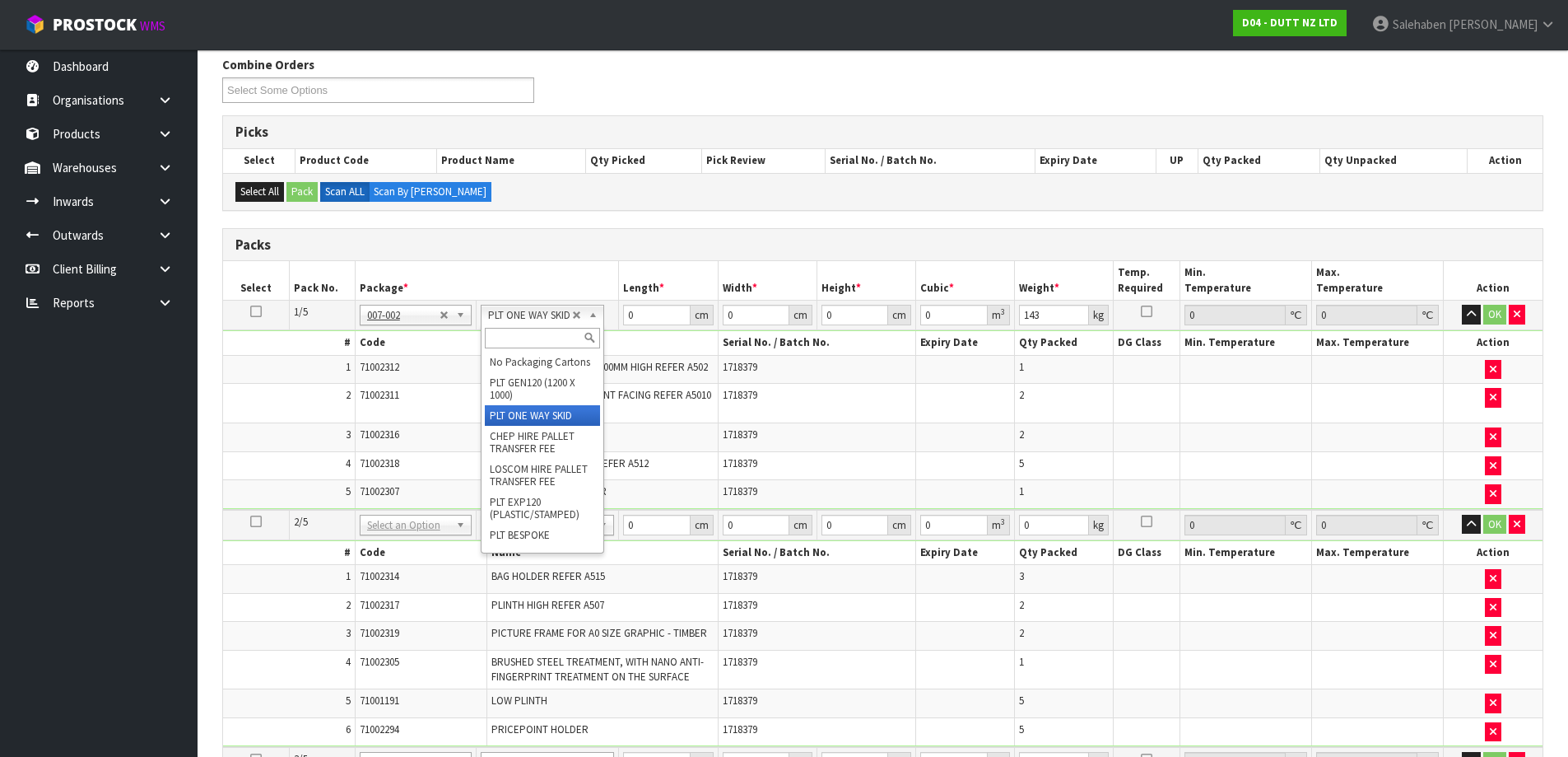
drag, startPoint x: 547, startPoint y: 333, endPoint x: 521, endPoint y: 354, distance: 33.4
click at [546, 334] on input "text" at bounding box center [542, 338] width 114 height 21
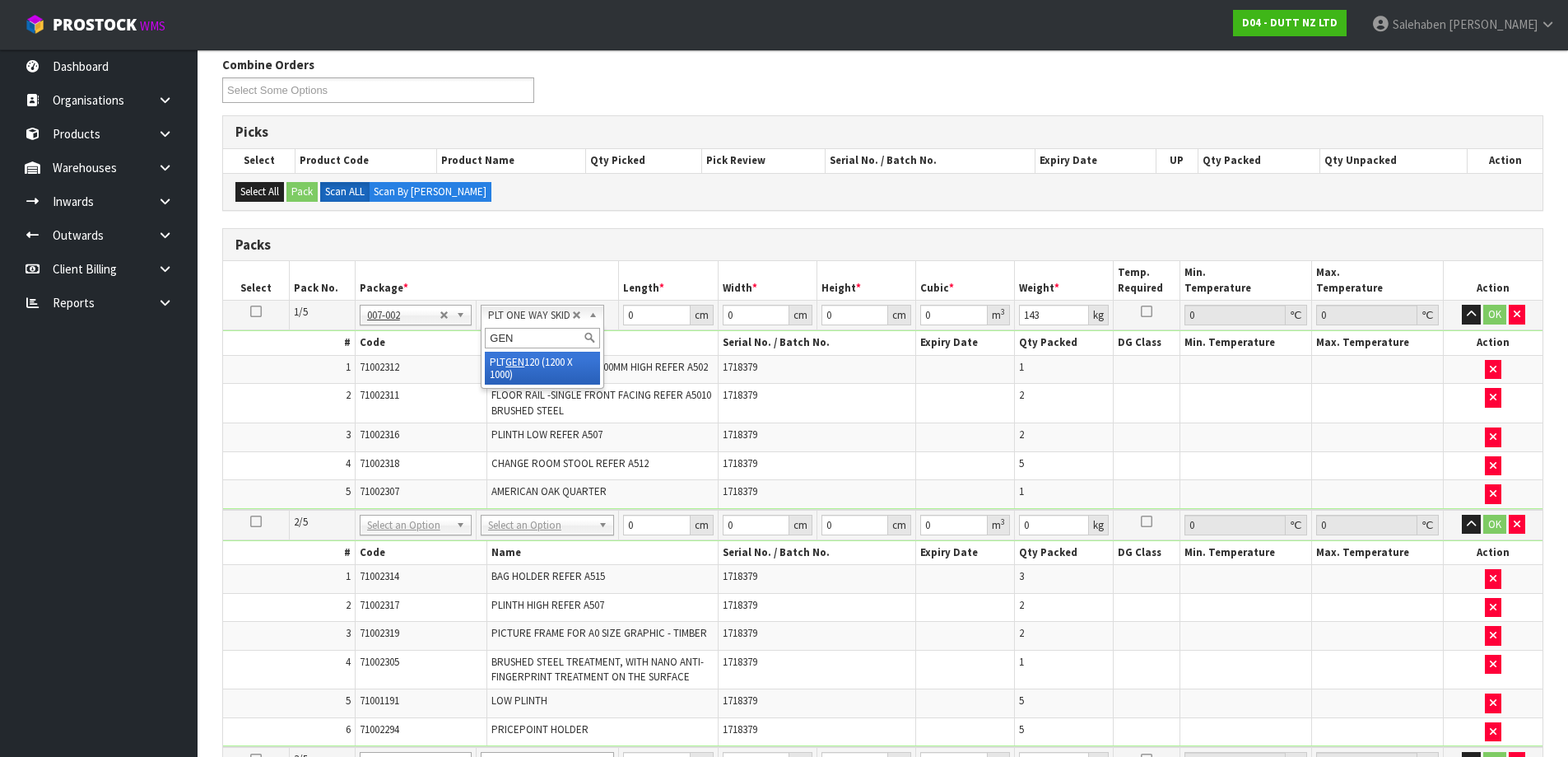
type input "GEN"
type input "120"
type input "100"
click at [644, 313] on input "120" at bounding box center [656, 315] width 66 height 21
type input "1"
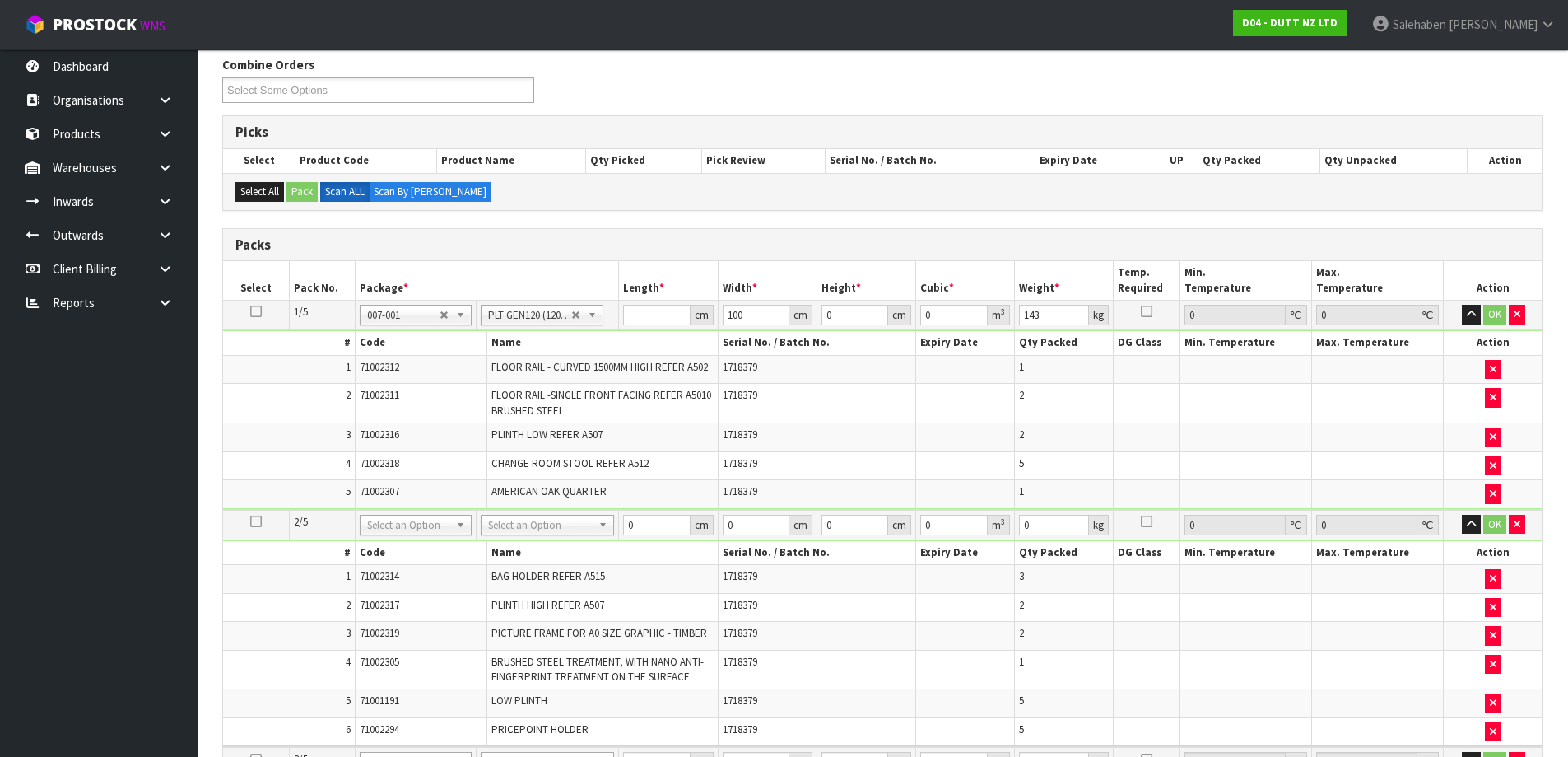
drag, startPoint x: 254, startPoint y: 310, endPoint x: 257, endPoint y: 325, distance: 15.3
click at [255, 311] on icon at bounding box center [256, 311] width 12 height 1
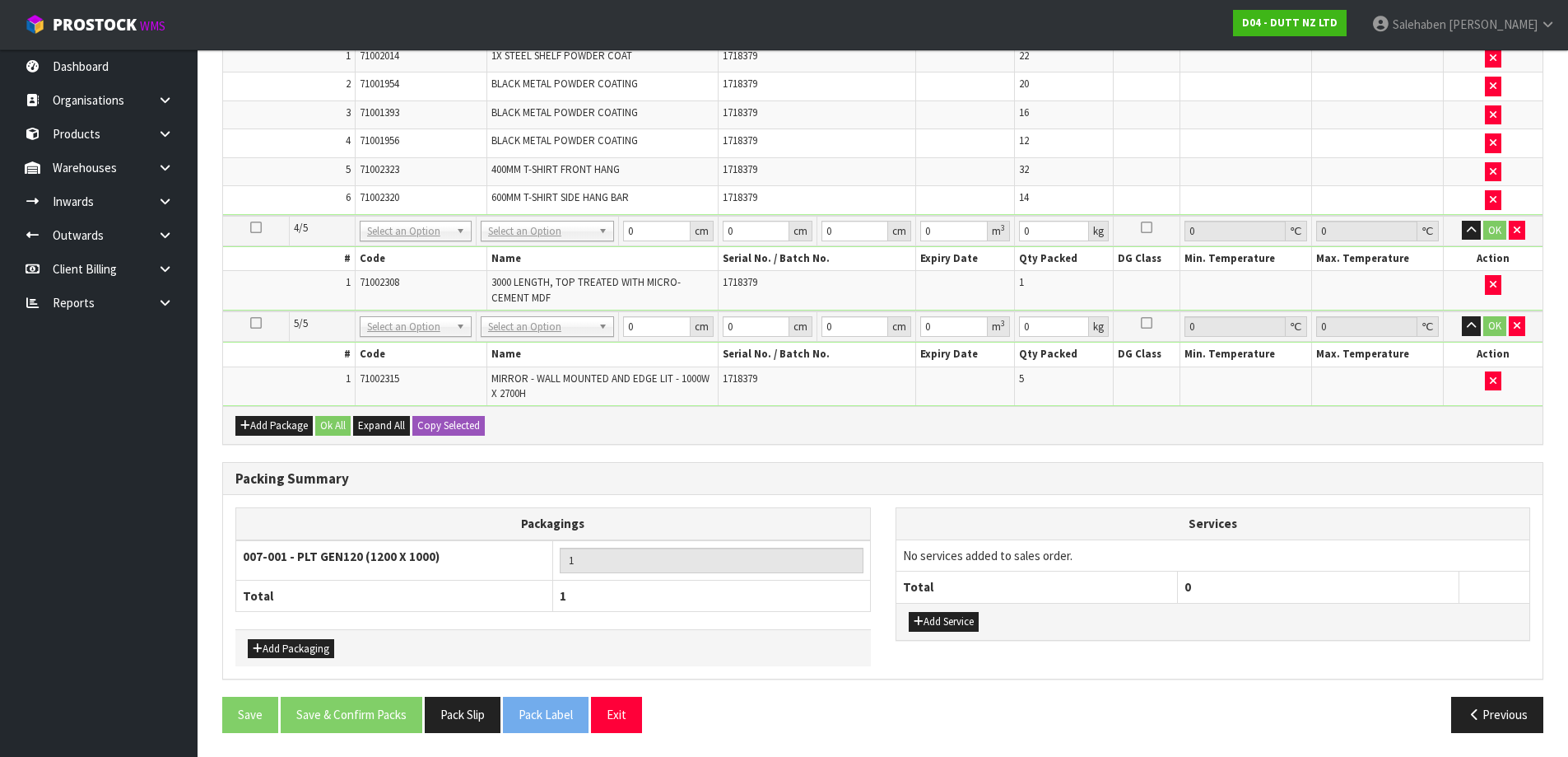
scroll to position [1028, 0]
click at [433, 431] on button "Copy Selected" at bounding box center [448, 425] width 72 height 20
type input "100"
type input "143"
type input "100"
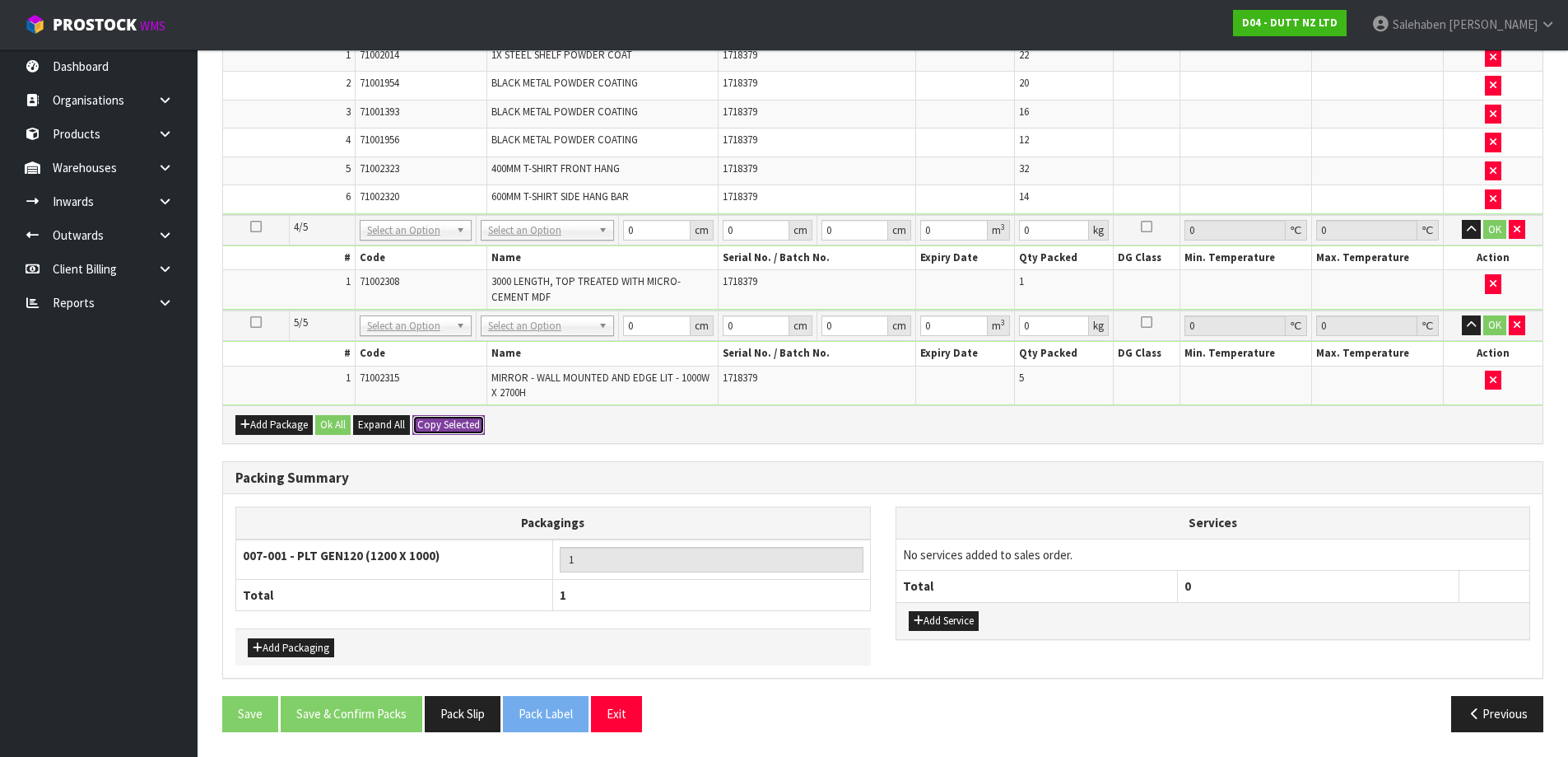
type input "143"
type input "100"
type input "143"
type input "100"
type input "143"
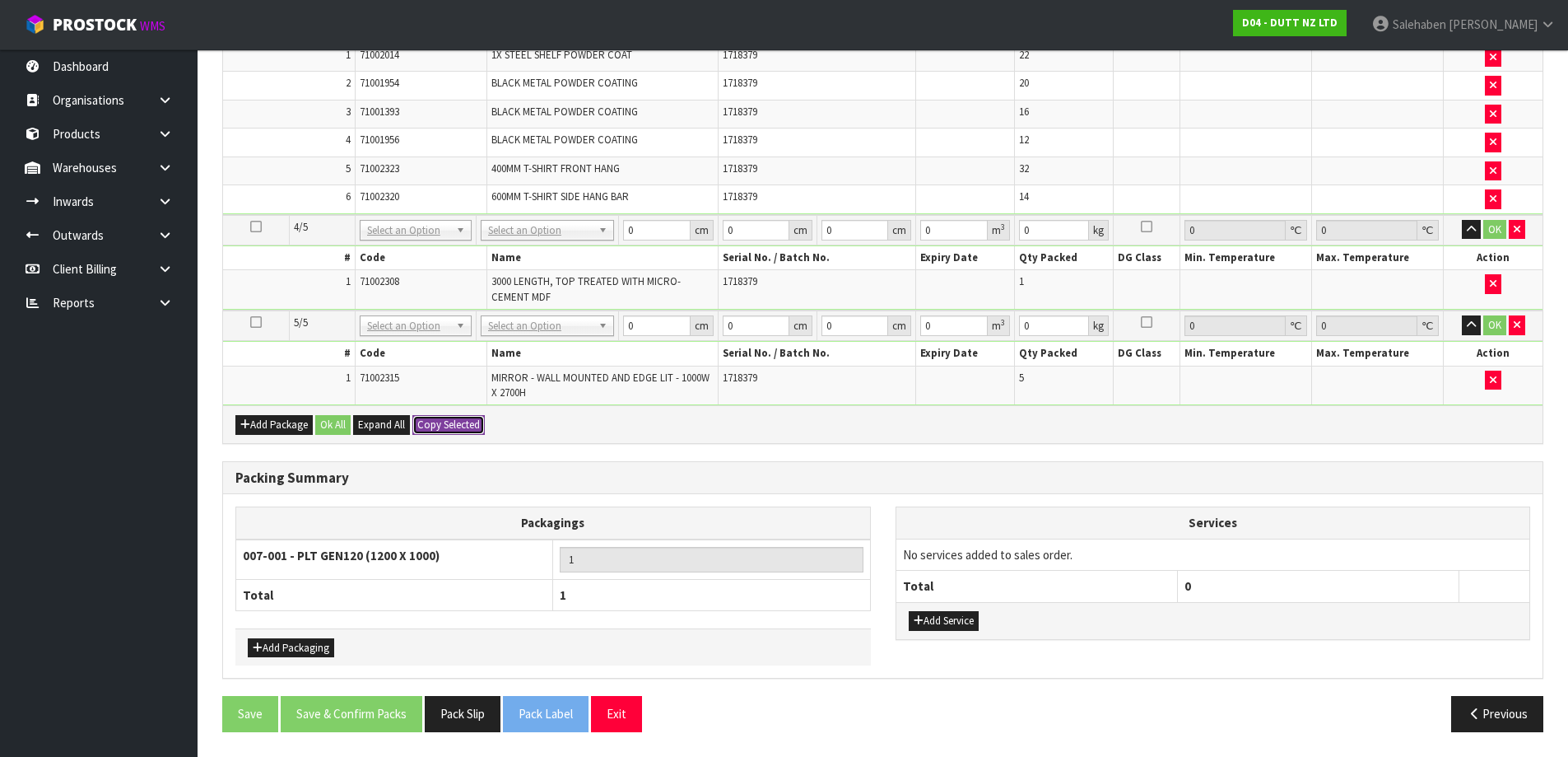
type input "5"
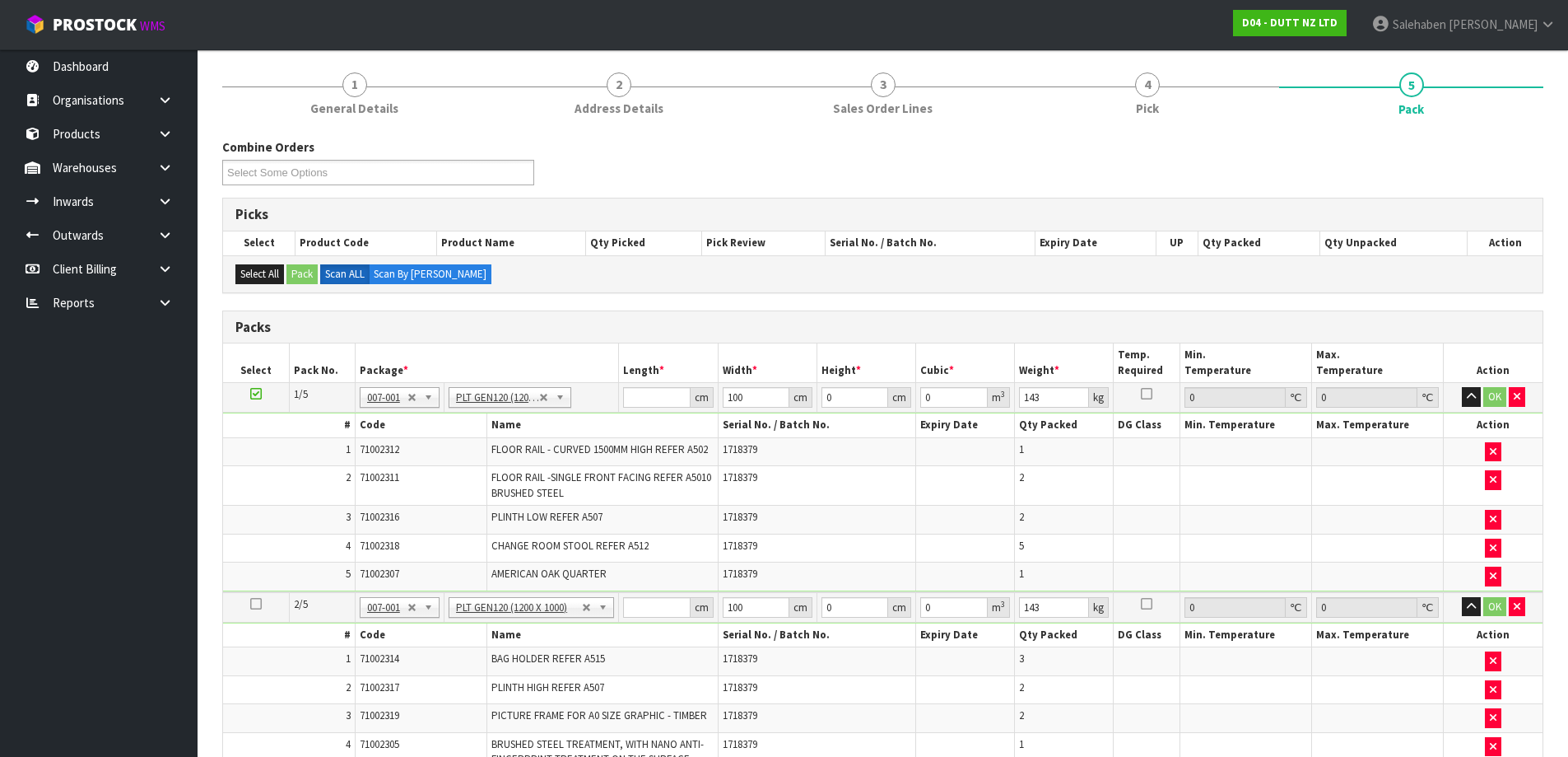
scroll to position [39, 0]
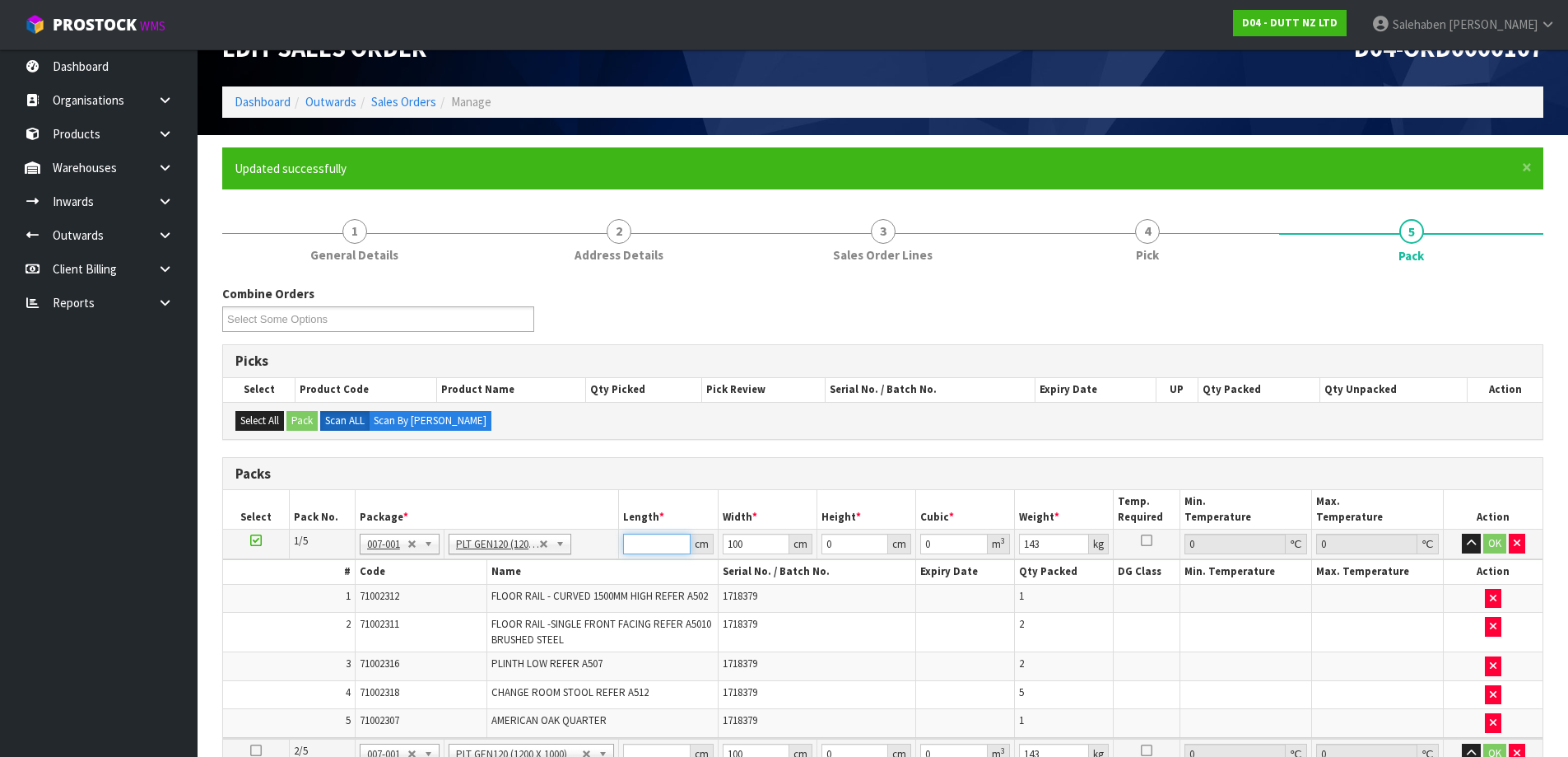
drag, startPoint x: 647, startPoint y: 538, endPoint x: 639, endPoint y: 542, distance: 8.9
click at [646, 538] on input "number" at bounding box center [656, 544] width 66 height 21
type input "111"
type input "196"
type input "1"
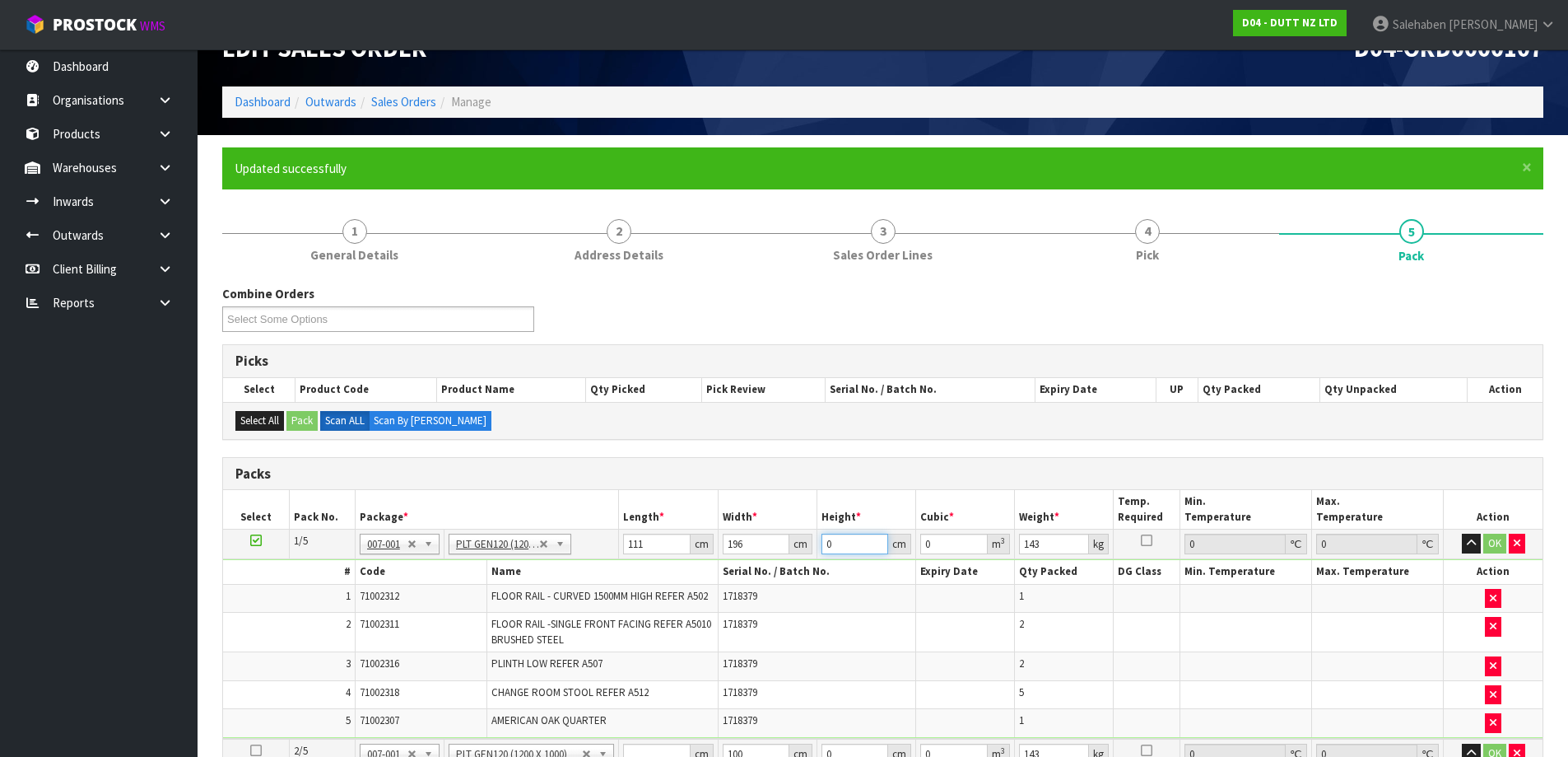
type input "0.021756"
type input "13"
type input "0.282828"
type input "137"
type input "2.980572"
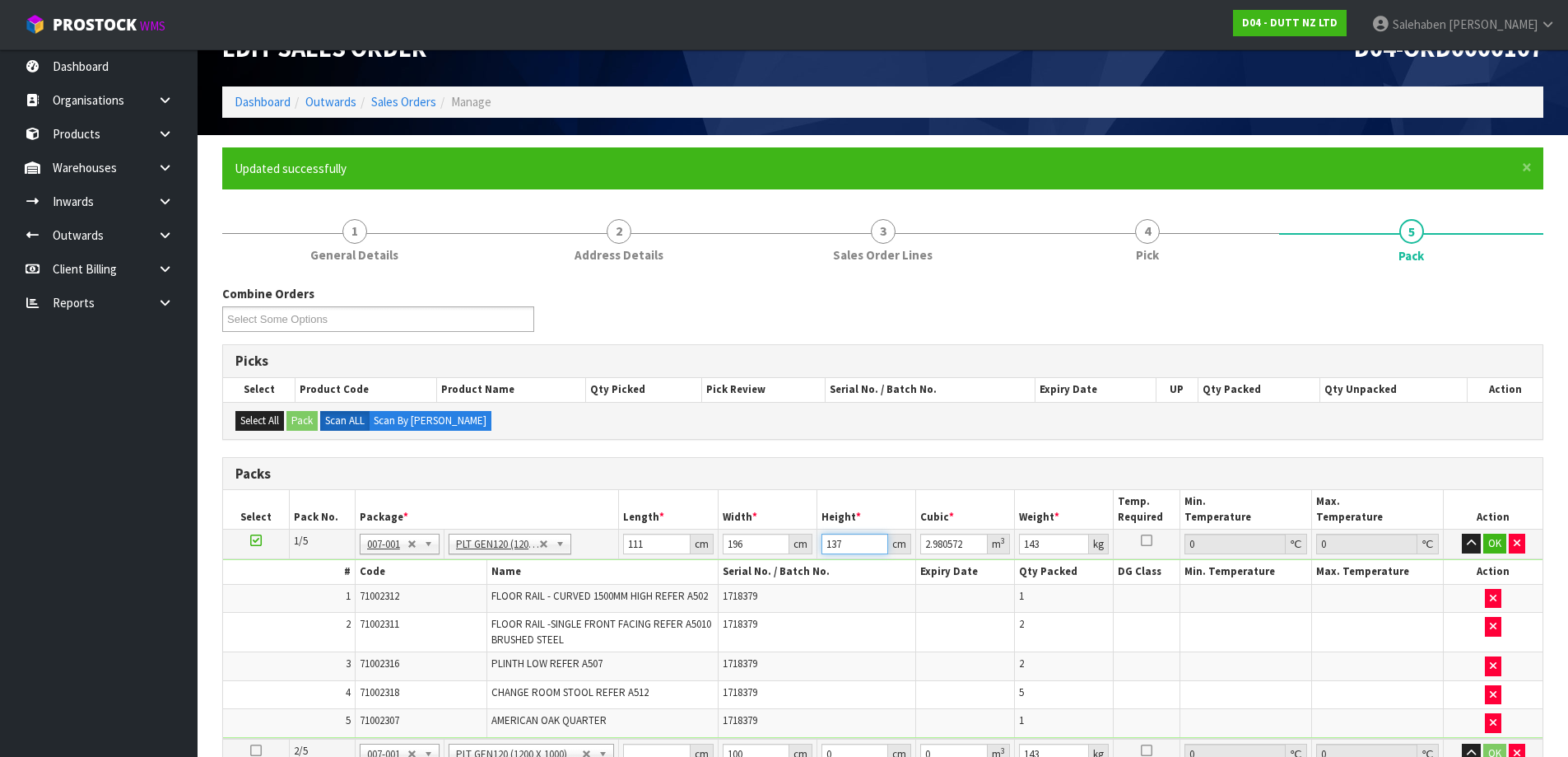
type input "137"
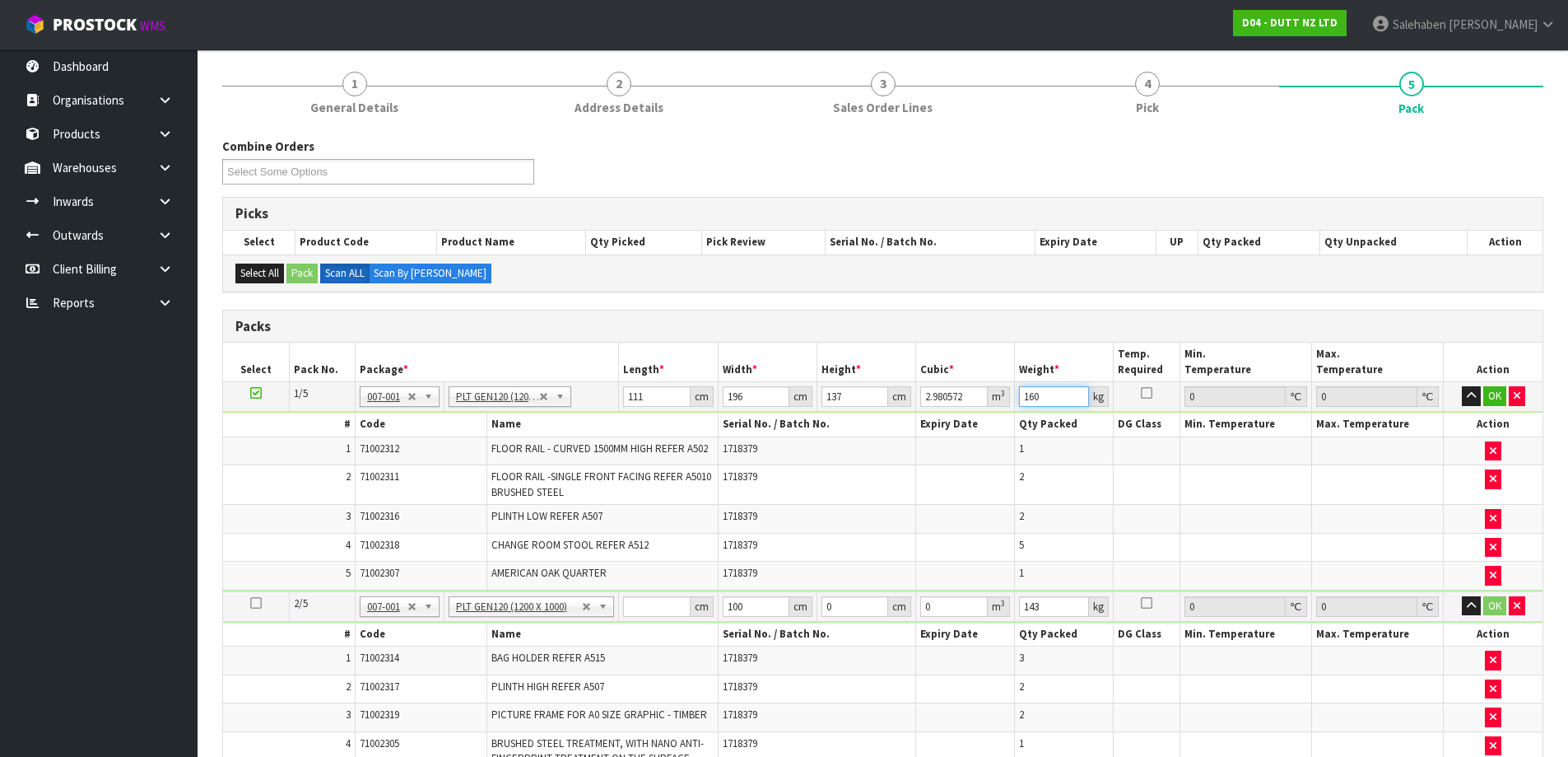
scroll to position [204, 0]
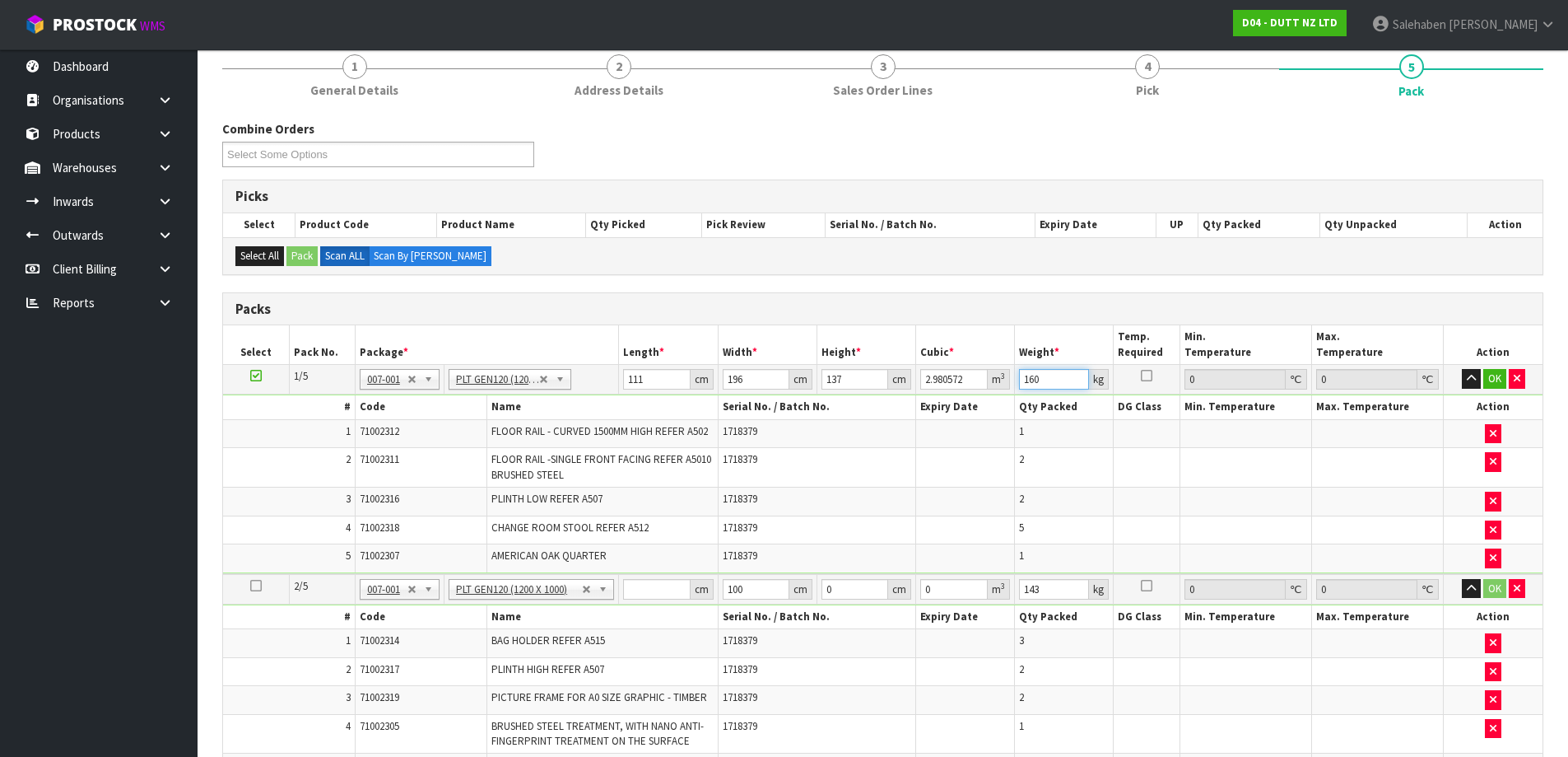
type input "160"
click at [637, 599] on td "cm" at bounding box center [669, 589] width 99 height 30
click at [642, 583] on input "number" at bounding box center [656, 589] width 66 height 21
type input "100"
type input "128"
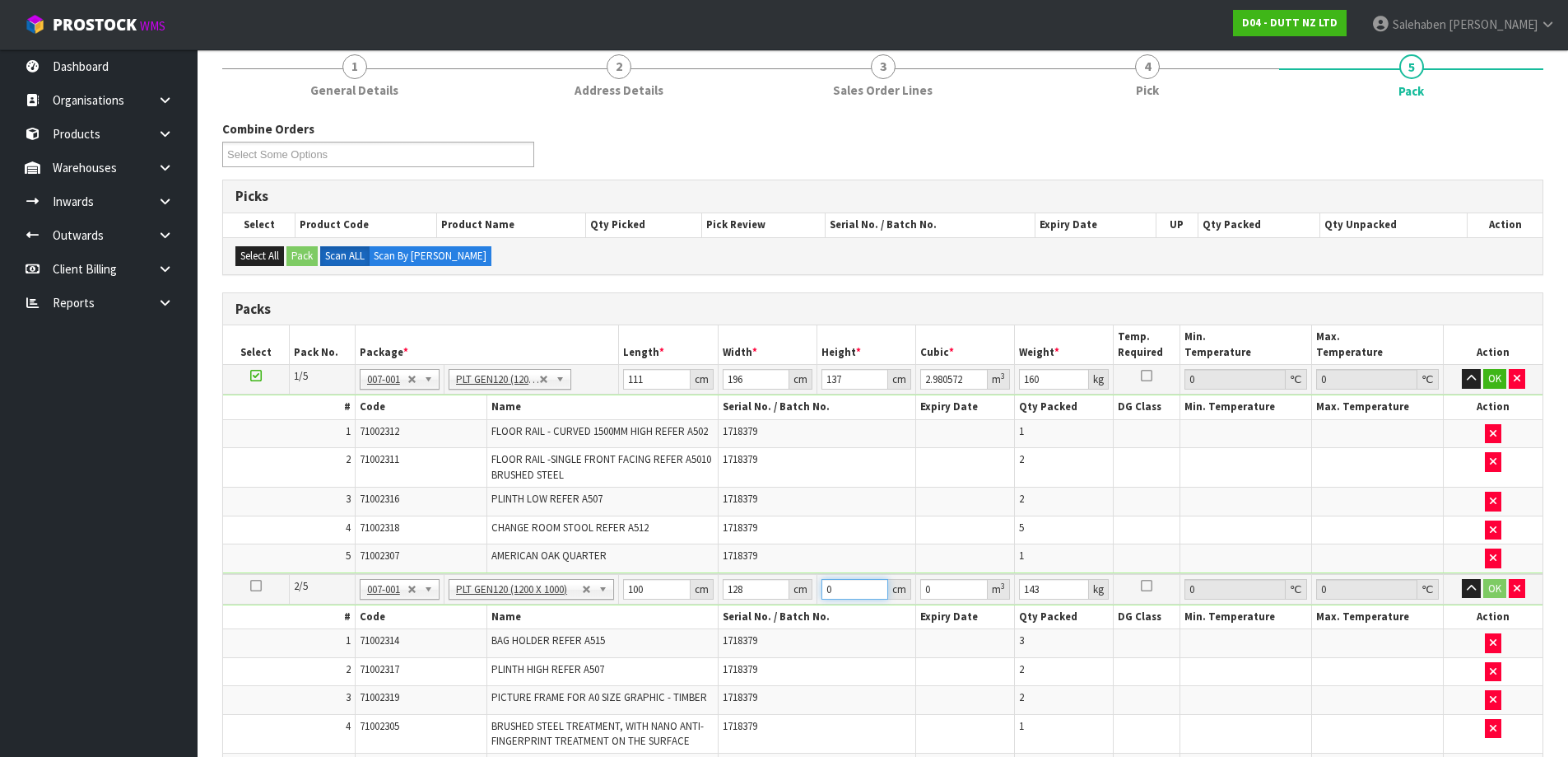
type input "1"
type input "0.0128"
type input "10"
type input "0.128"
type input "102"
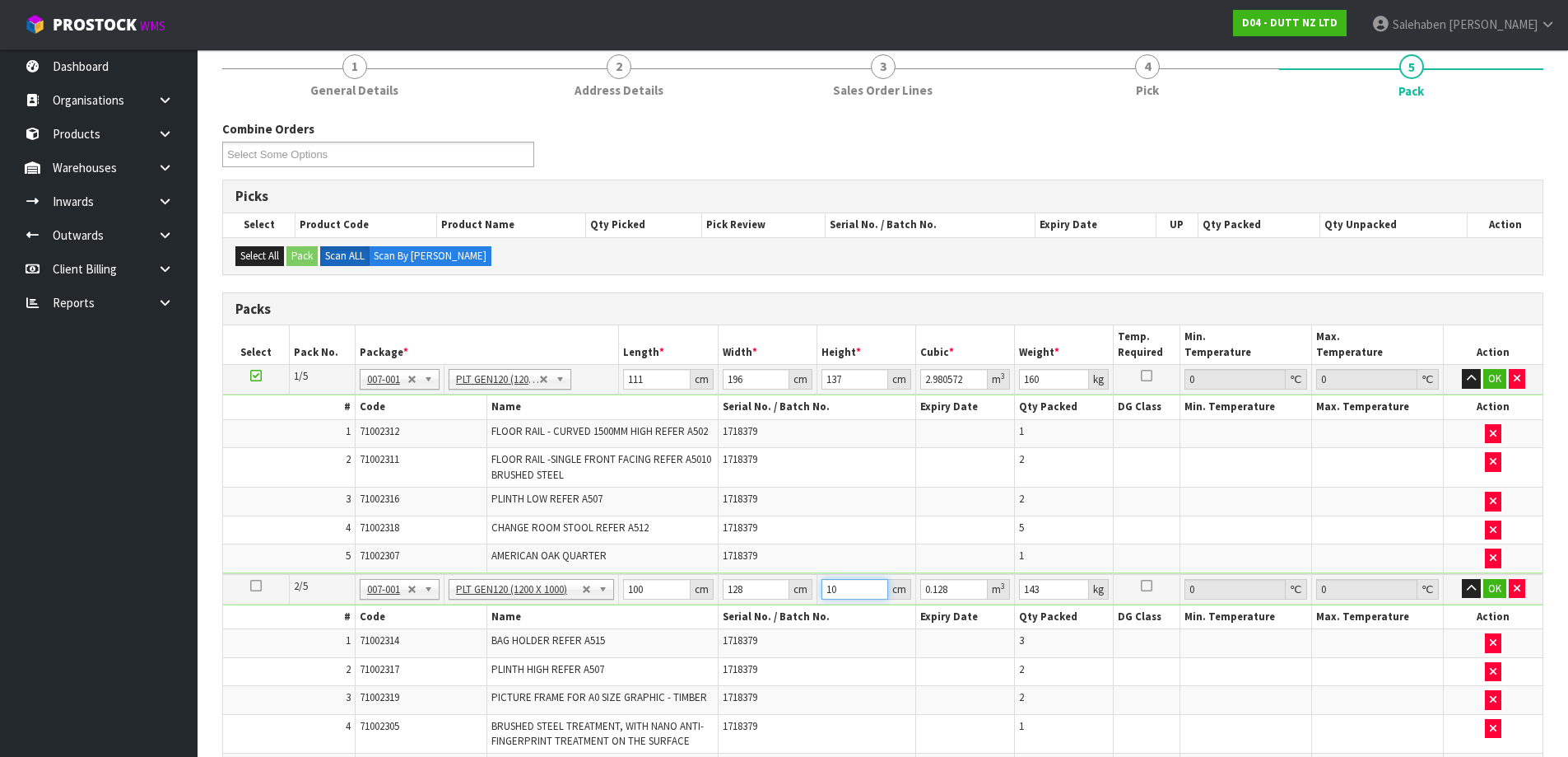
type input "1.3056"
type input "102"
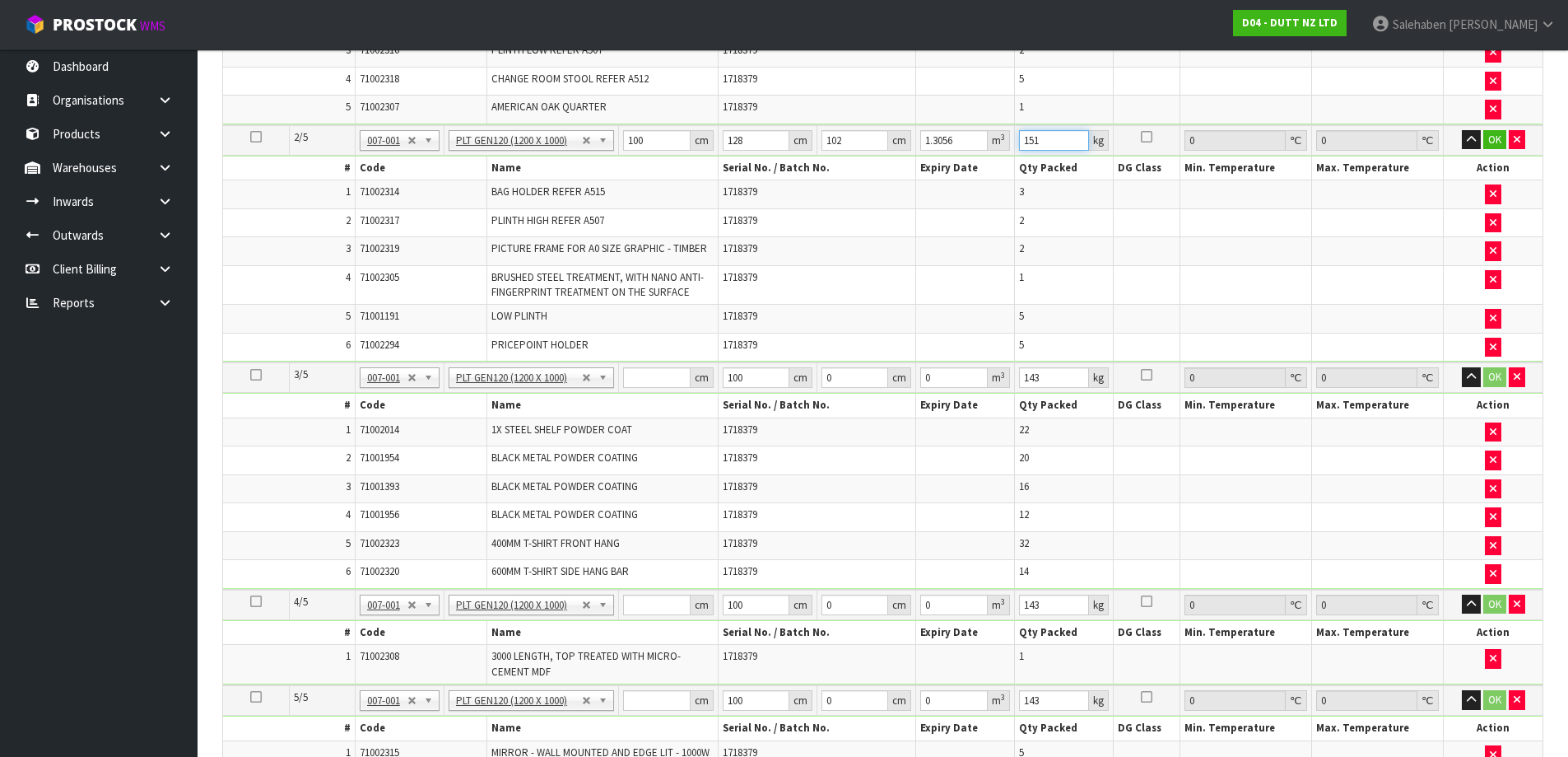
scroll to position [698, 0]
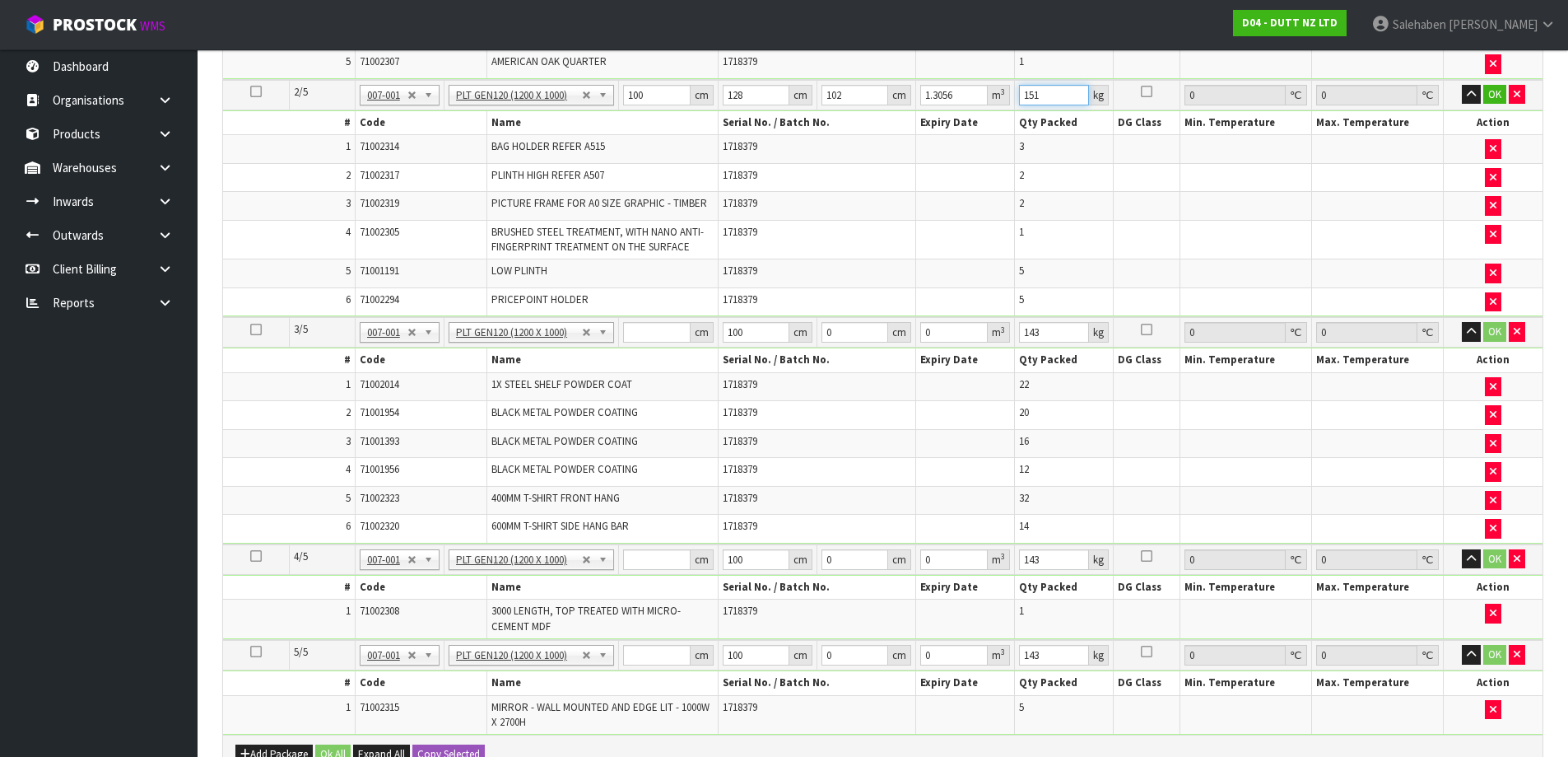
type input "151"
click at [642, 334] on input "number" at bounding box center [656, 332] width 66 height 21
type input "112"
type input "130"
type input "1"
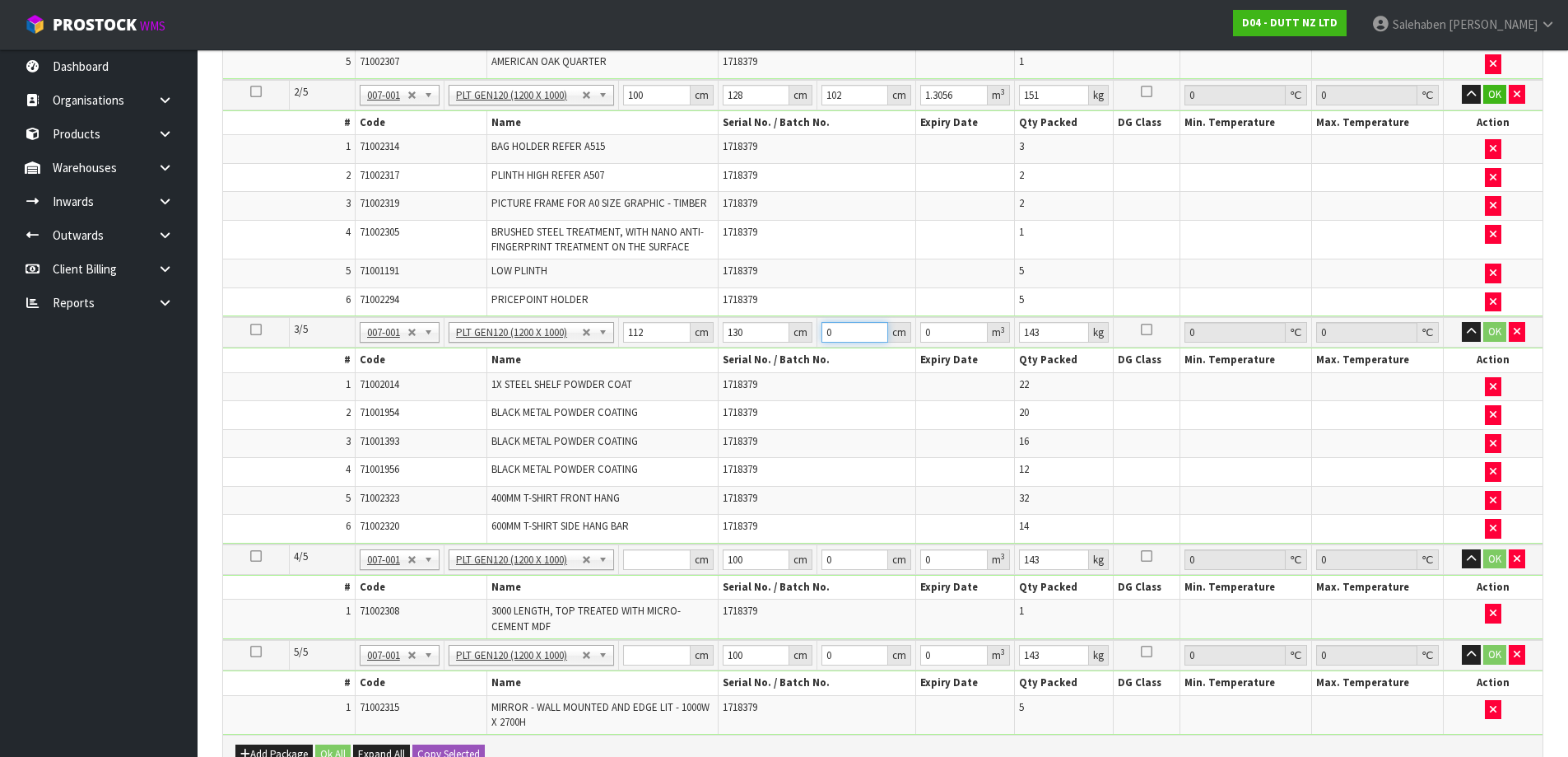
type input "0.01456"
type input "12"
type input "0.17472"
type input "120"
type input "1.7472"
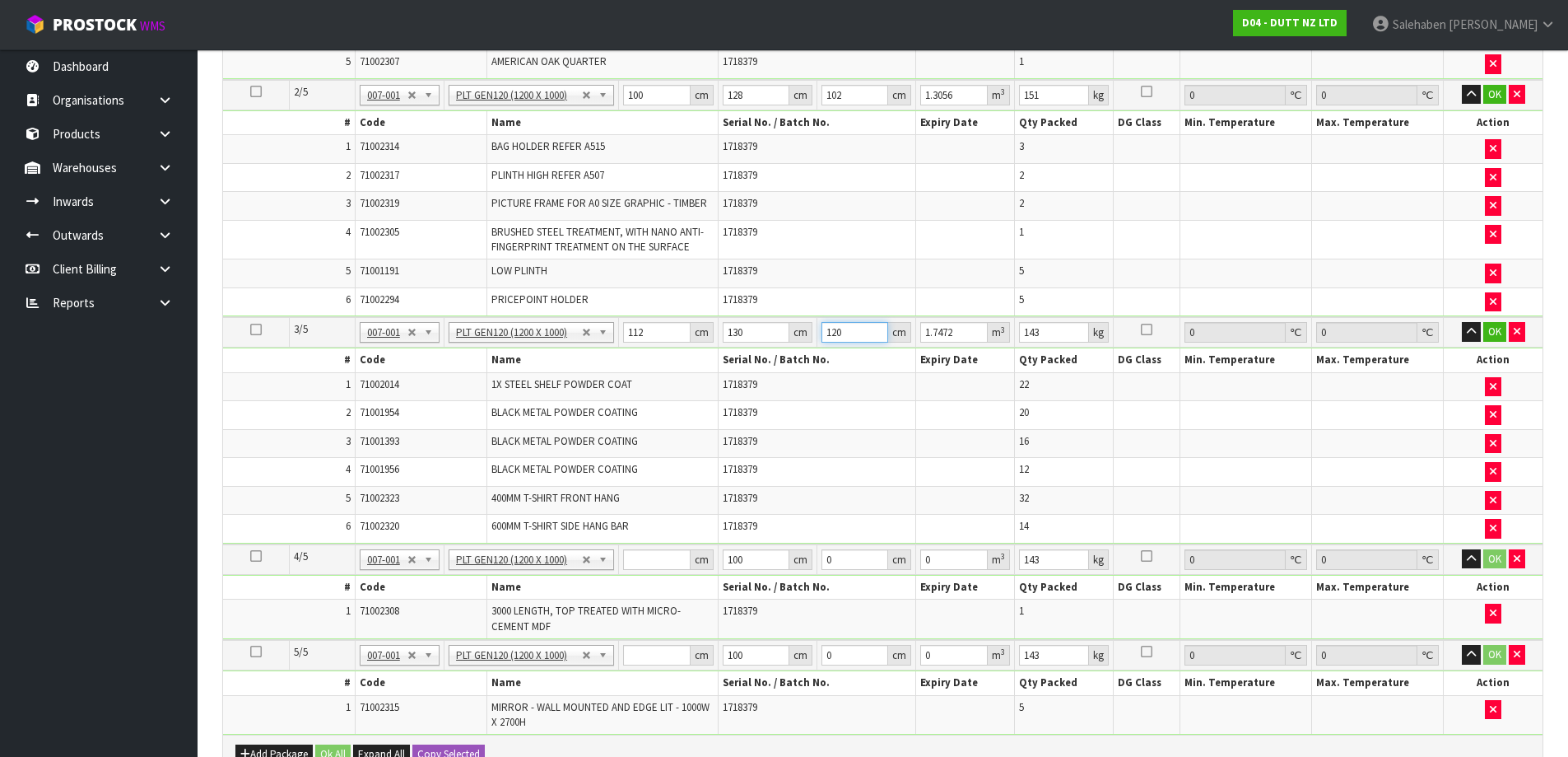
type input "120"
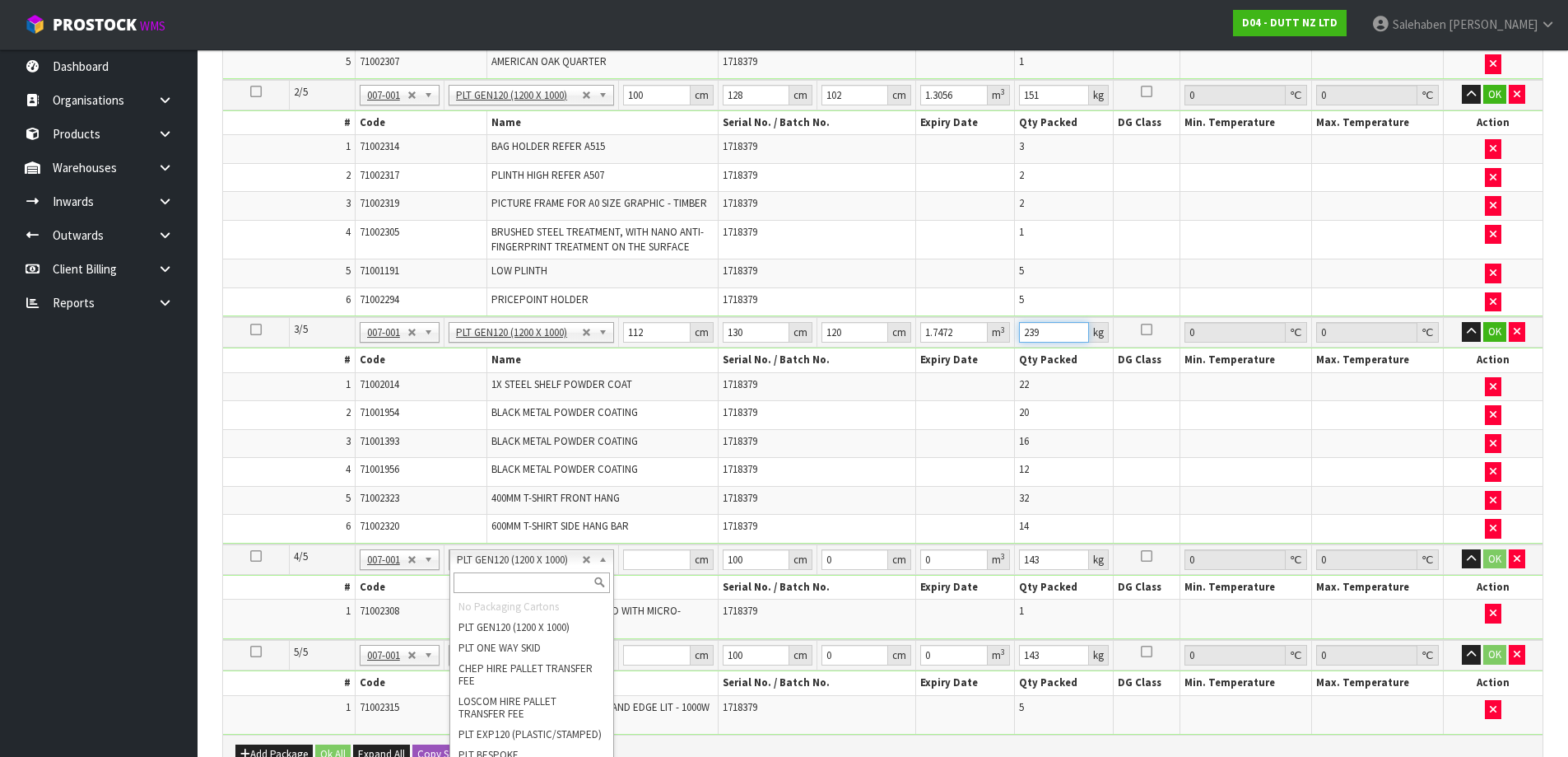
type input "239"
click at [517, 583] on input "text" at bounding box center [532, 582] width 157 height 21
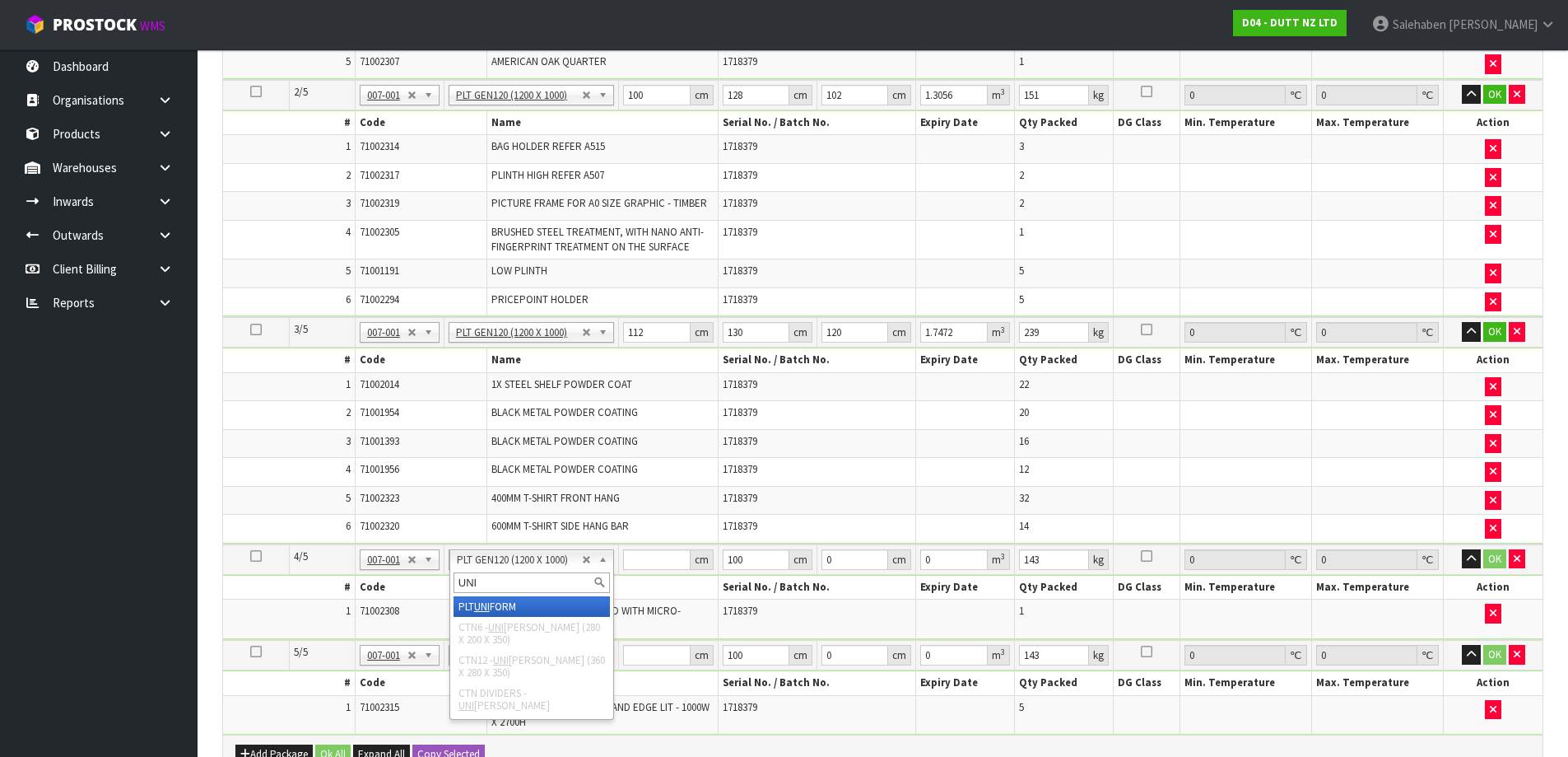
type input "UNI"
drag, startPoint x: 509, startPoint y: 602, endPoint x: 633, endPoint y: 616, distance: 124.8
type input "4"
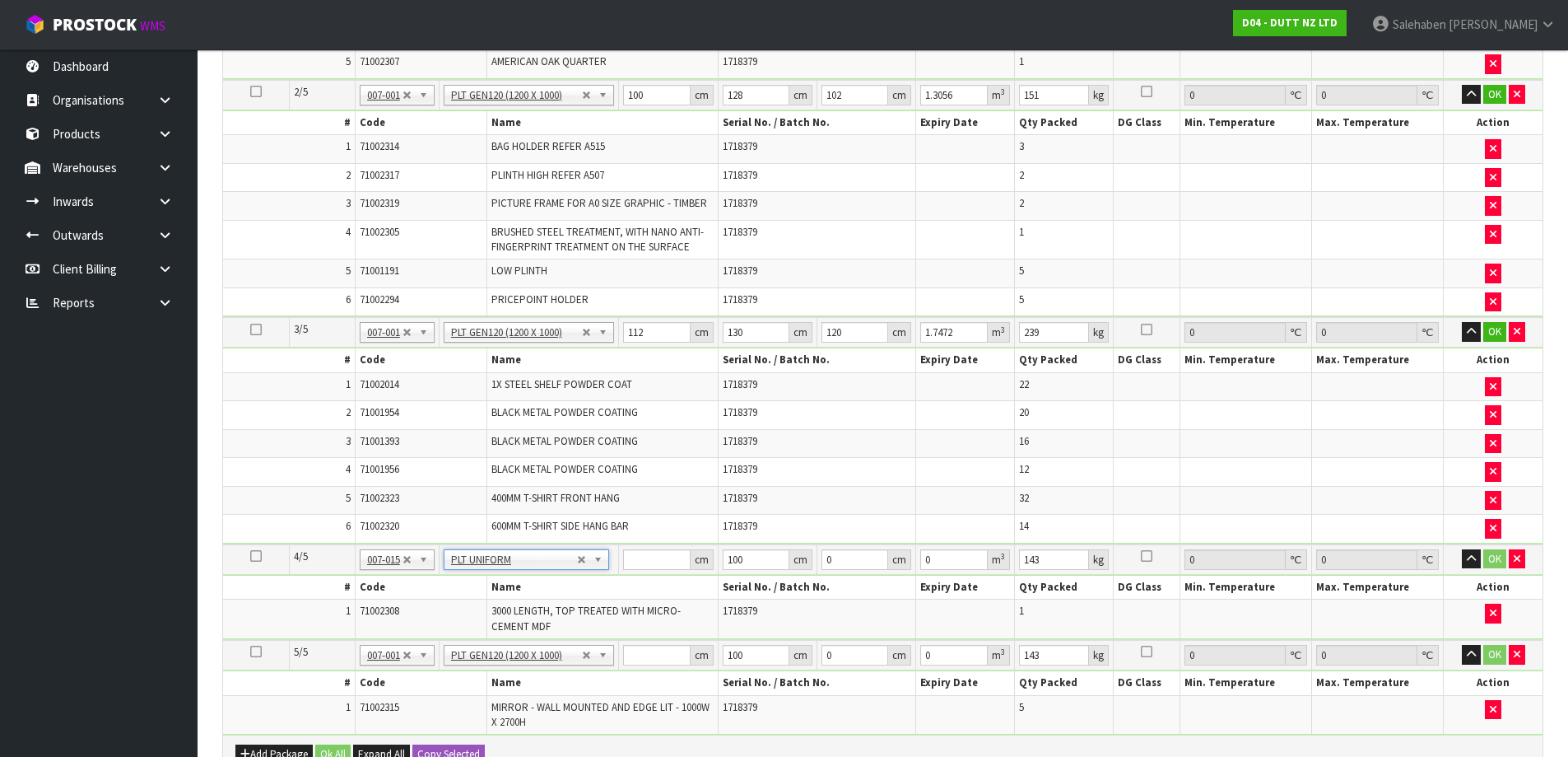
type input "0"
type input "706"
click at [657, 557] on input "0" at bounding box center [656, 560] width 66 height 21
type input "136"
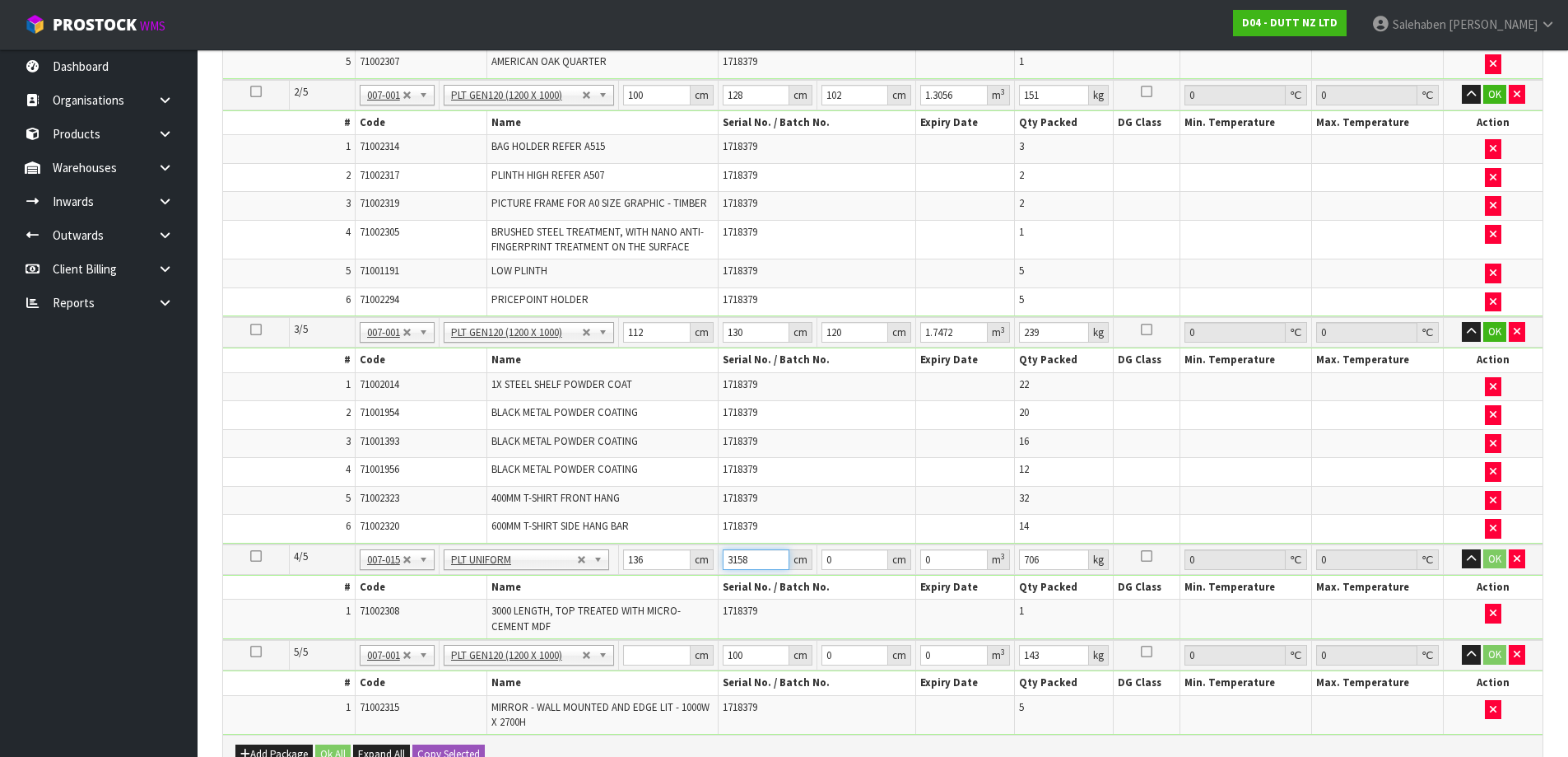
type input "3158"
type input "1"
type input "0.429488"
type input "12"
type input "5.153856"
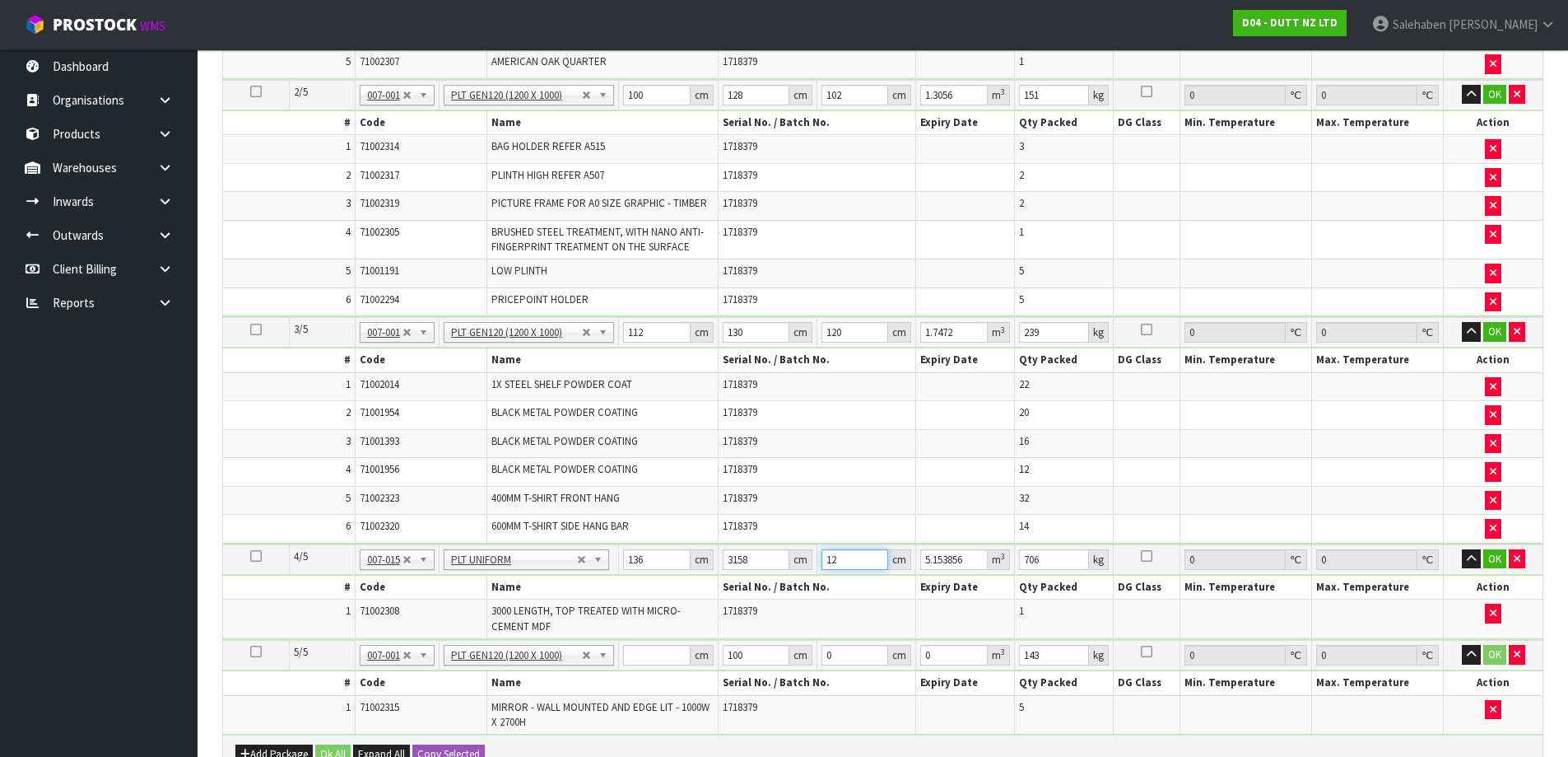
type input "121"
type input "51.968048"
type input "121"
type input "707"
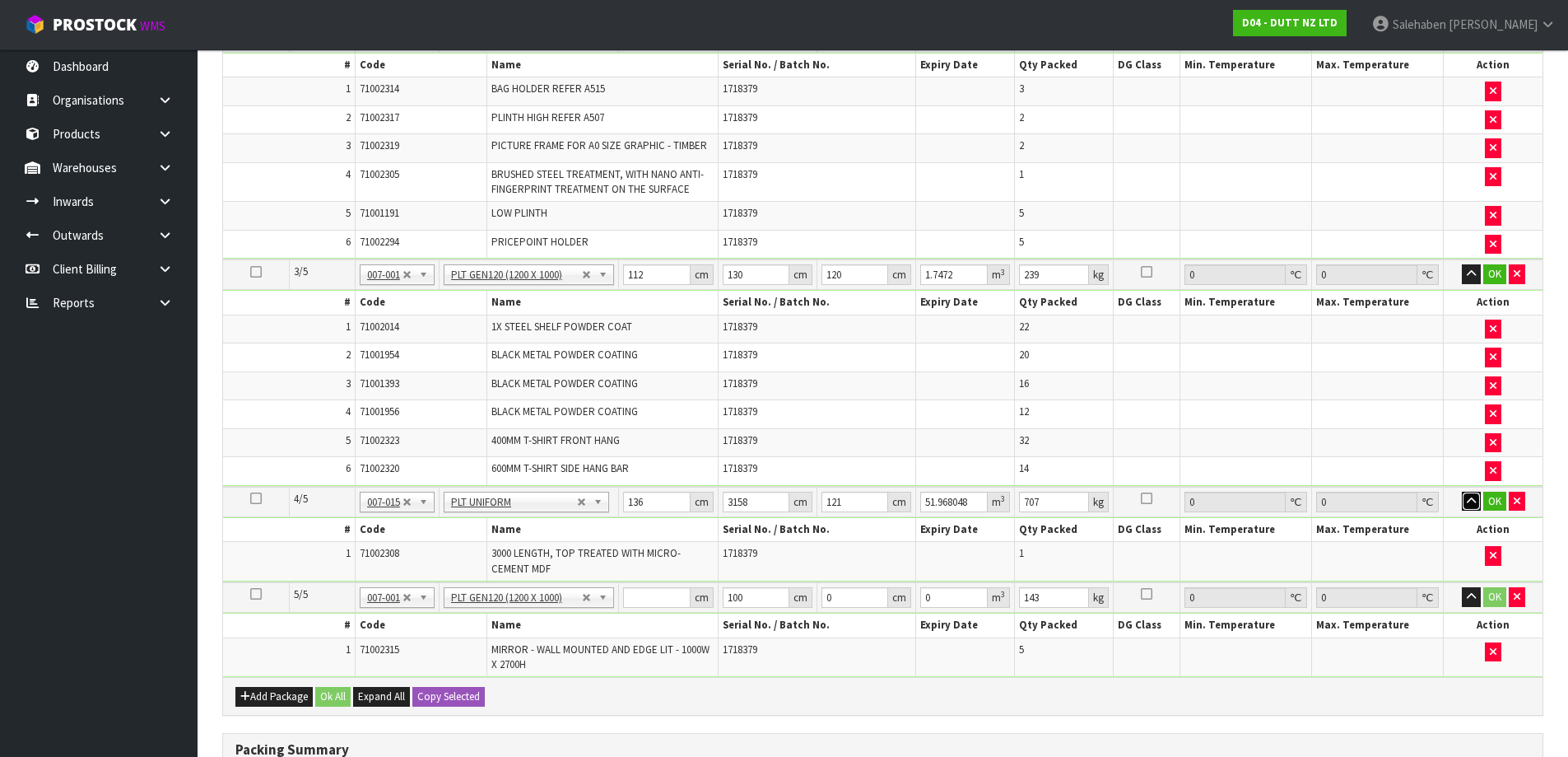
scroll to position [781, 0]
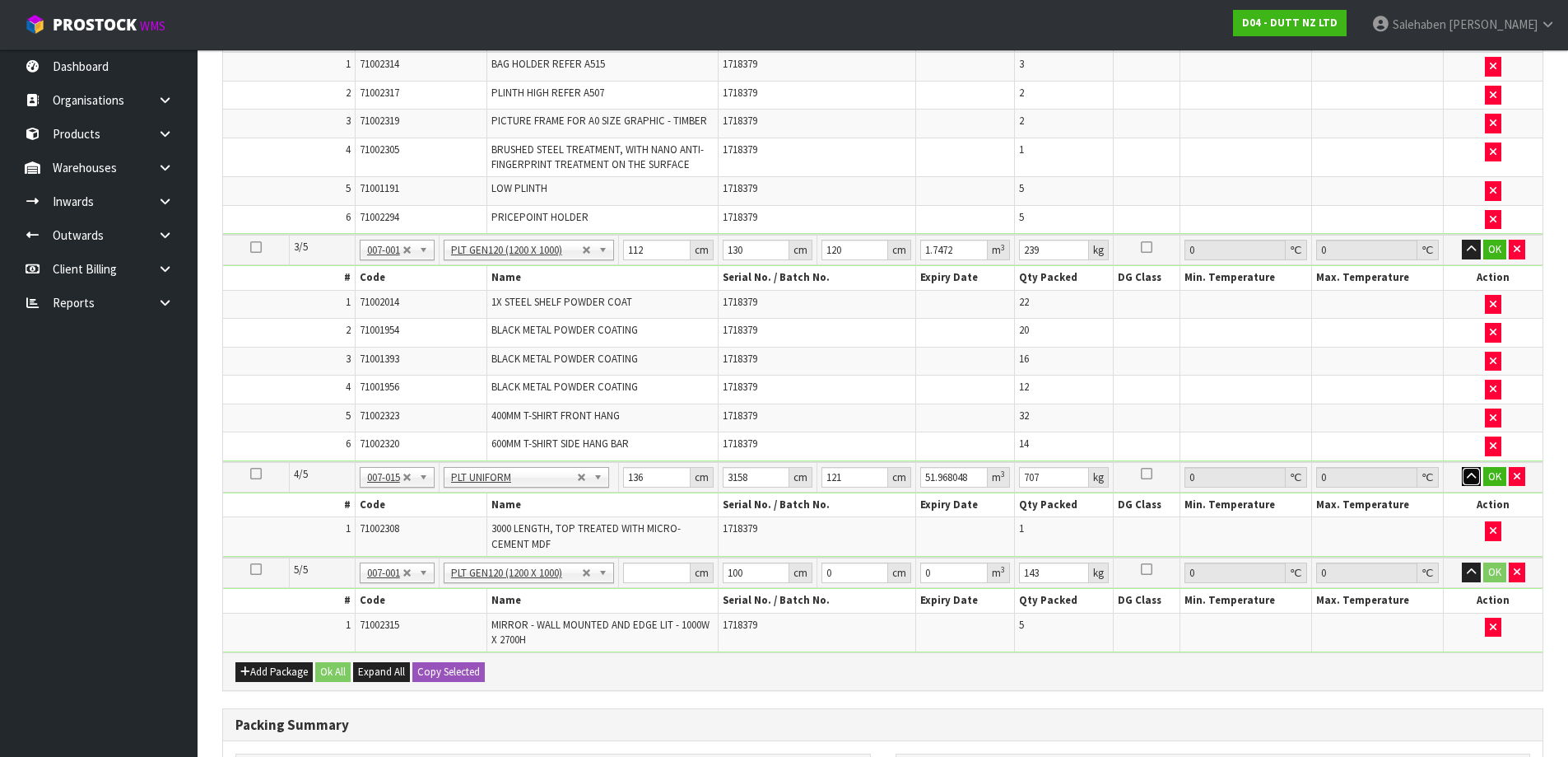
drag, startPoint x: 517, startPoint y: 569, endPoint x: 500, endPoint y: 591, distance: 27.8
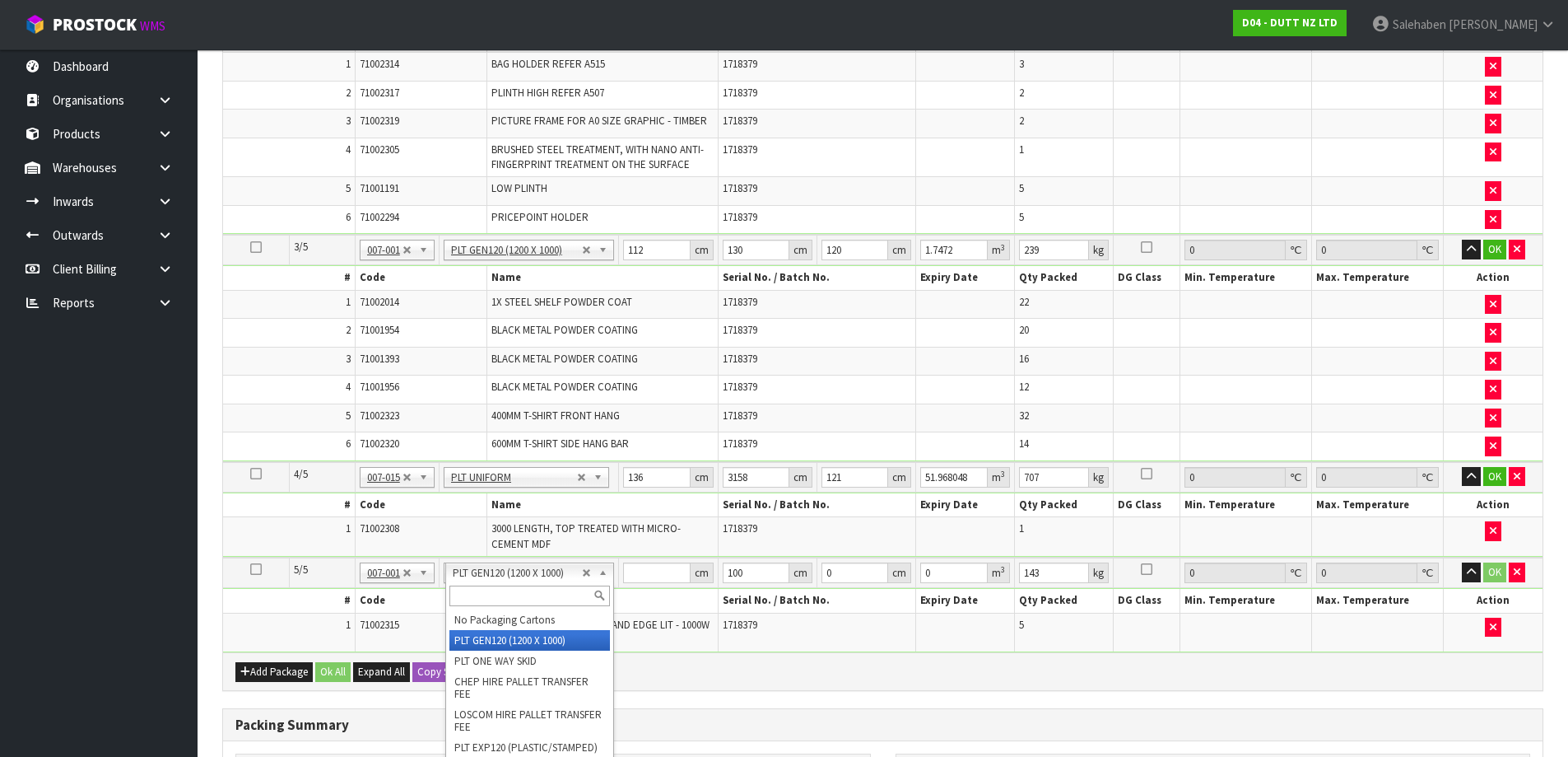
click at [499, 593] on input "text" at bounding box center [529, 596] width 160 height 21
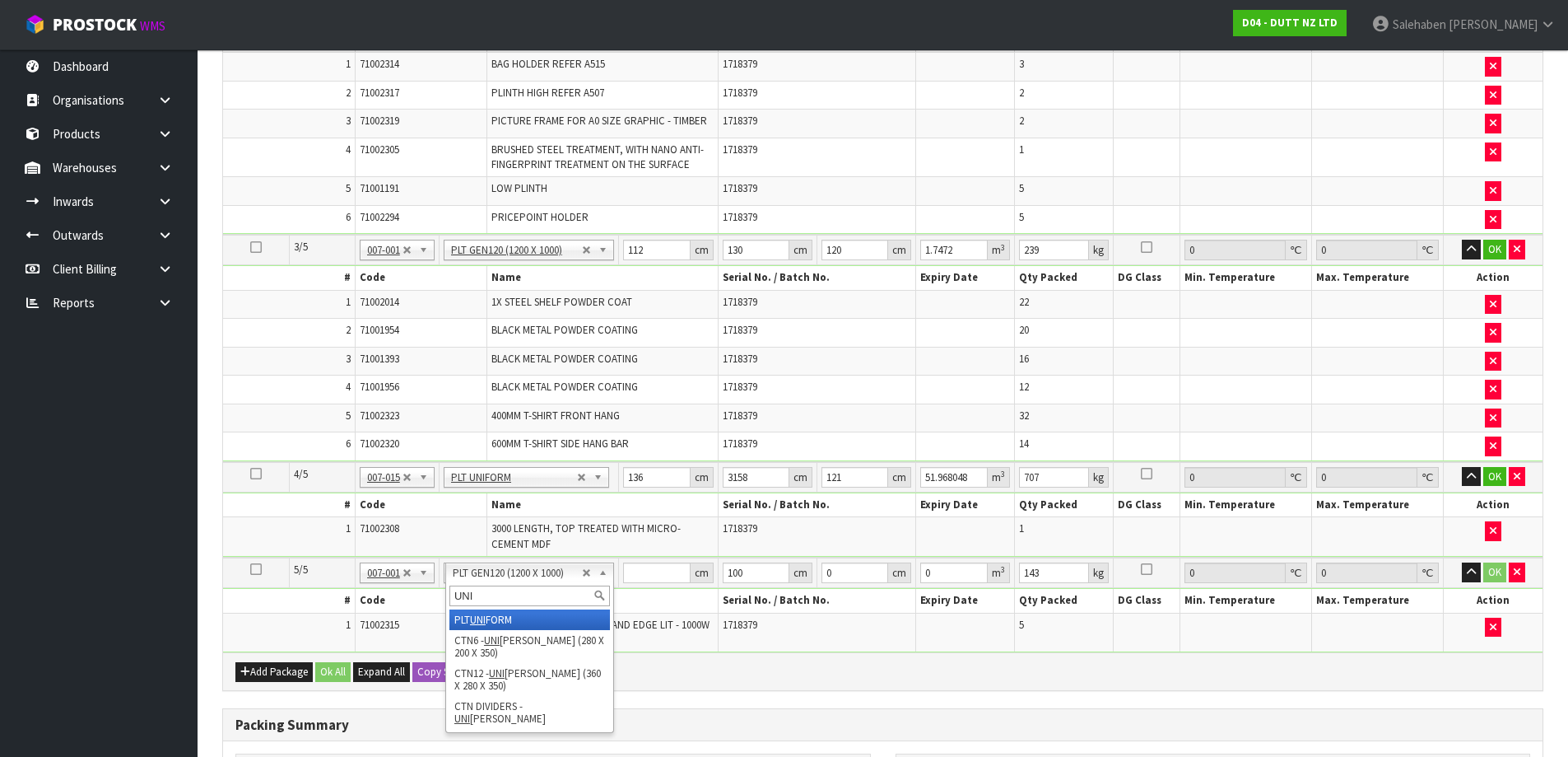
type input "UNI"
type input "3"
type input "2"
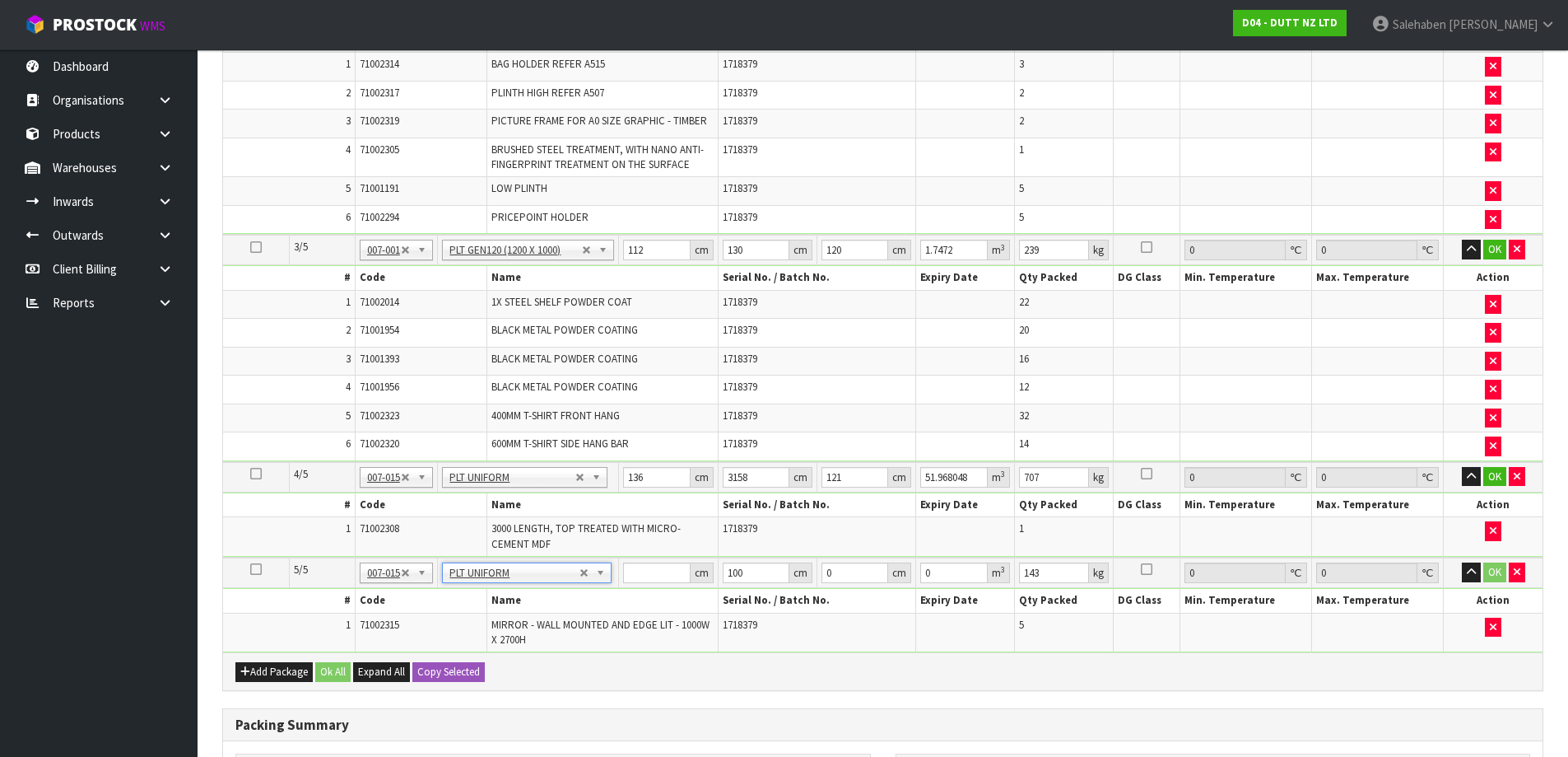
type input "0"
type input "730"
click at [642, 575] on input "0" at bounding box center [656, 572] width 66 height 21
type input "108"
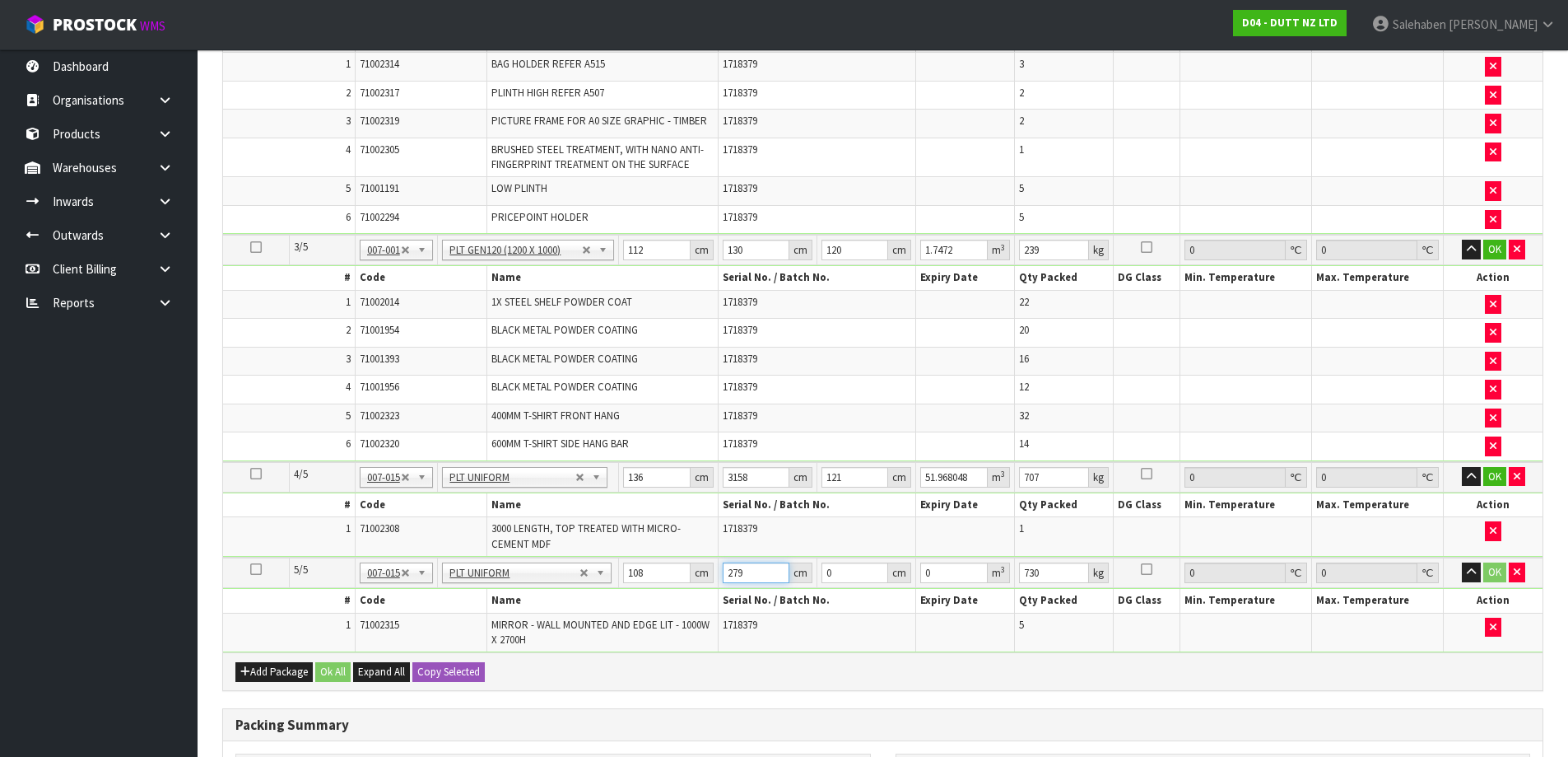
type input "279"
type input "8"
type input "0.241056"
type input "88"
type input "2.651616"
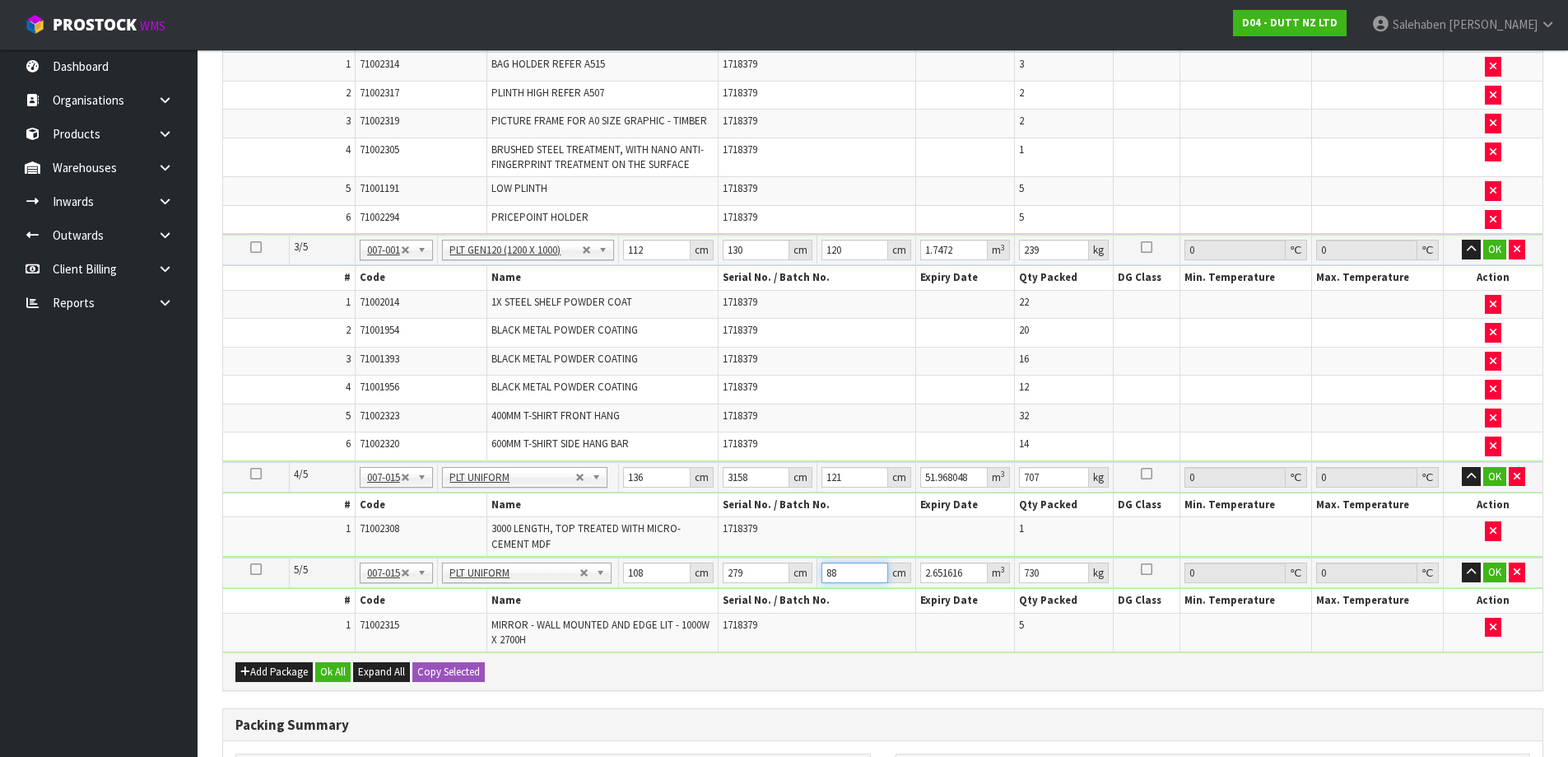
type input "88"
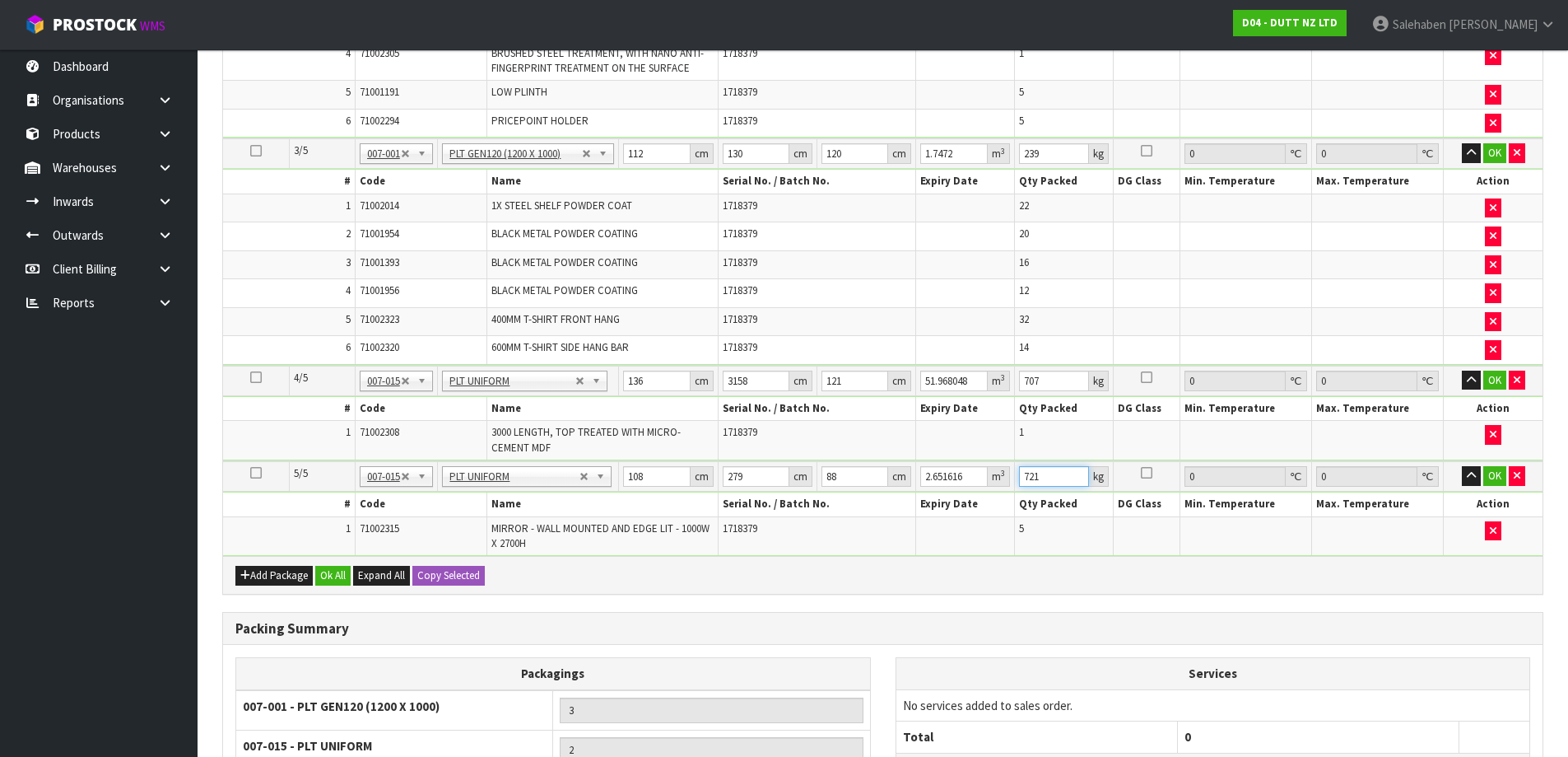
scroll to position [1067, 0]
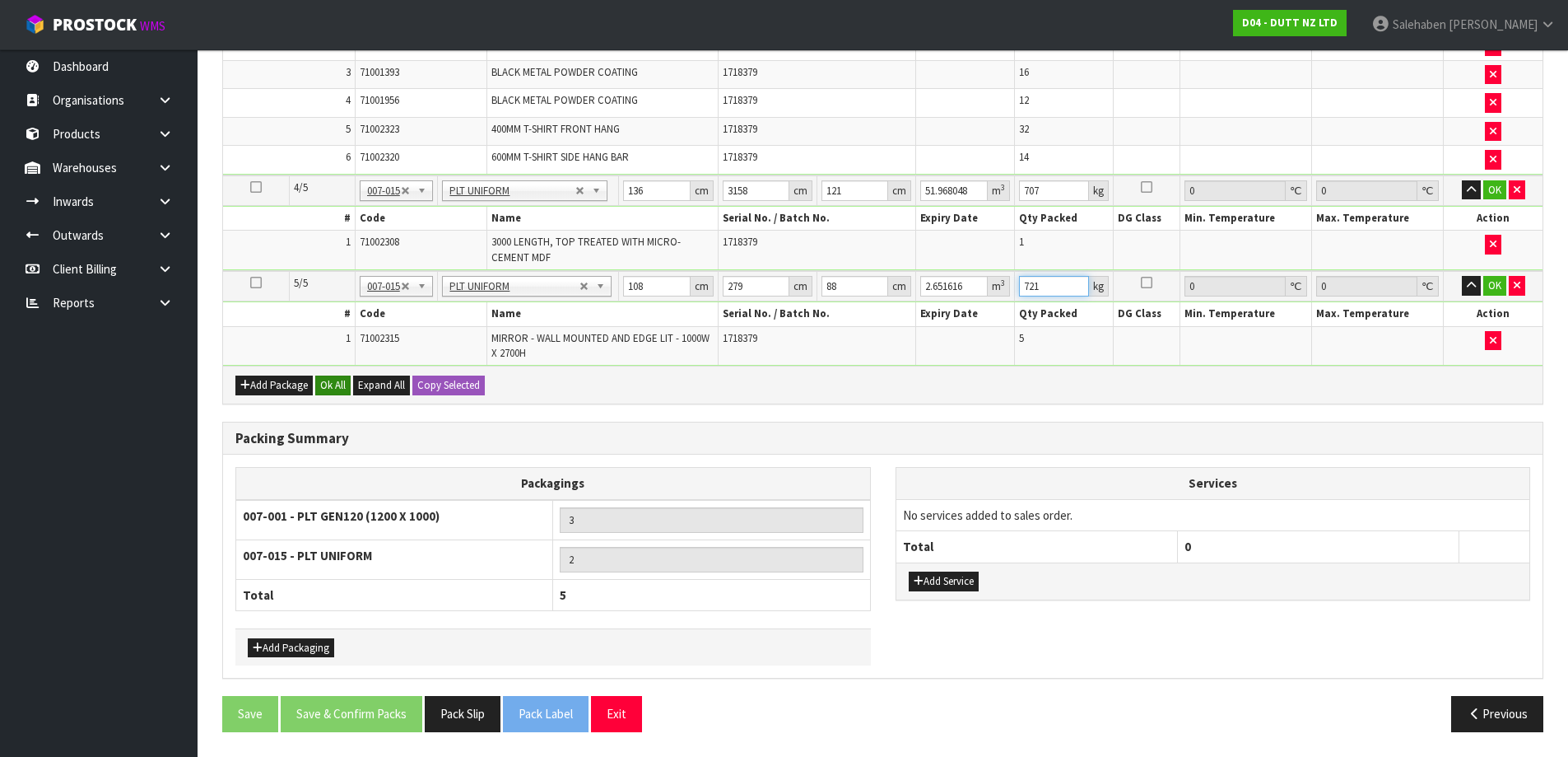
type input "721"
click at [339, 380] on button "Ok All" at bounding box center [333, 386] width 35 height 20
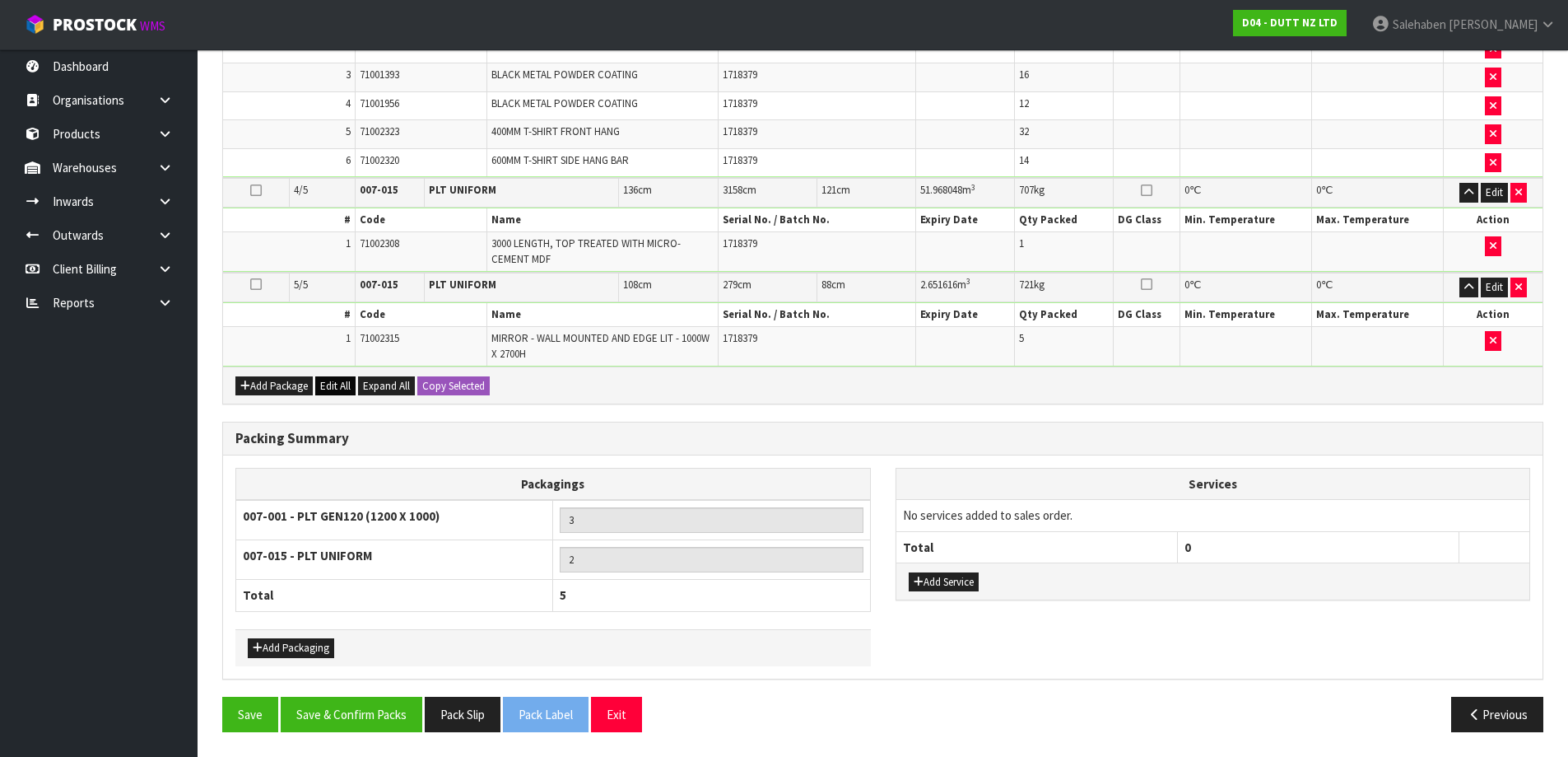
scroll to position [1060, 0]
click at [391, 712] on button "Save & Confirm Packs" at bounding box center [351, 714] width 142 height 35
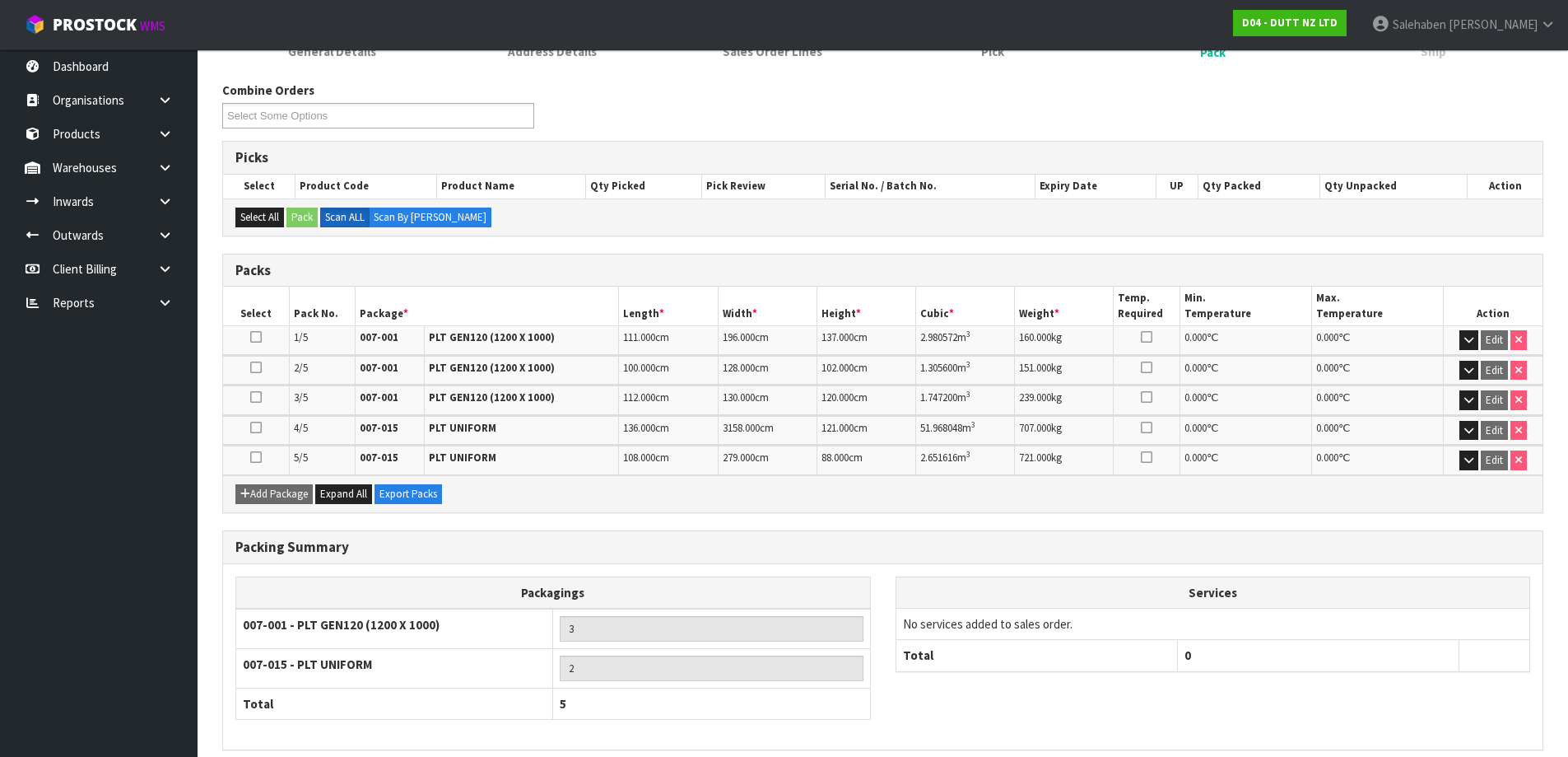
scroll to position [314, 0]
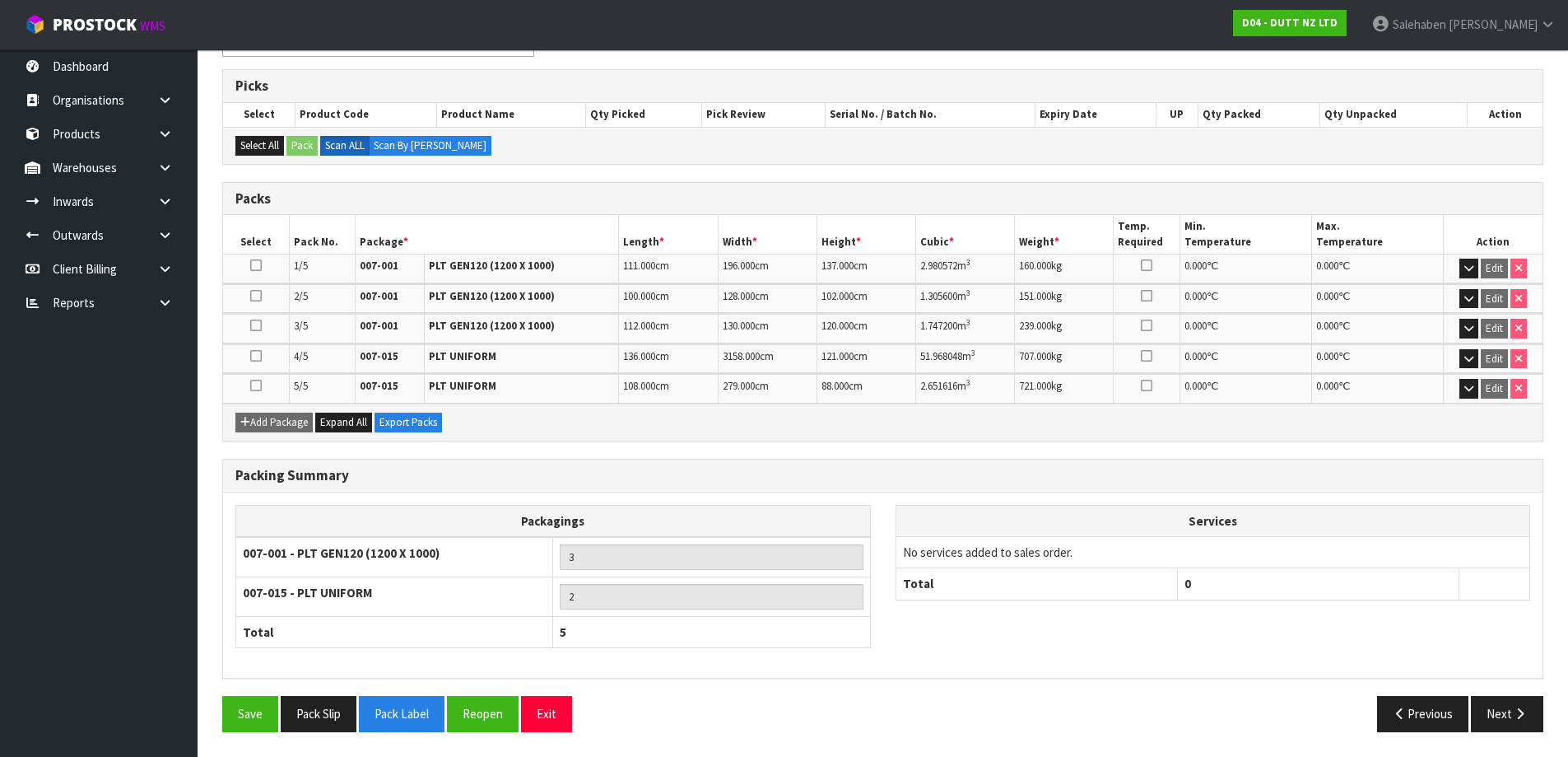
drag, startPoint x: 1499, startPoint y: 725, endPoint x: 1489, endPoint y: 721, distance: 10.8
click at [1499, 724] on button "Next" at bounding box center [1507, 713] width 72 height 35
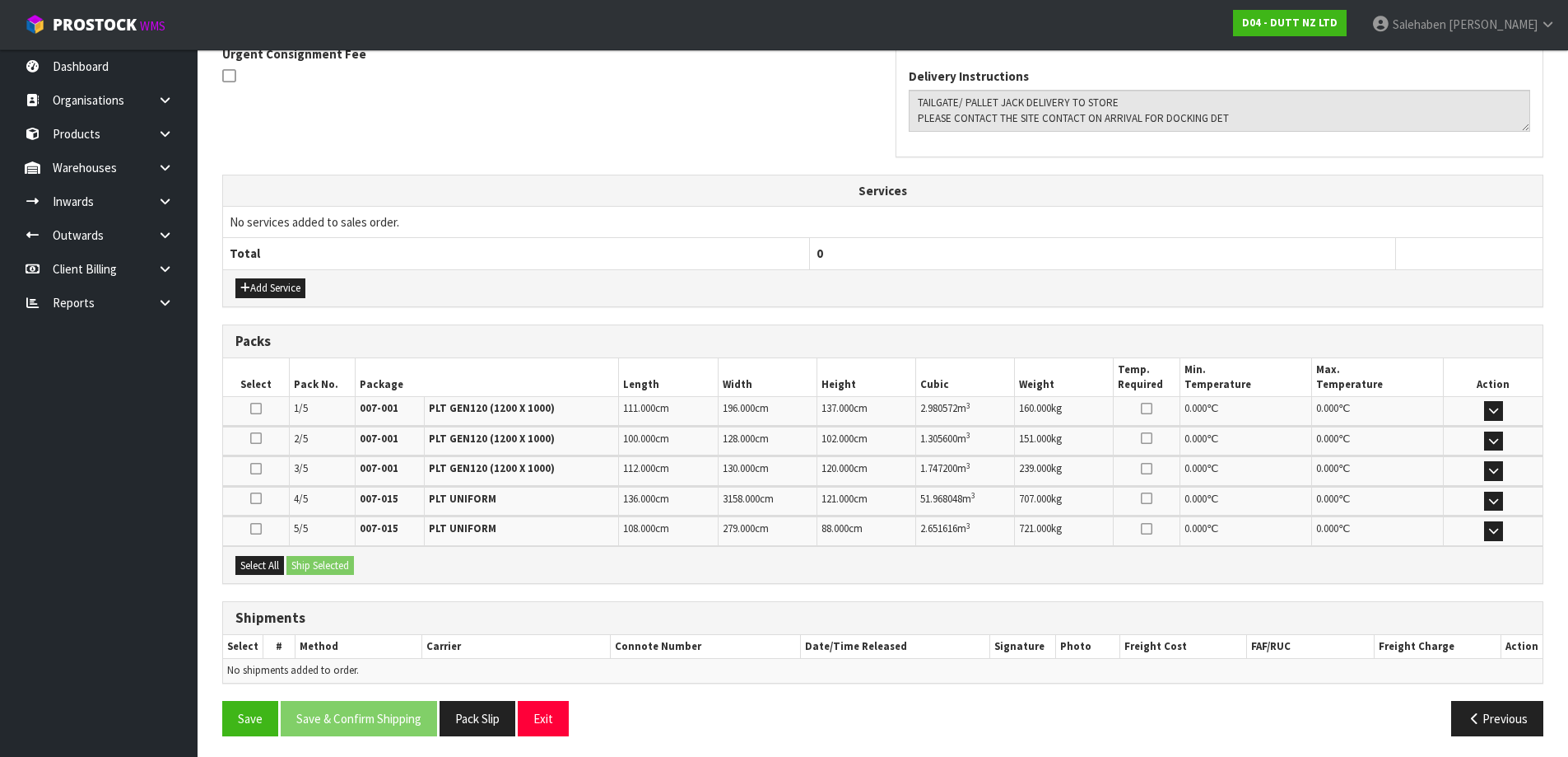
scroll to position [507, 0]
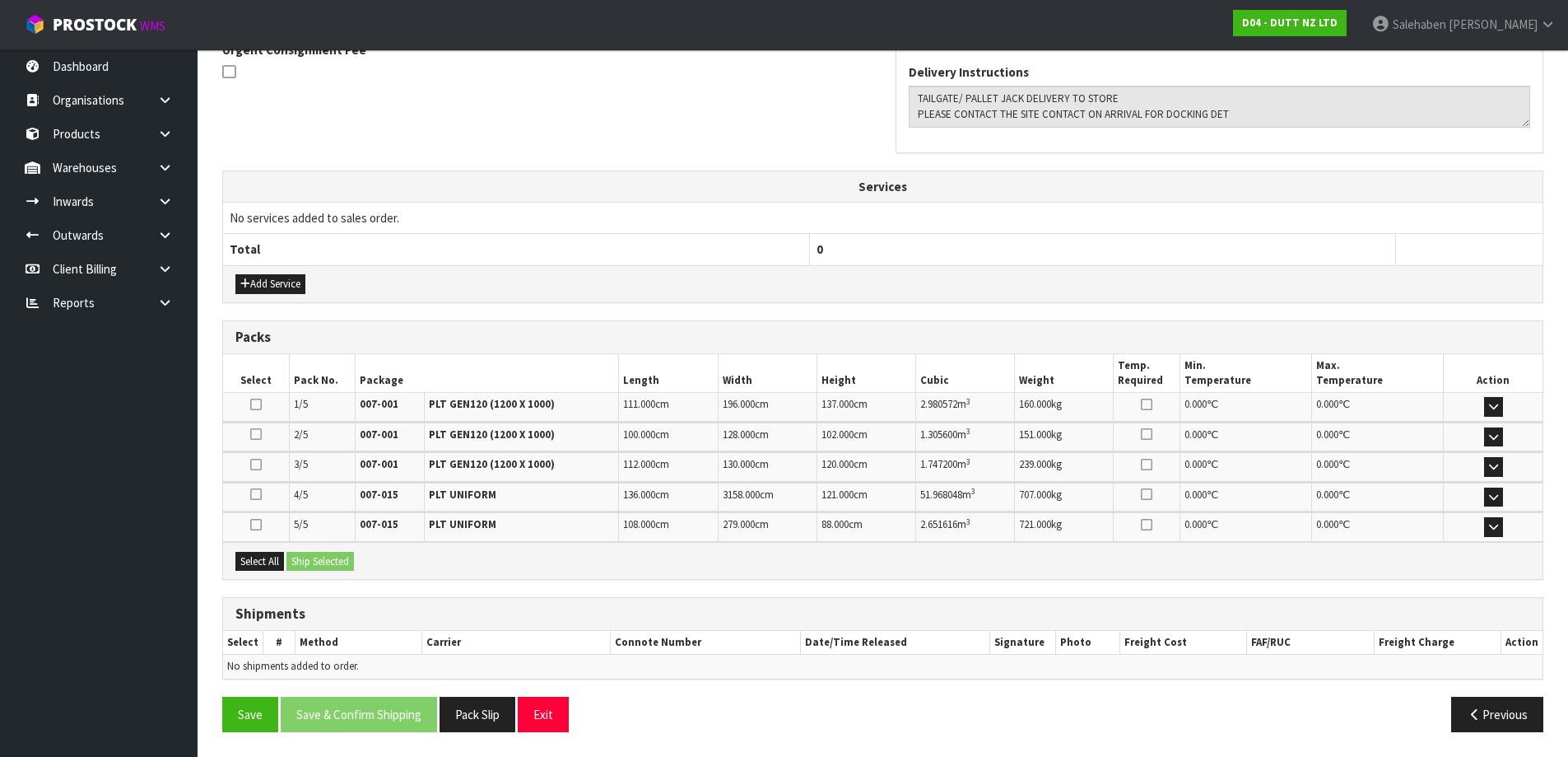
click at [251, 492] on icon at bounding box center [256, 494] width 12 height 13
click at [0, 0] on input "checkbox" at bounding box center [0, 0] width 0 height 0
click at [321, 565] on button "Ship Selected" at bounding box center [320, 562] width 67 height 20
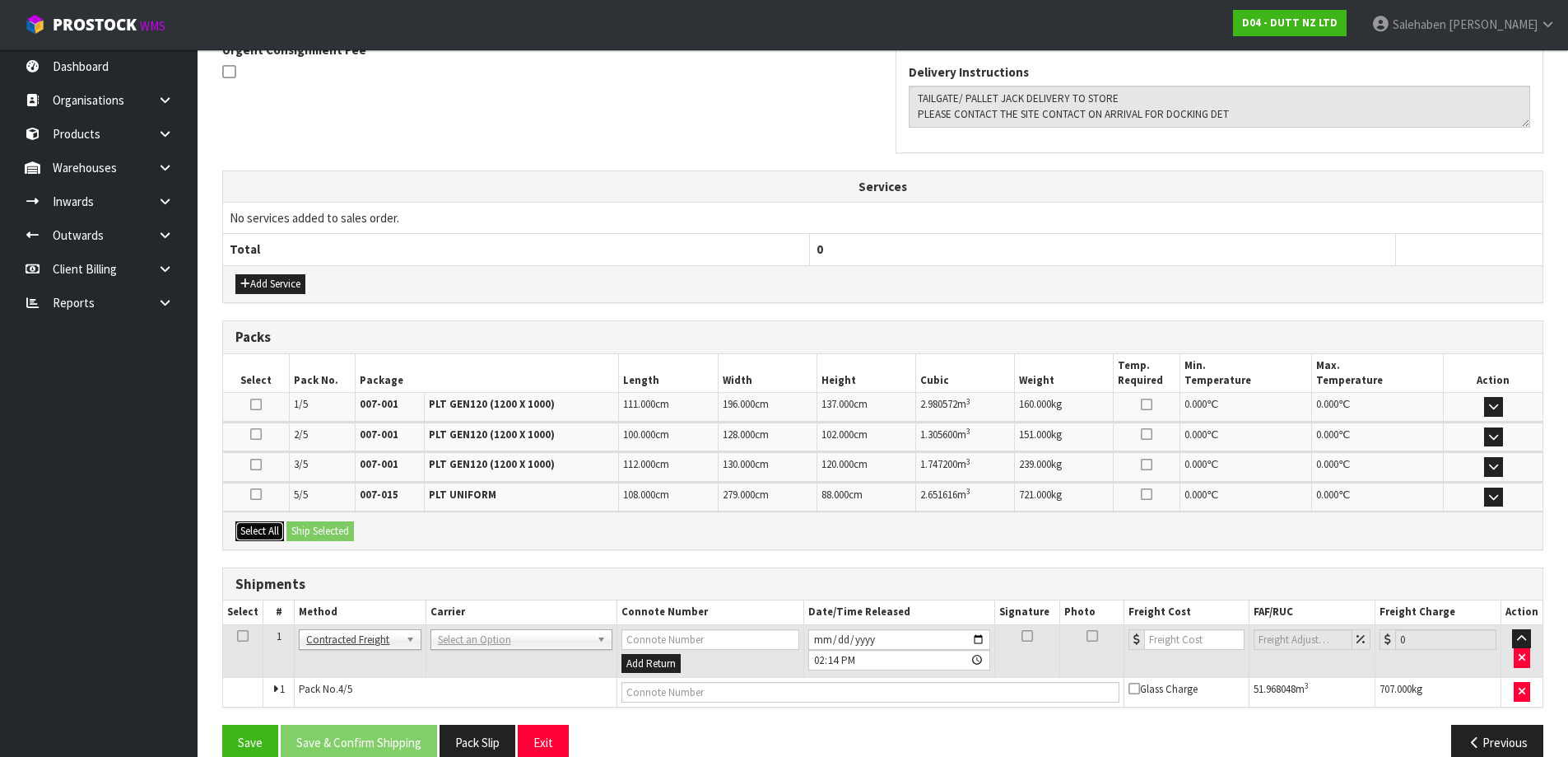
click at [265, 532] on button "Select All" at bounding box center [260, 531] width 49 height 20
click at [336, 535] on button "Ship Selected" at bounding box center [320, 531] width 67 height 20
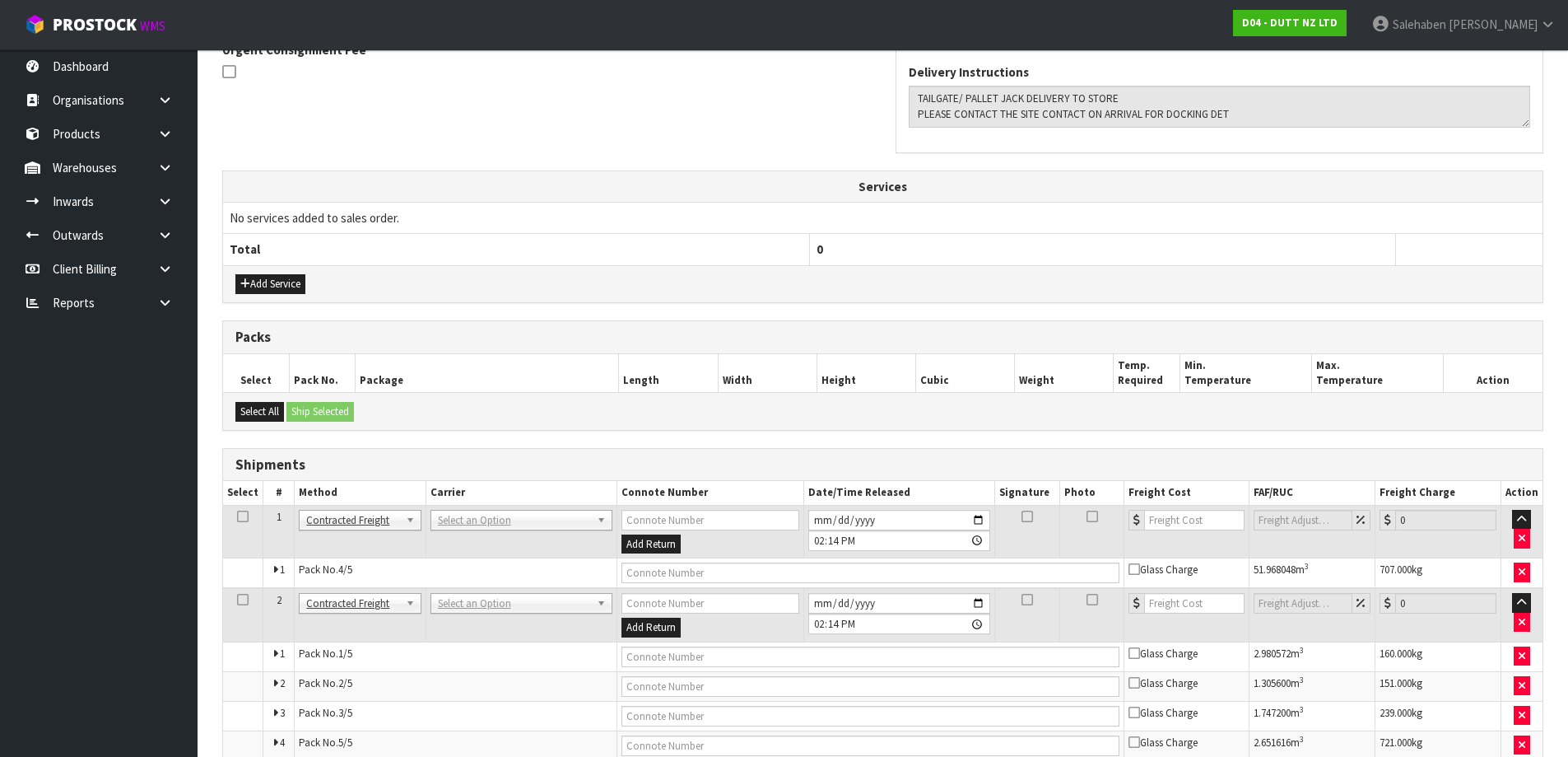
scroll to position [589, 0]
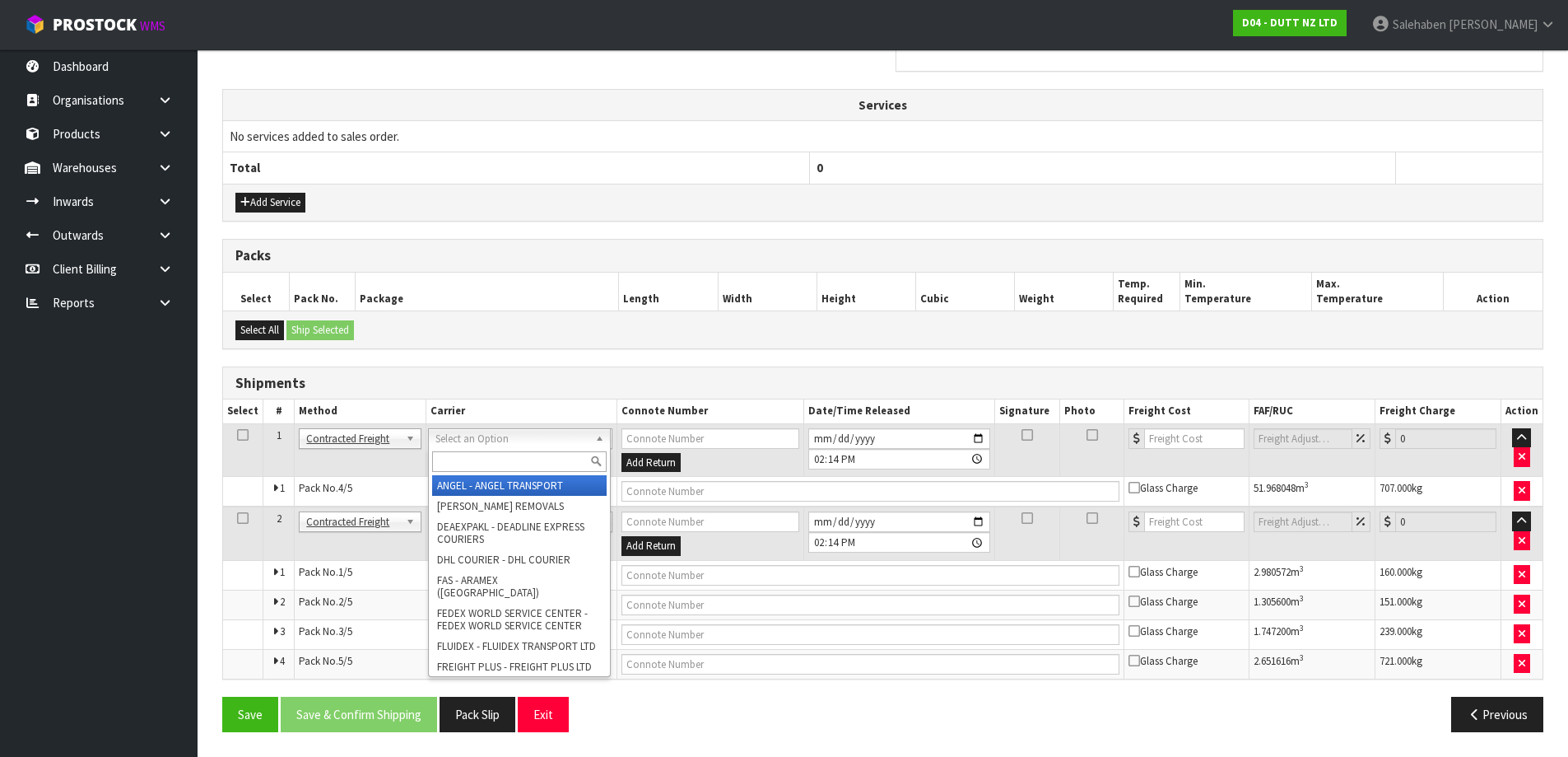
drag, startPoint x: 471, startPoint y: 442, endPoint x: 469, endPoint y: 460, distance: 18.1
click at [469, 461] on input "text" at bounding box center [520, 461] width 175 height 21
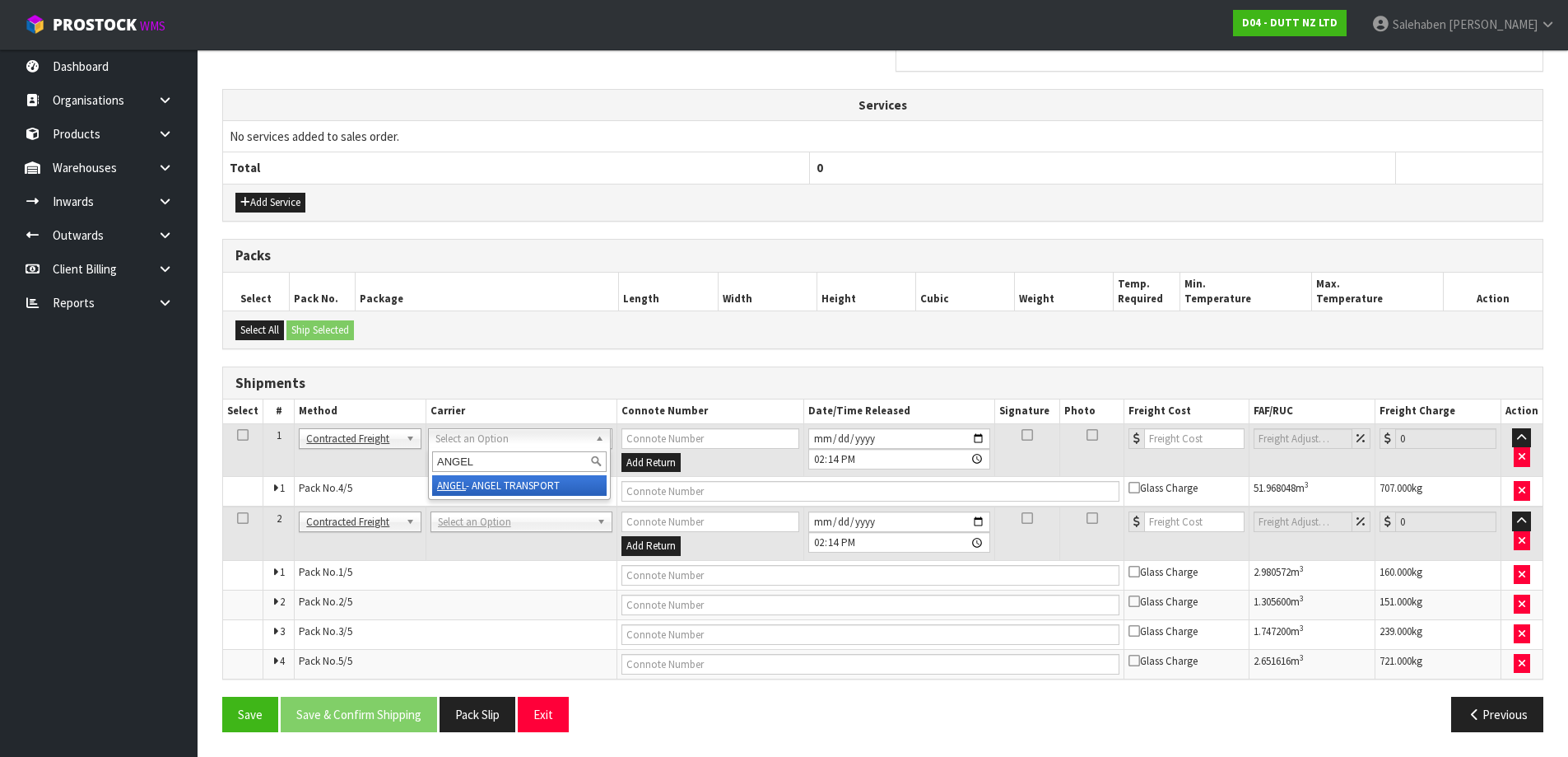
type input "ANGEL"
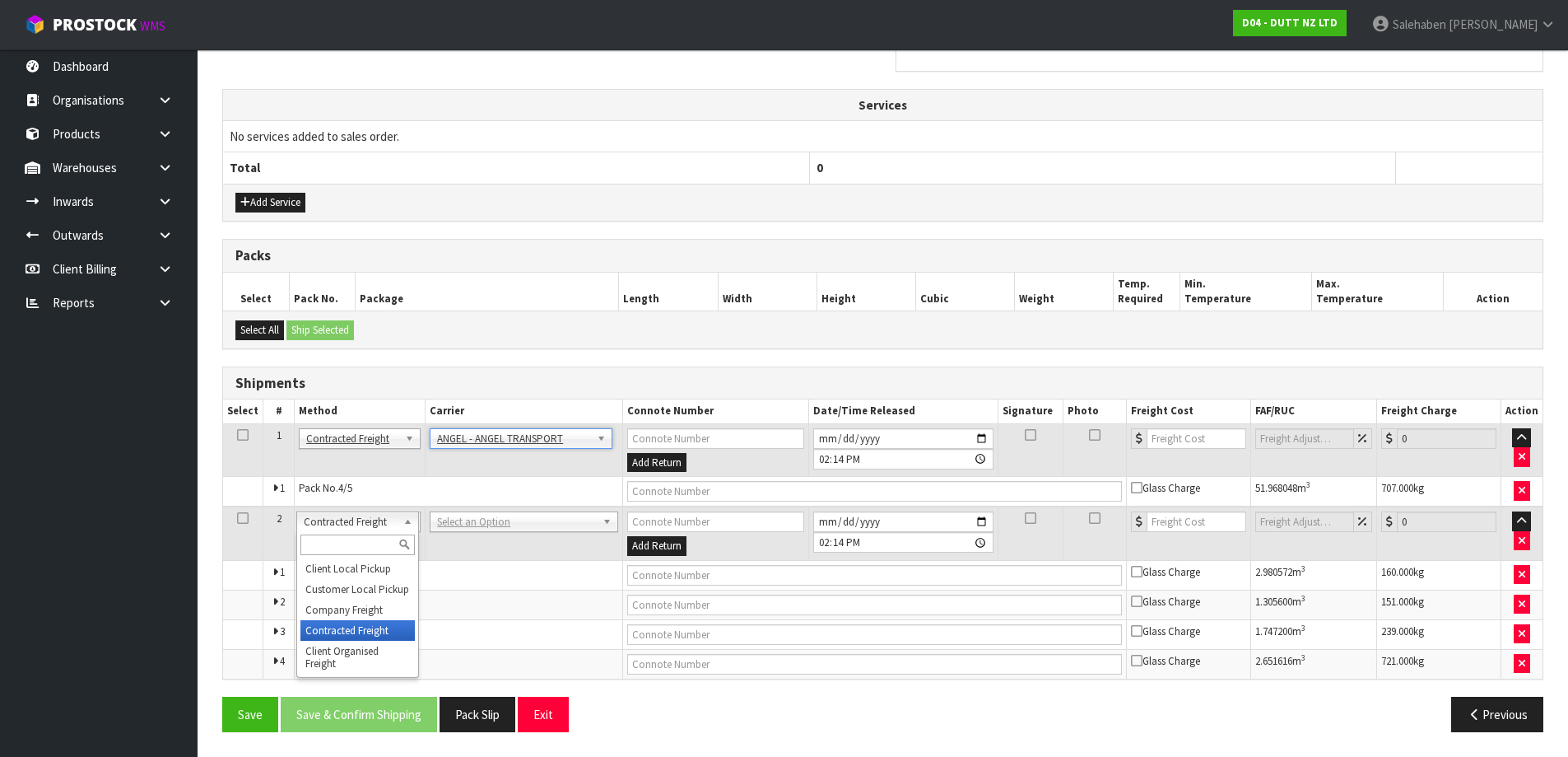
drag, startPoint x: 354, startPoint y: 550, endPoint x: 342, endPoint y: 549, distance: 12.0
click at [354, 549] on input "text" at bounding box center [357, 544] width 113 height 21
type input "COMP"
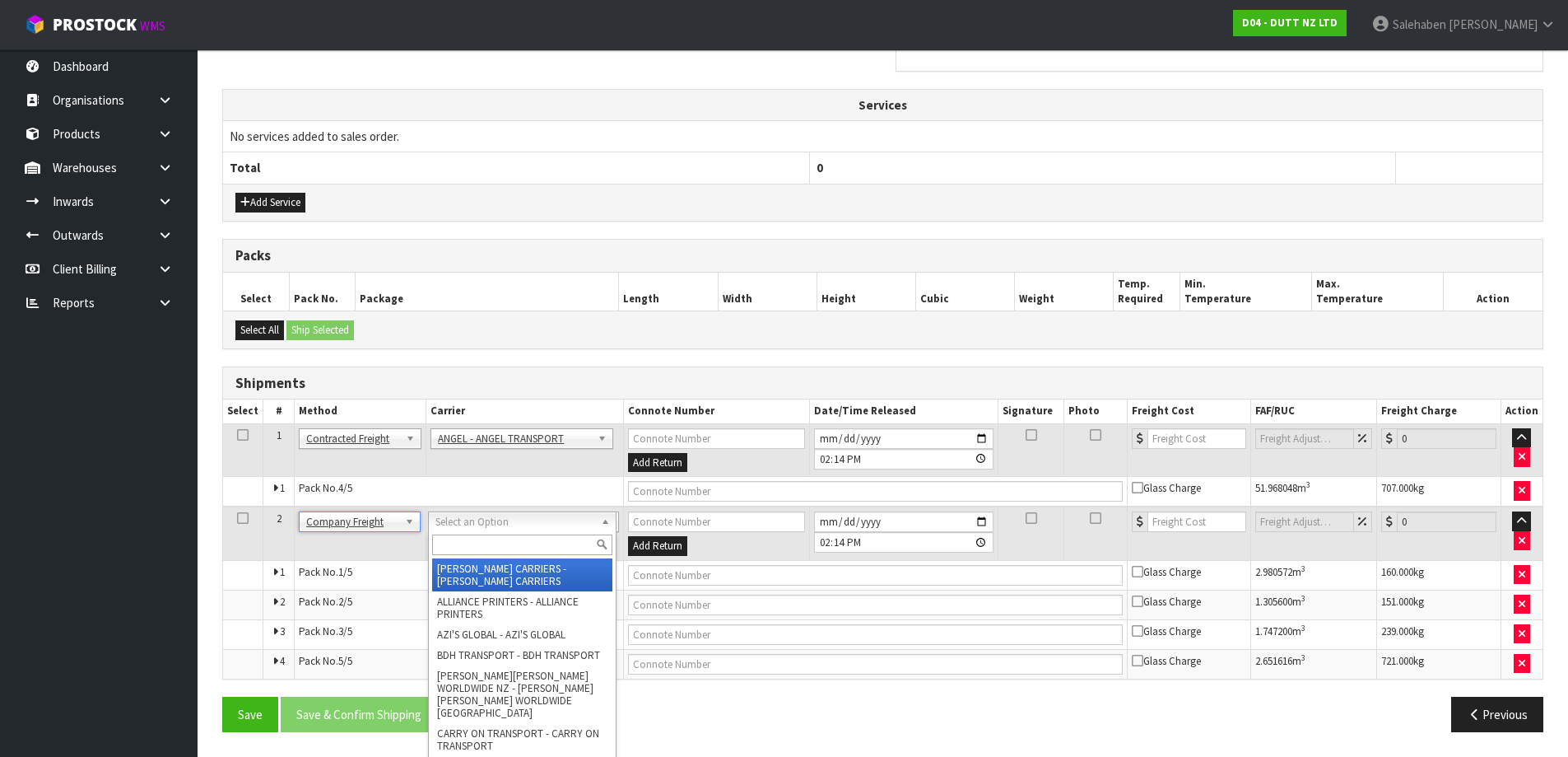
drag, startPoint x: 482, startPoint y: 516, endPoint x: 479, endPoint y: 526, distance: 10.4
click at [460, 554] on input "text" at bounding box center [522, 544] width 181 height 21
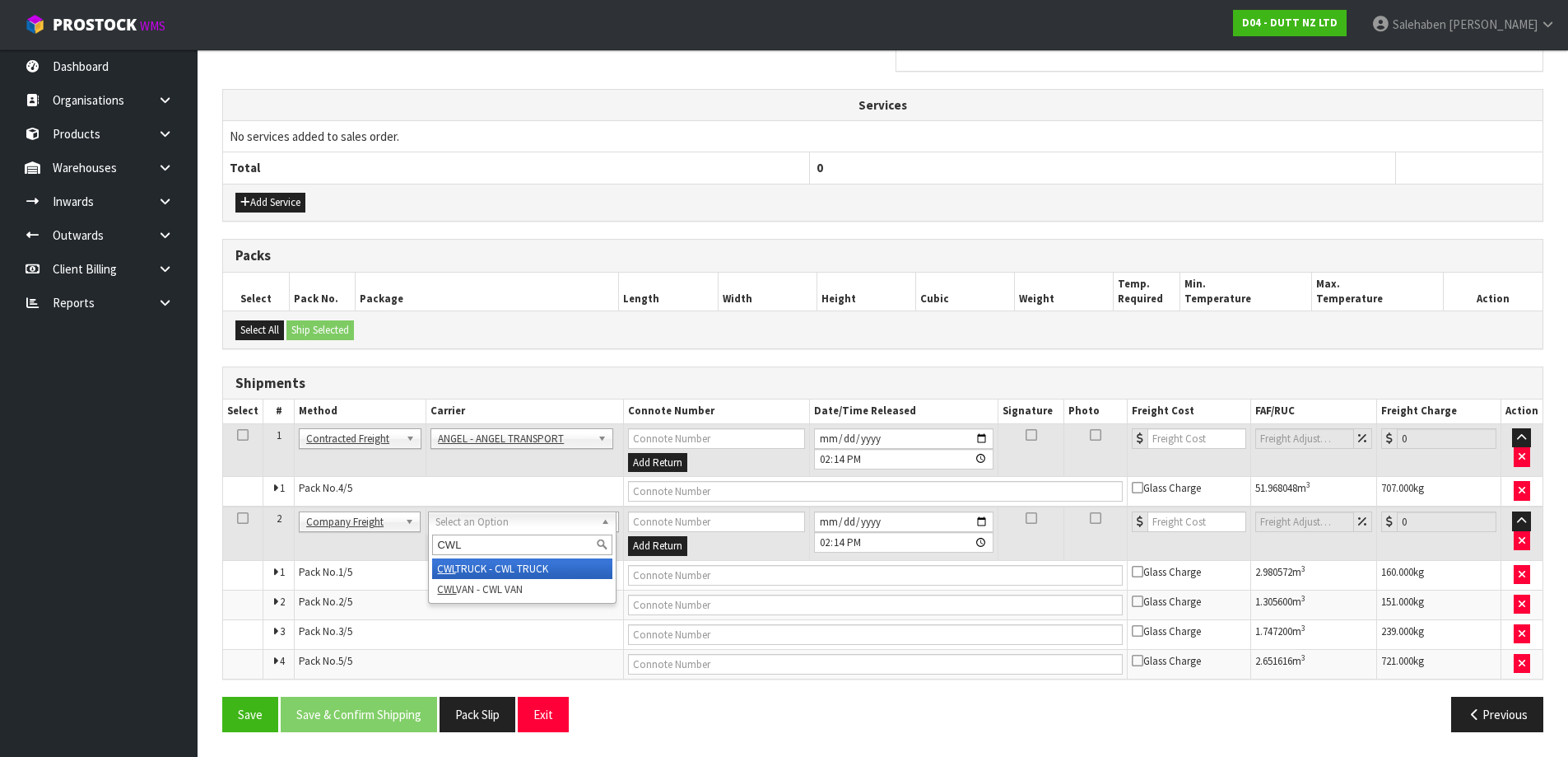
type input "CWL"
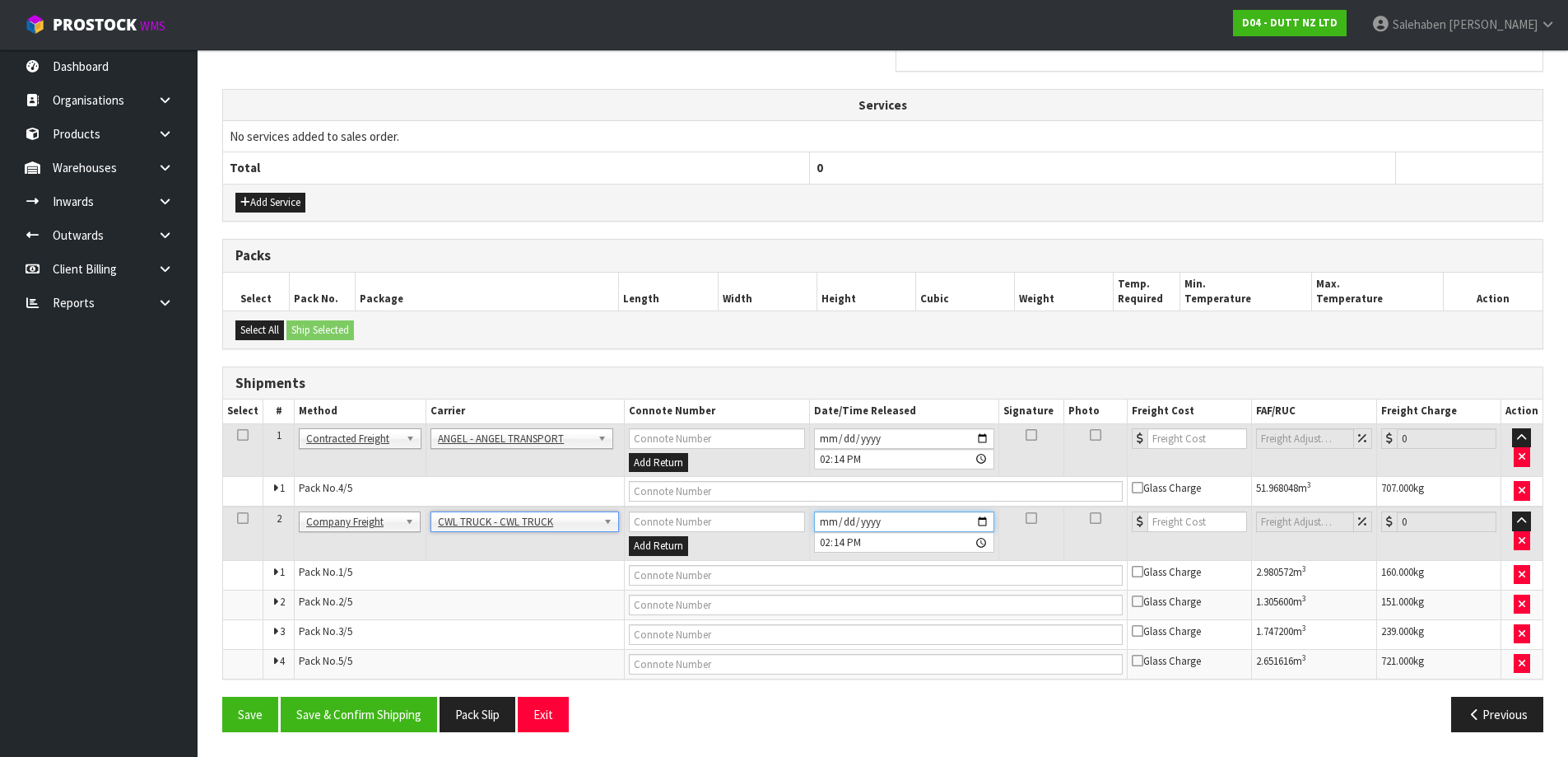
click at [989, 526] on input "[DATE]" at bounding box center [904, 522] width 181 height 21
type input "[DATE]"
click at [392, 709] on button "Save & Confirm Shipping" at bounding box center [359, 714] width 156 height 35
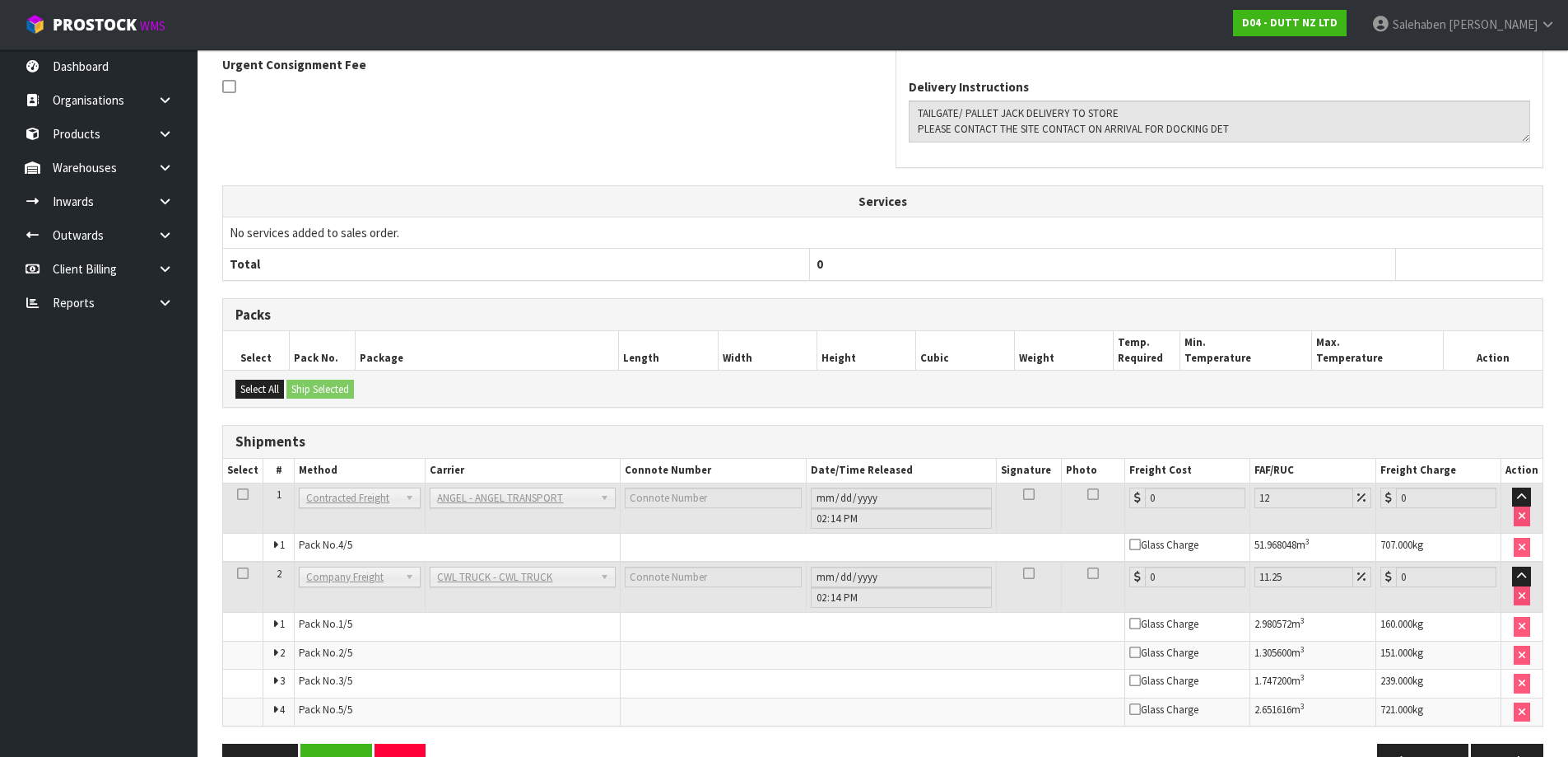
scroll to position [540, 0]
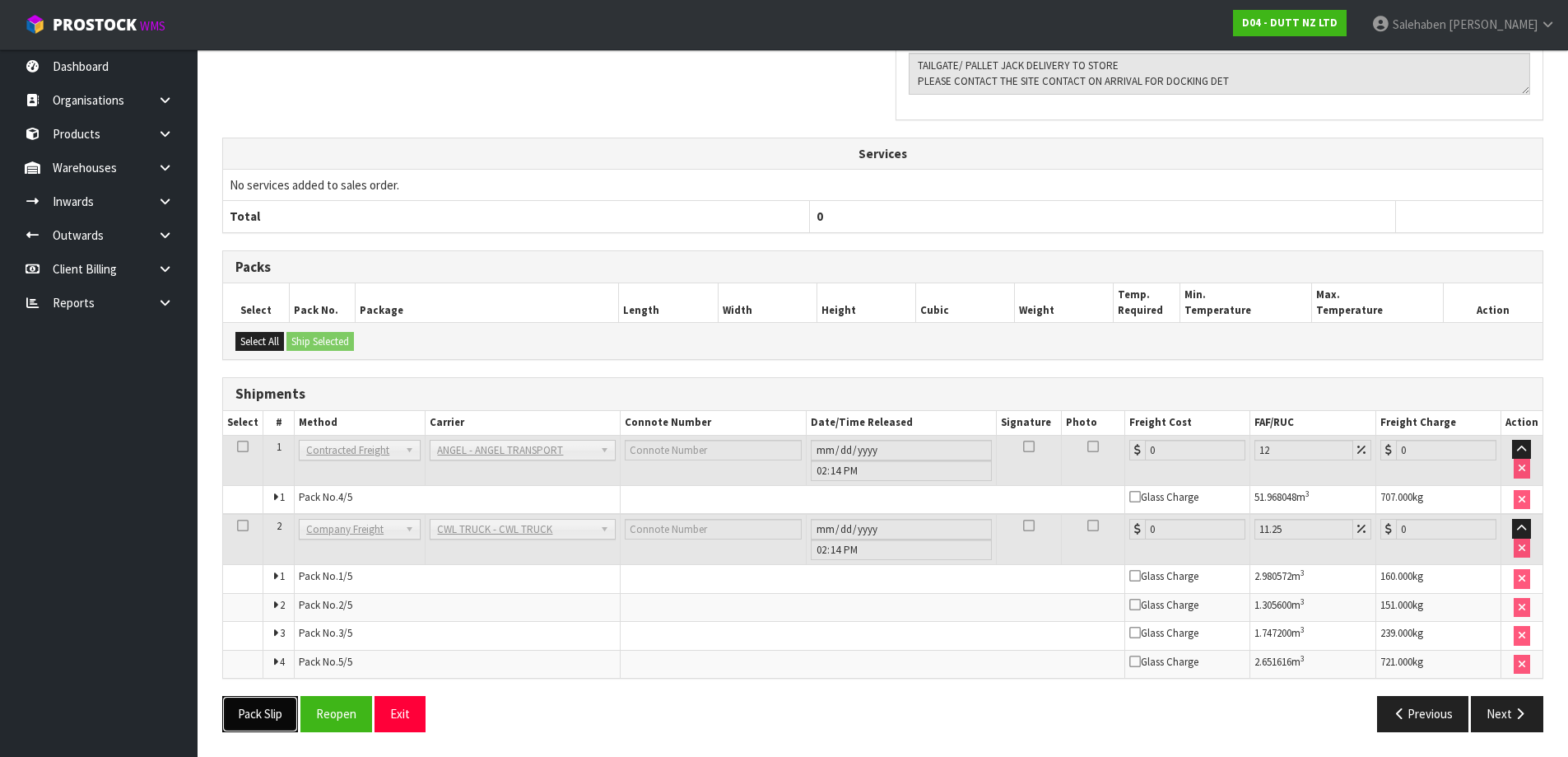
click at [264, 702] on button "Pack Slip" at bounding box center [260, 713] width 76 height 35
click at [261, 718] on button "Pack Slip" at bounding box center [260, 713] width 76 height 35
click at [1446, 23] on span "Salehaben" at bounding box center [1419, 24] width 54 height 16
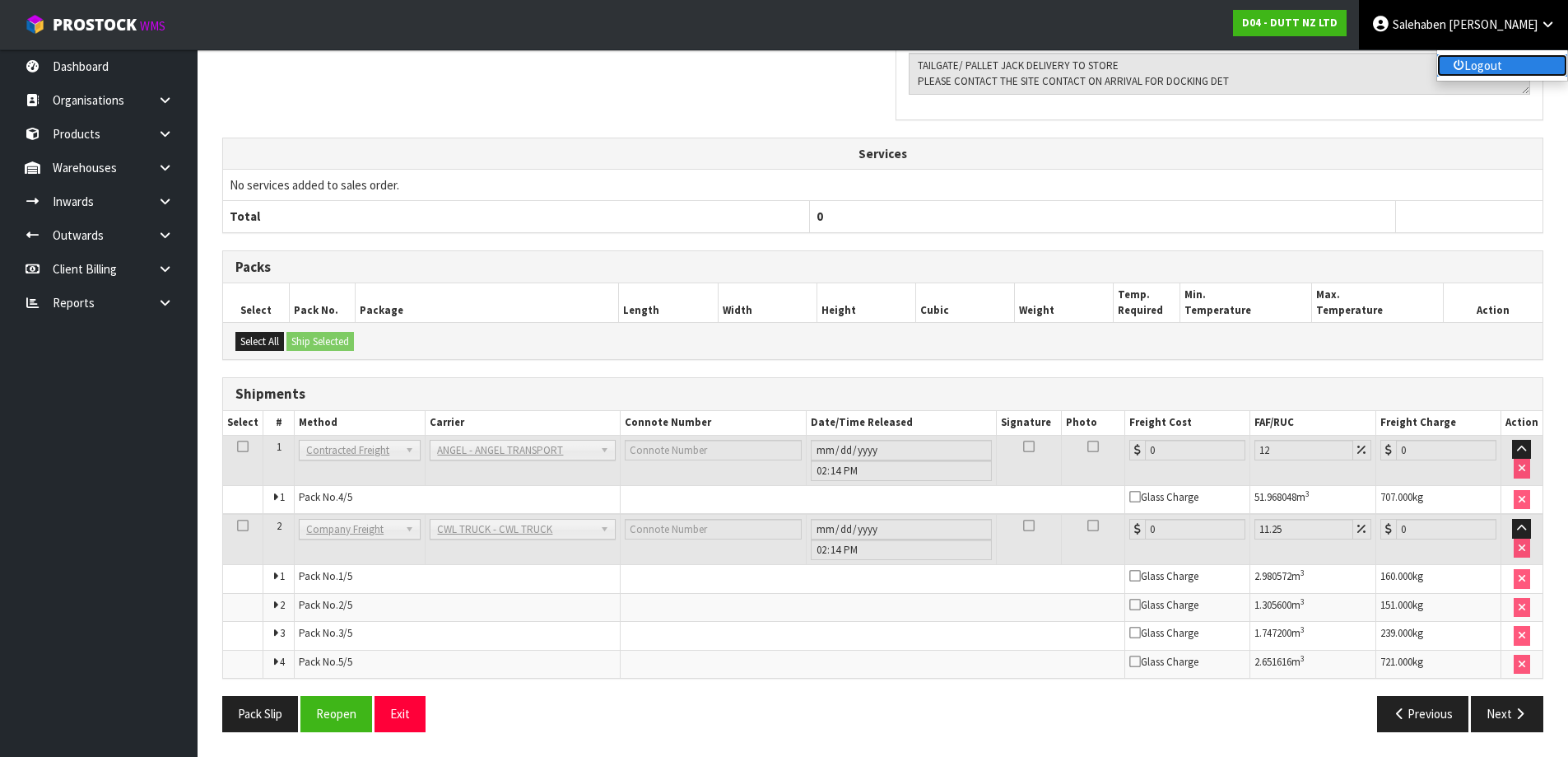
click at [1489, 59] on link "Logout" at bounding box center [1502, 66] width 130 height 22
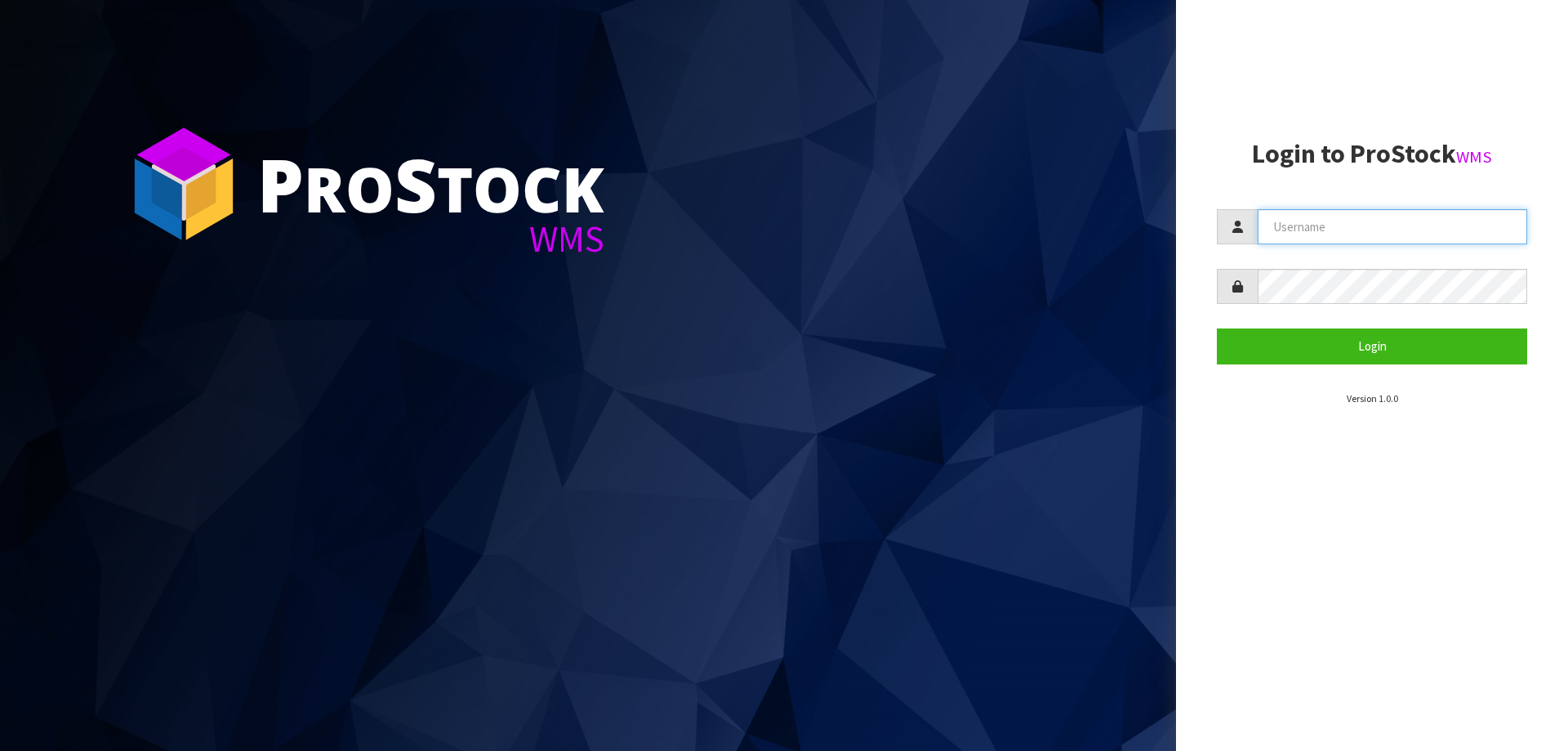
type input "[PERSON_NAME]"
click at [559, 747] on section "P ro S tock WMS" at bounding box center [587, 375] width 1176 height 751
